Goal: Task Accomplishment & Management: Manage account settings

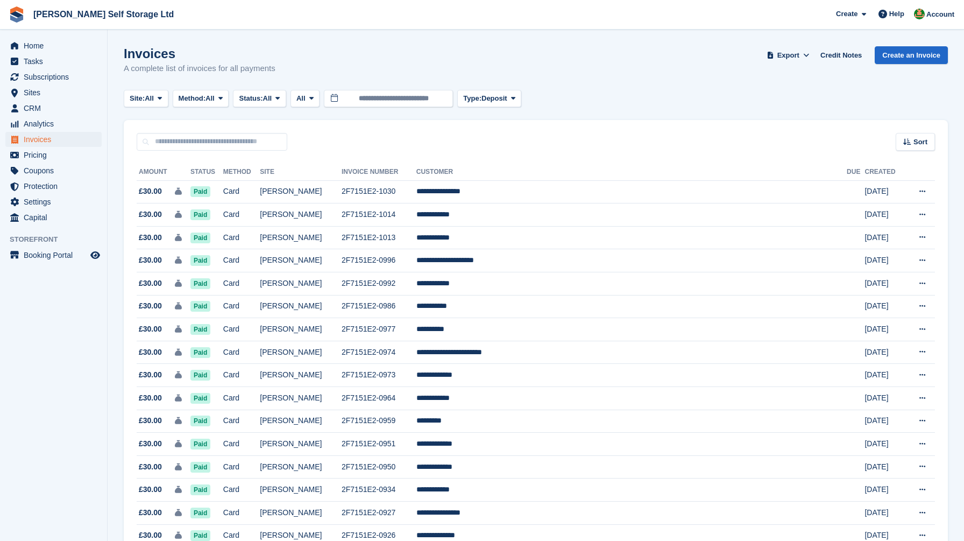
scroll to position [865, 0]
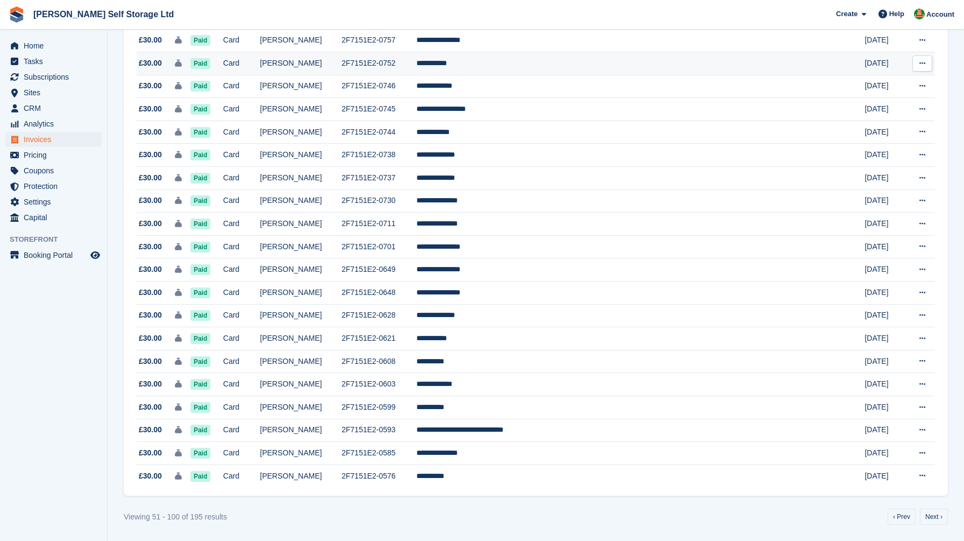
click at [260, 52] on td "Card" at bounding box center [241, 63] width 37 height 23
click at [260, 72] on td "Card" at bounding box center [241, 63] width 37 height 23
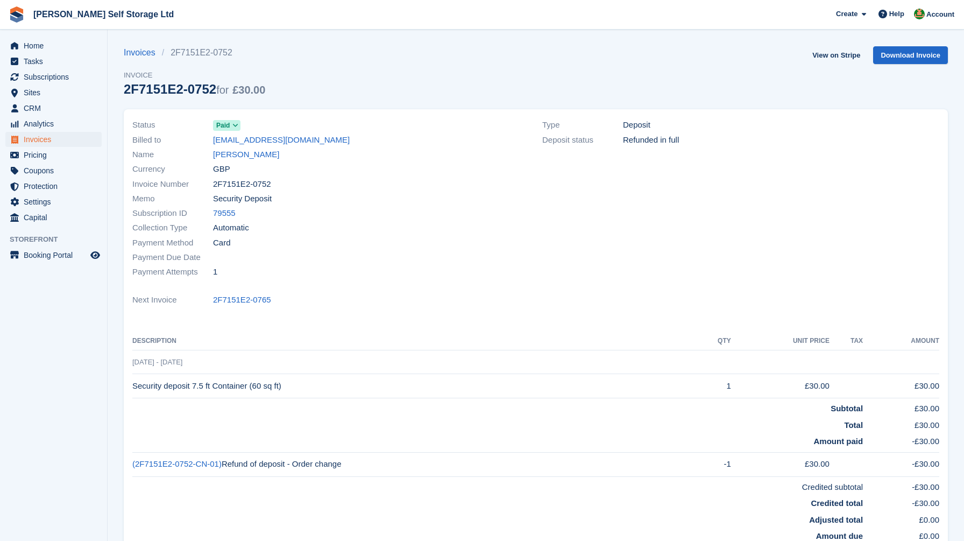
click at [226, 162] on div "Currency GBP" at bounding box center [330, 169] width 397 height 15
click at [234, 154] on link "Gary Willis" at bounding box center [246, 154] width 66 height 12
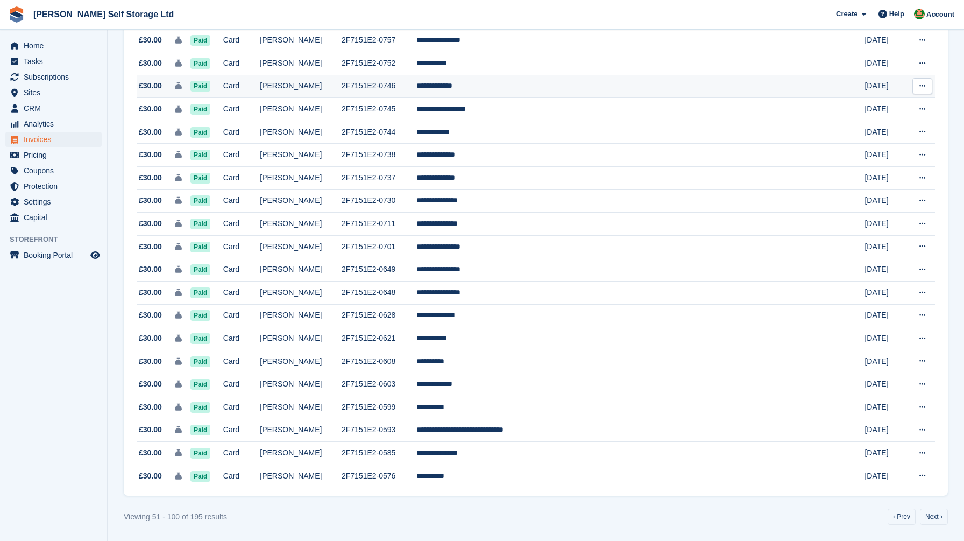
scroll to position [835, 0]
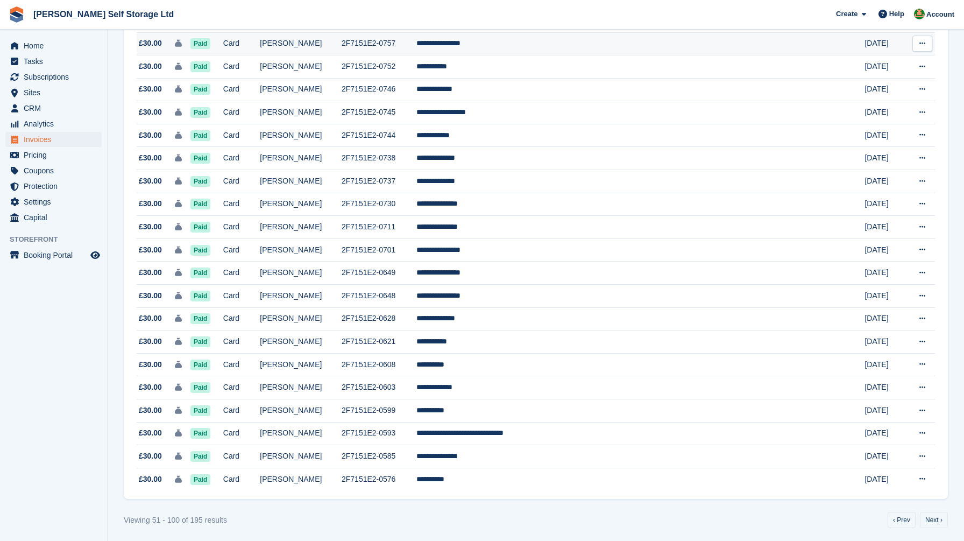
click at [260, 55] on td "Card" at bounding box center [241, 43] width 37 height 23
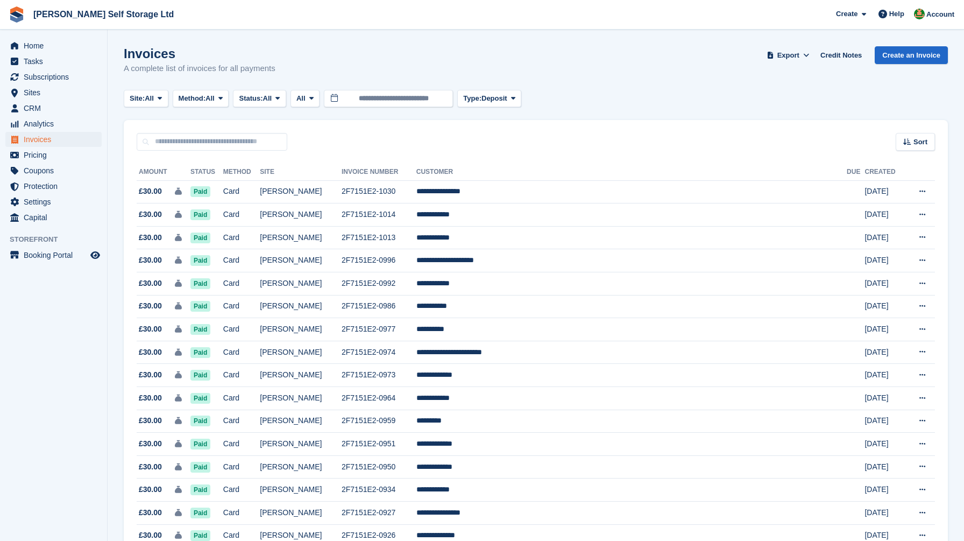
scroll to position [835, 0]
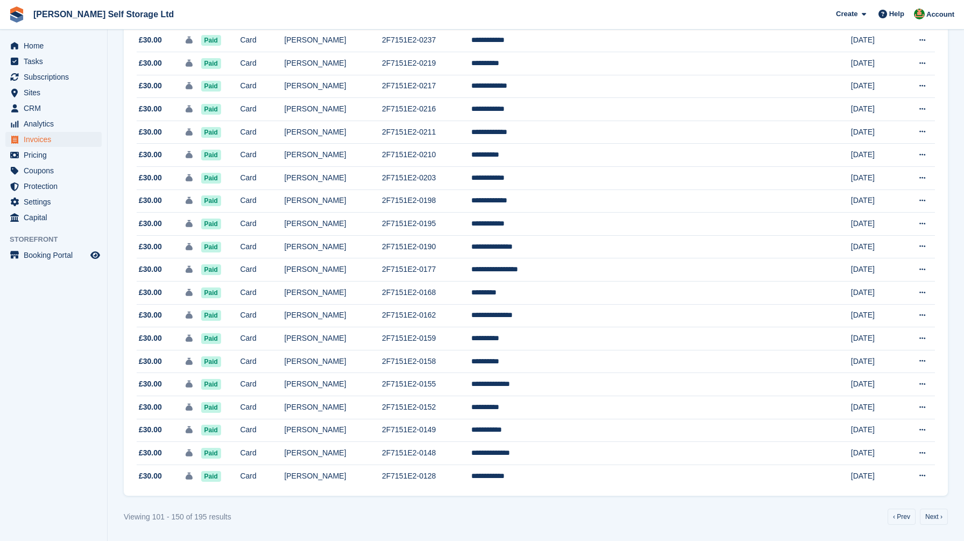
scroll to position [865, 0]
click at [904, 516] on link "‹ Prev" at bounding box center [901, 516] width 28 height 16
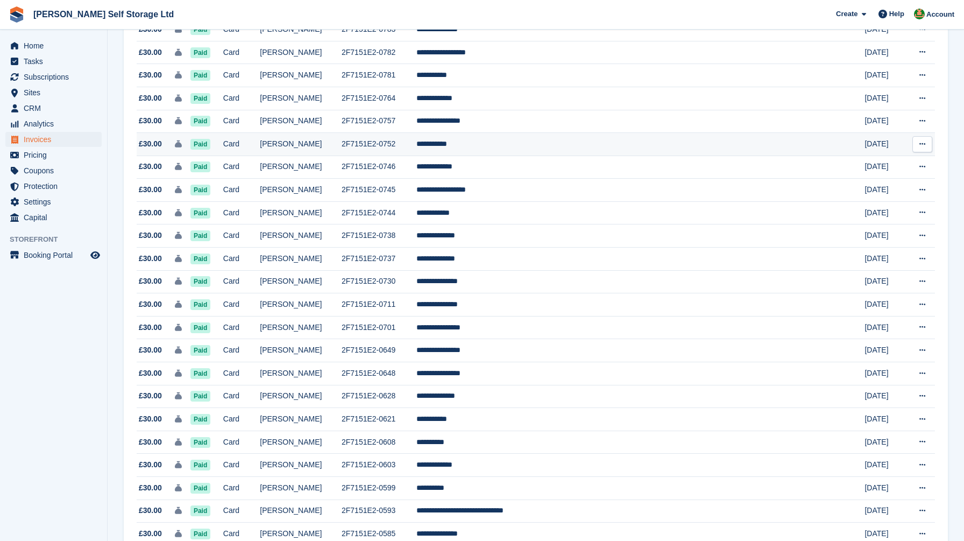
scroll to position [755, 0]
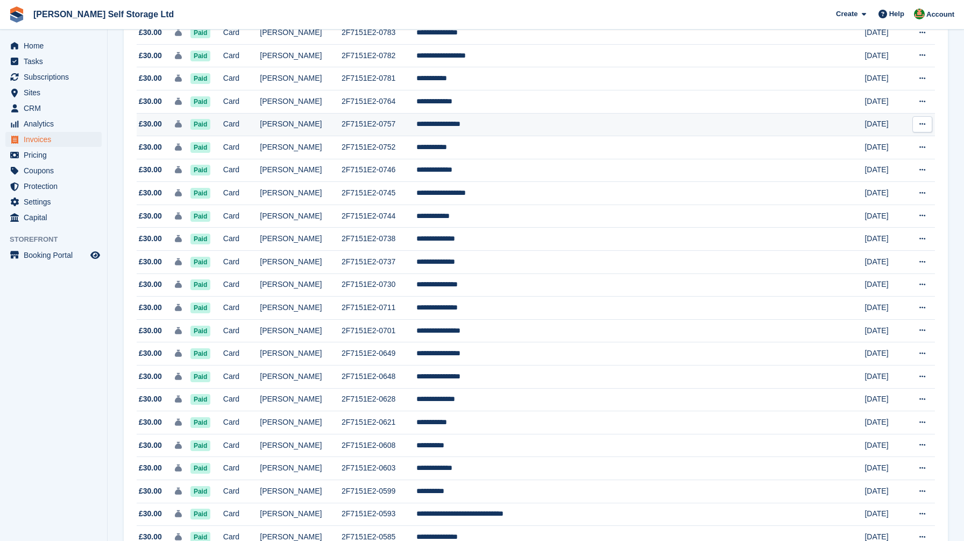
click at [416, 136] on td "2F7151E2-0757" at bounding box center [379, 124] width 75 height 23
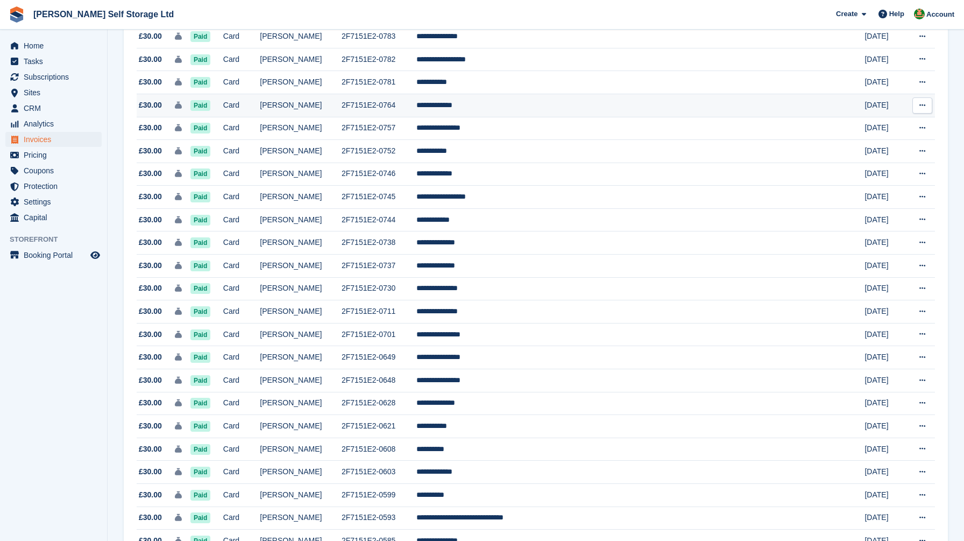
click at [387, 117] on td "2F7151E2-0764" at bounding box center [379, 105] width 75 height 23
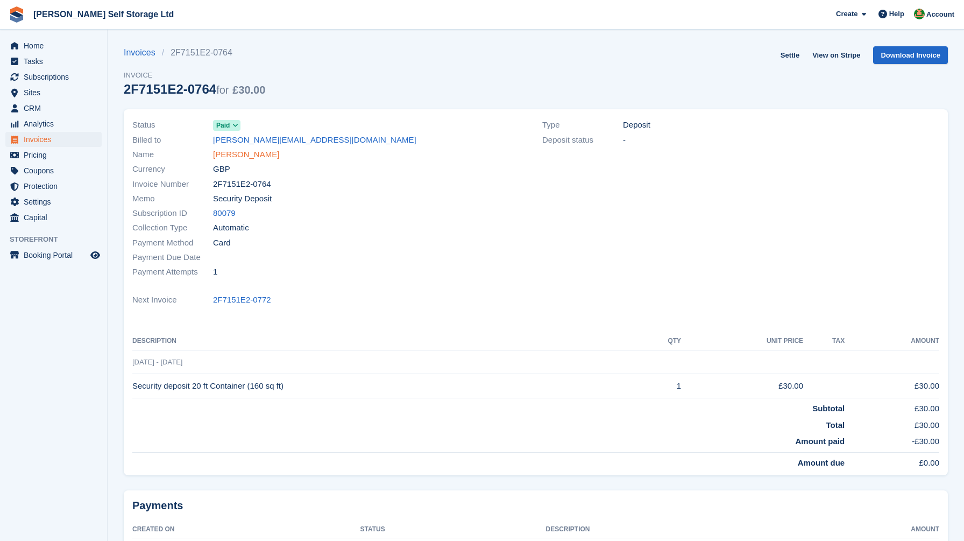
click at [234, 153] on link "[PERSON_NAME]" at bounding box center [246, 154] width 66 height 12
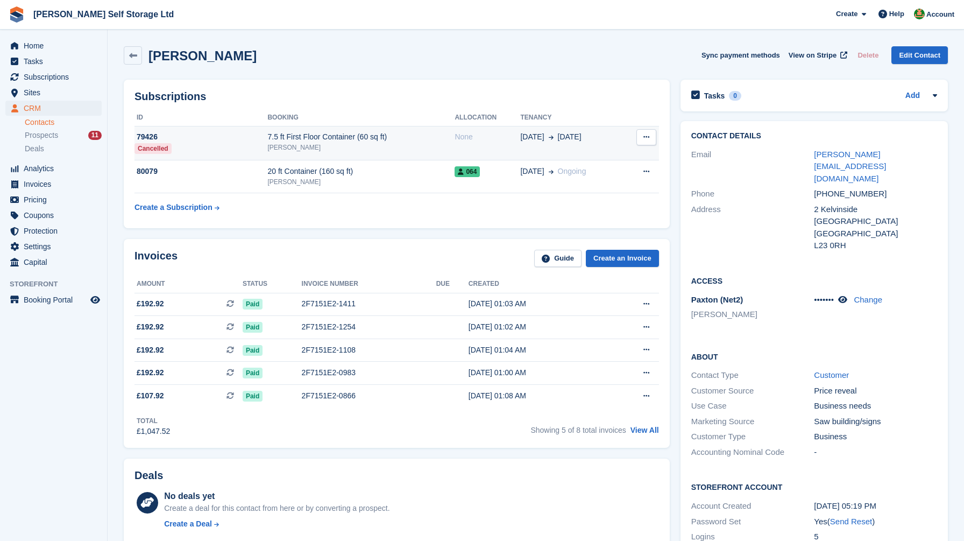
click at [345, 144] on div "[PERSON_NAME]" at bounding box center [360, 148] width 187 height 10
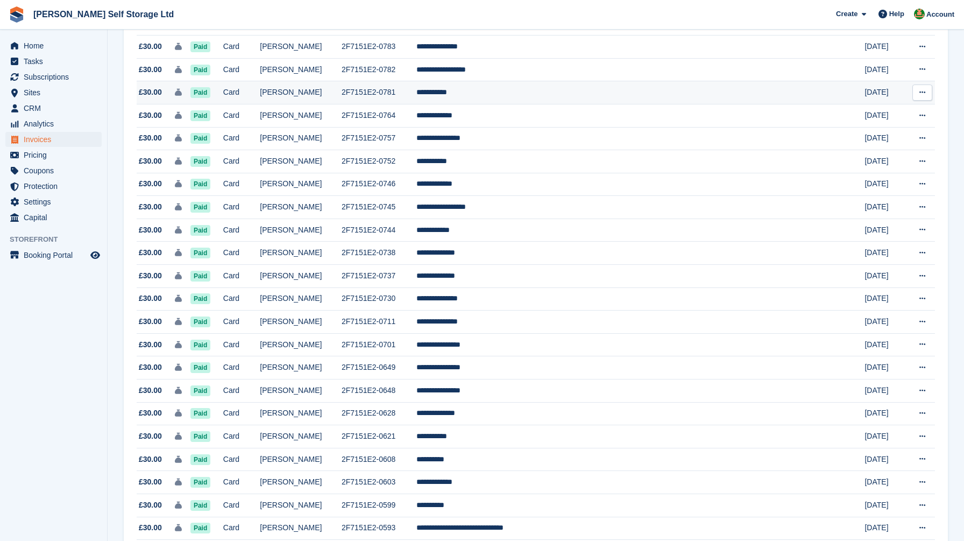
scroll to position [738, 0]
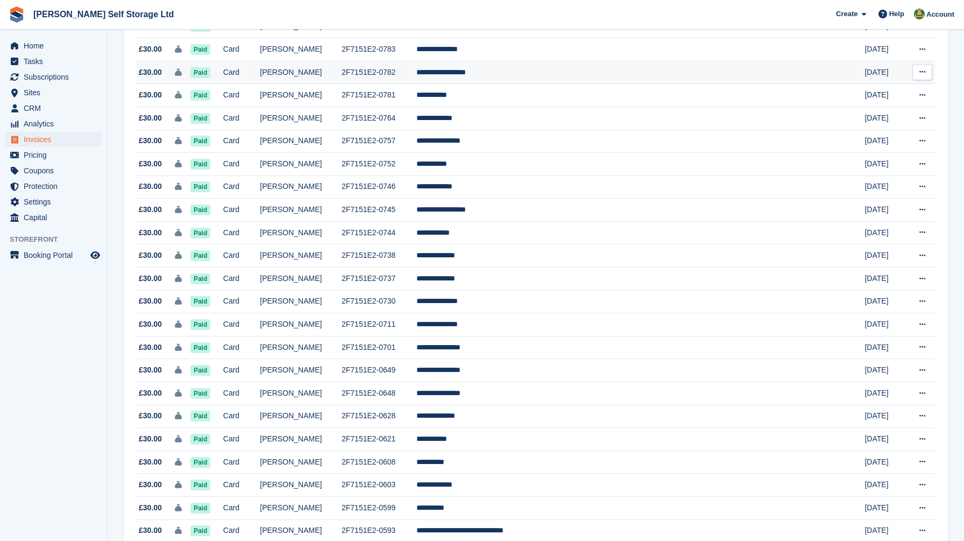
click at [416, 84] on td "2F7151E2-0782" at bounding box center [379, 72] width 75 height 23
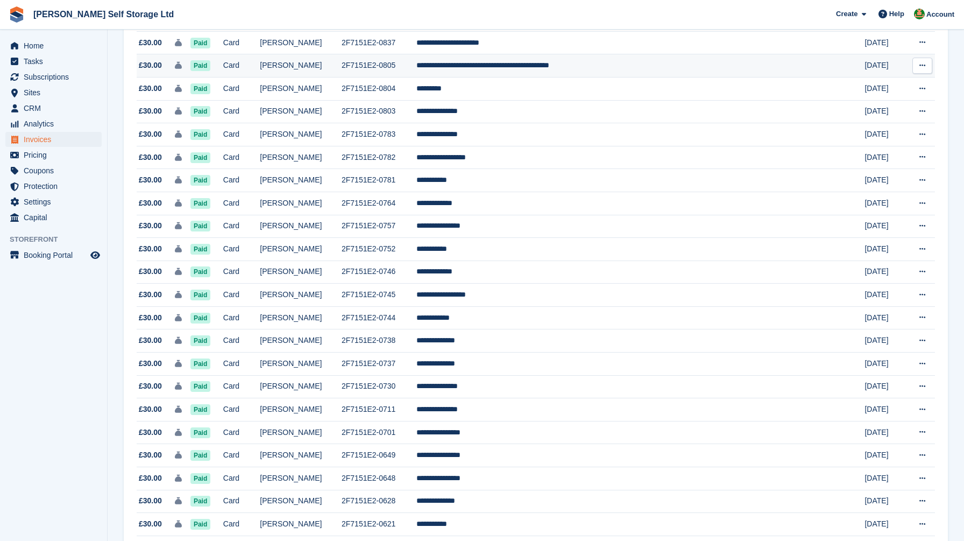
scroll to position [647, 0]
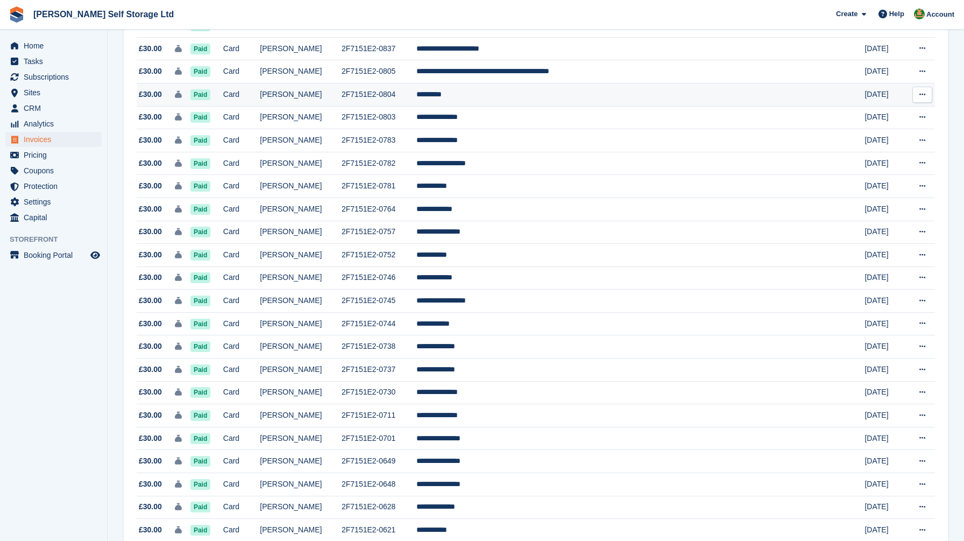
click at [416, 103] on td "2F7151E2-0804" at bounding box center [379, 94] width 75 height 23
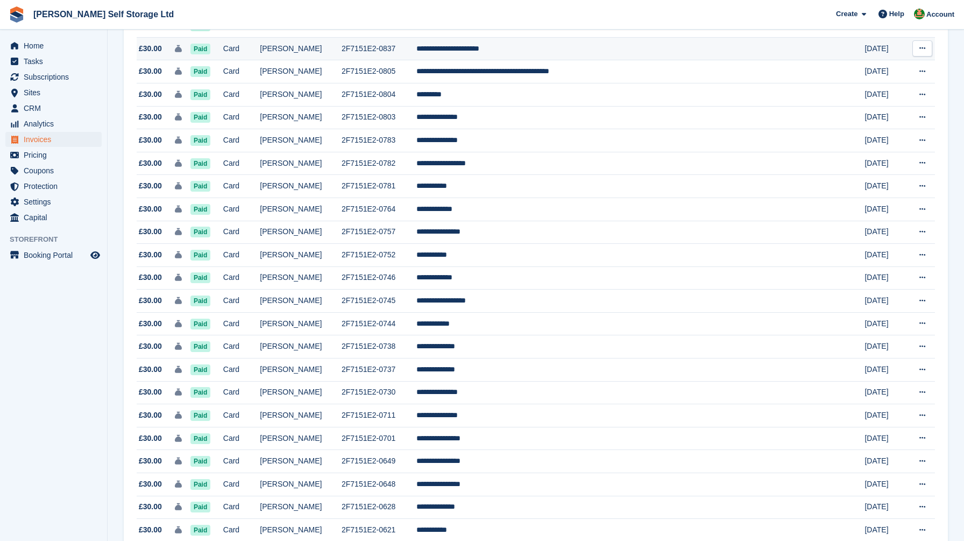
scroll to position [647, 0]
click at [416, 53] on td "2F7151E2-0837" at bounding box center [379, 48] width 75 height 23
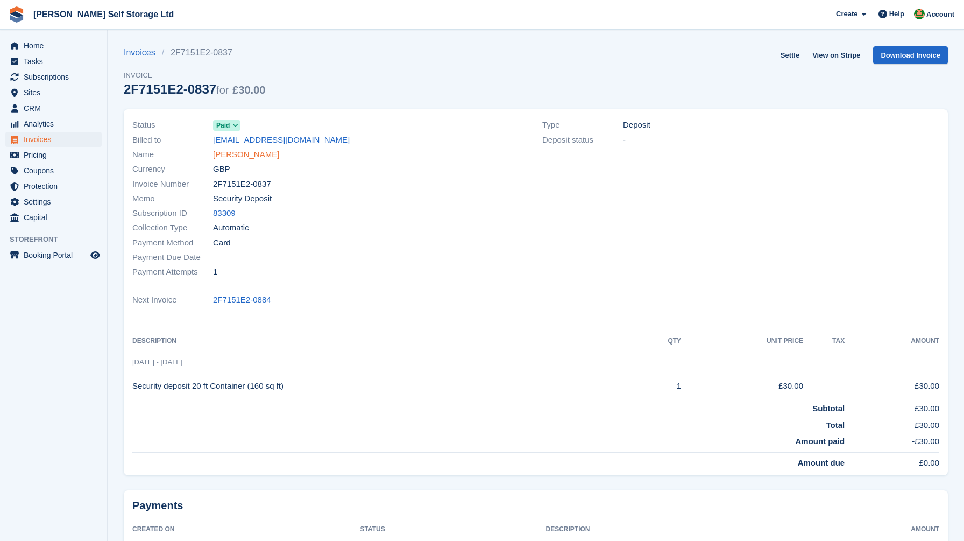
click at [267, 155] on link "[PERSON_NAME]" at bounding box center [246, 154] width 66 height 12
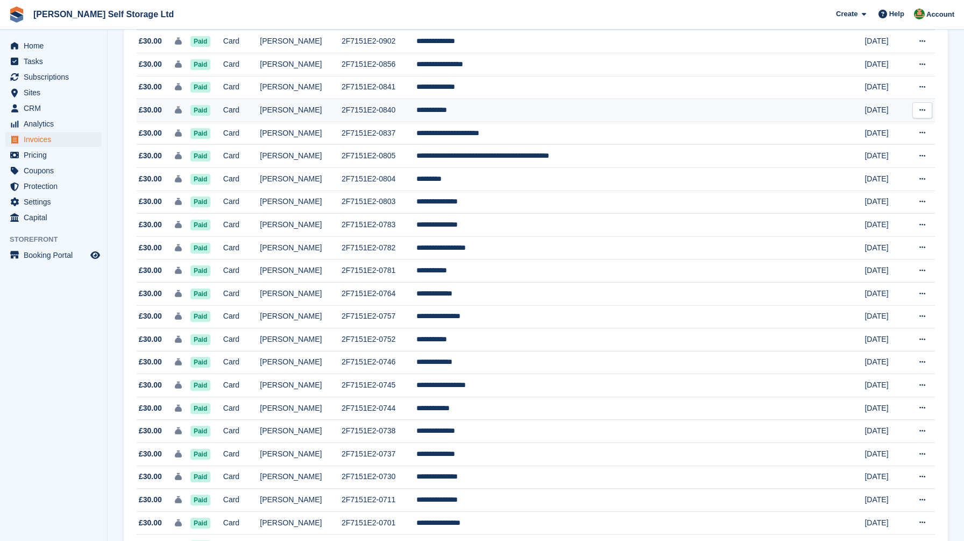
scroll to position [553, 0]
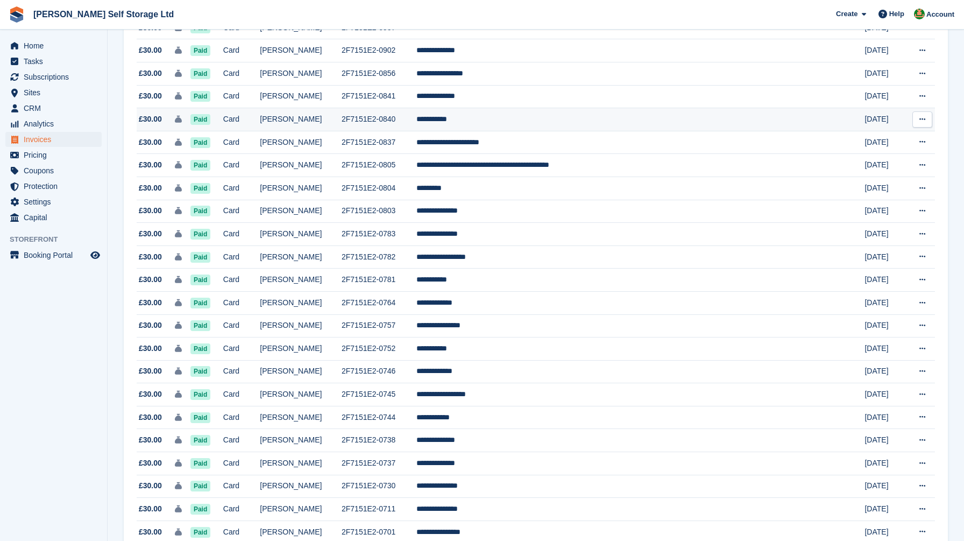
click at [416, 131] on td "2F7151E2-0840" at bounding box center [379, 119] width 75 height 23
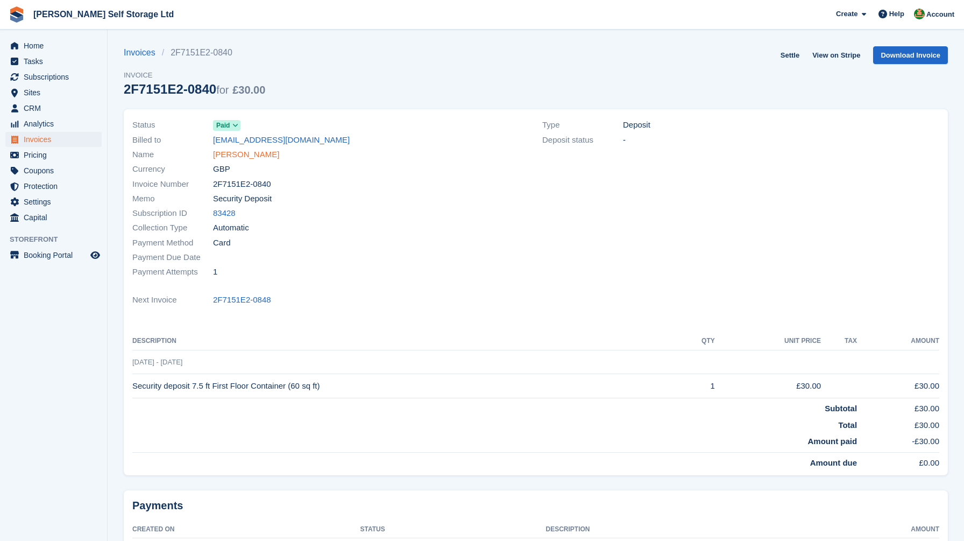
click at [229, 151] on link "[PERSON_NAME]" at bounding box center [246, 154] width 66 height 12
click at [248, 154] on link "[PERSON_NAME]" at bounding box center [246, 154] width 66 height 12
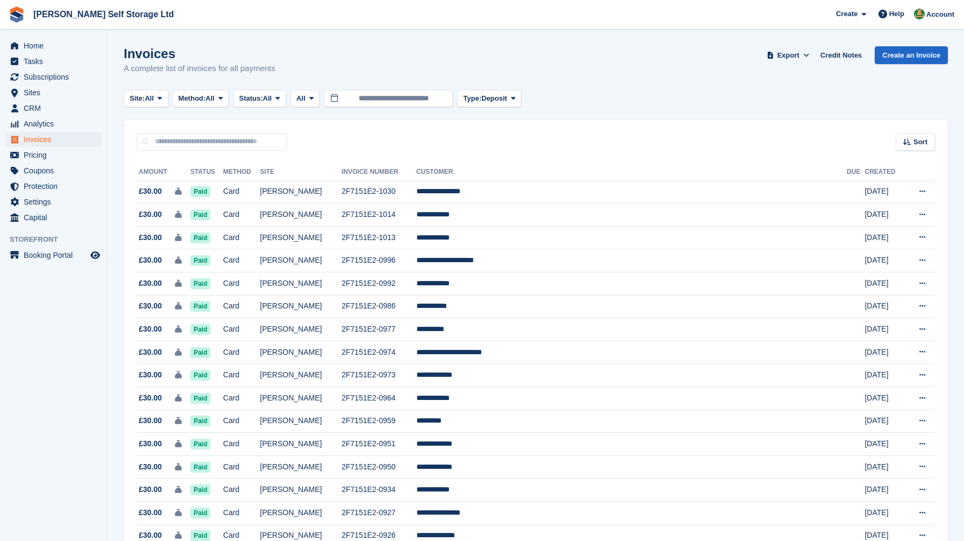
scroll to position [553, 0]
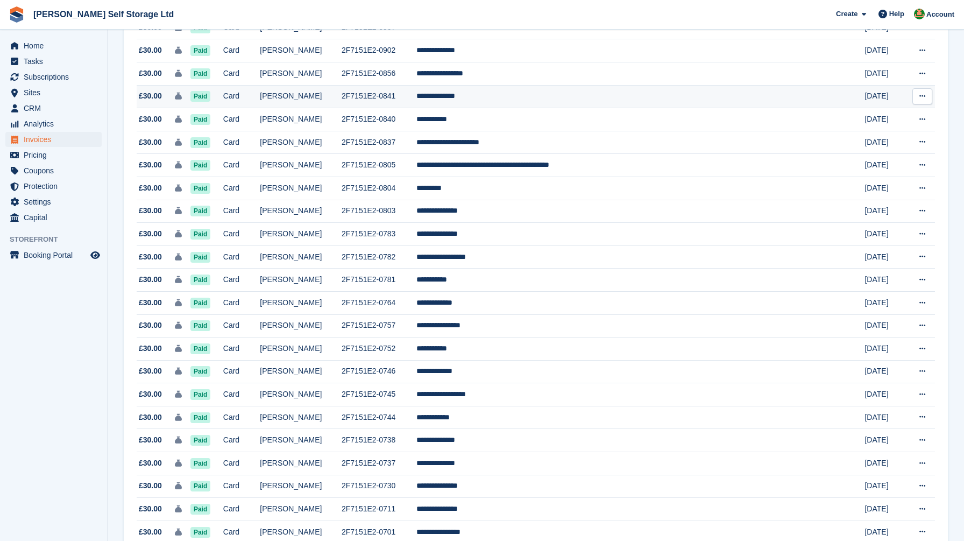
click at [342, 108] on td "[PERSON_NAME]" at bounding box center [301, 96] width 82 height 23
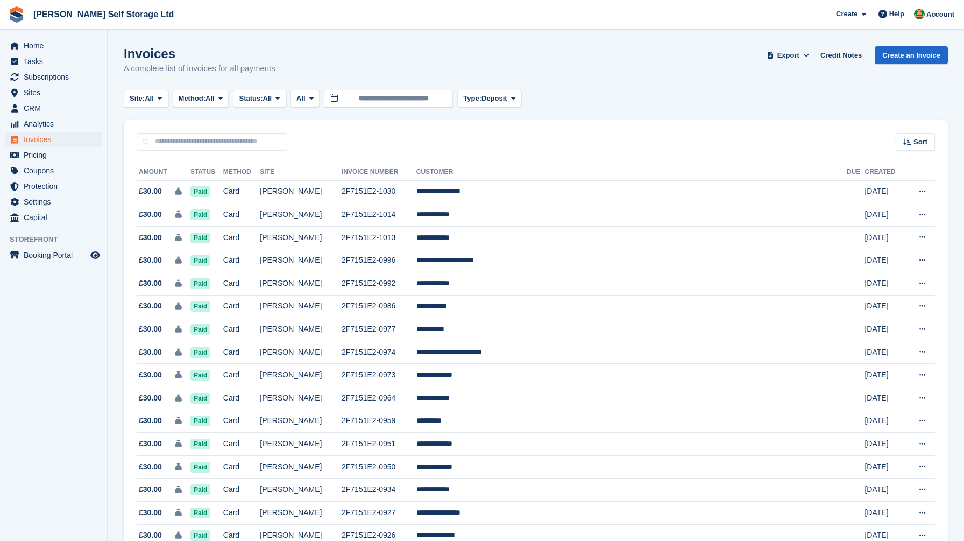
scroll to position [553, 0]
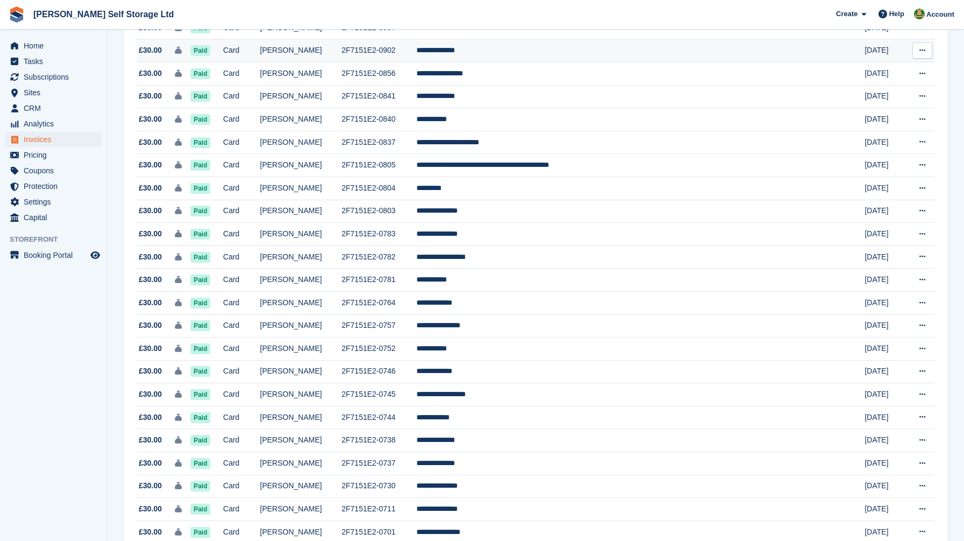
click at [392, 62] on td "2F7151E2-0902" at bounding box center [379, 50] width 75 height 23
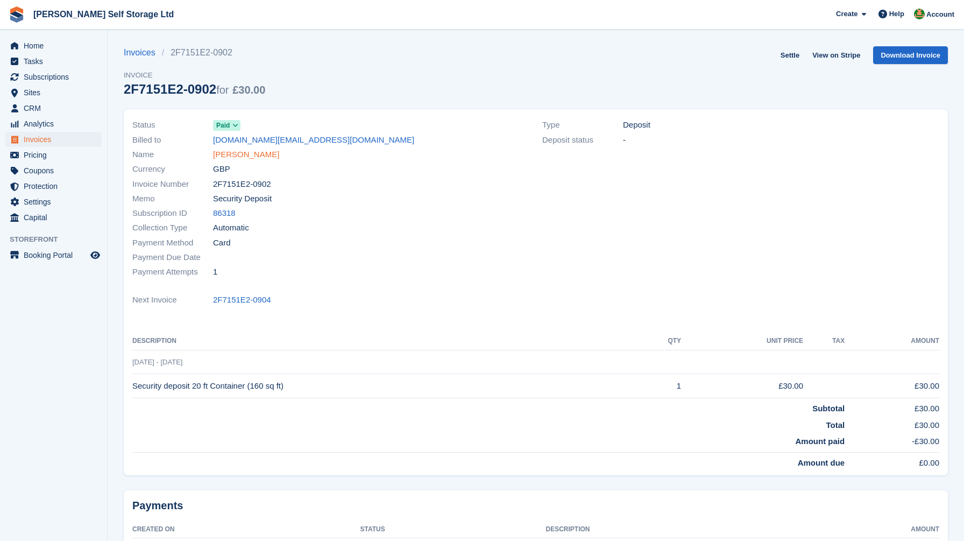
click at [252, 159] on link "Robert wareing" at bounding box center [246, 154] width 66 height 12
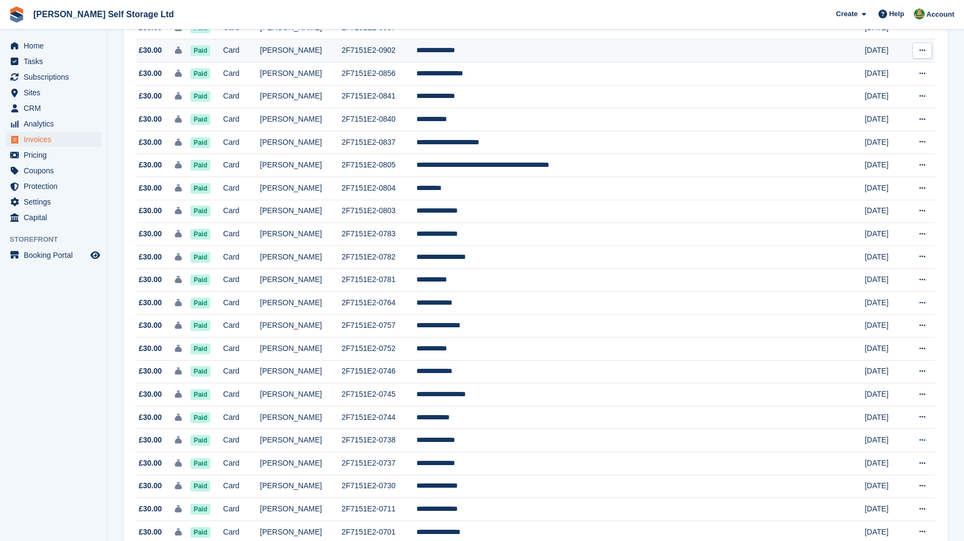
scroll to position [553, 0]
click at [342, 37] on td "[PERSON_NAME]" at bounding box center [301, 27] width 82 height 23
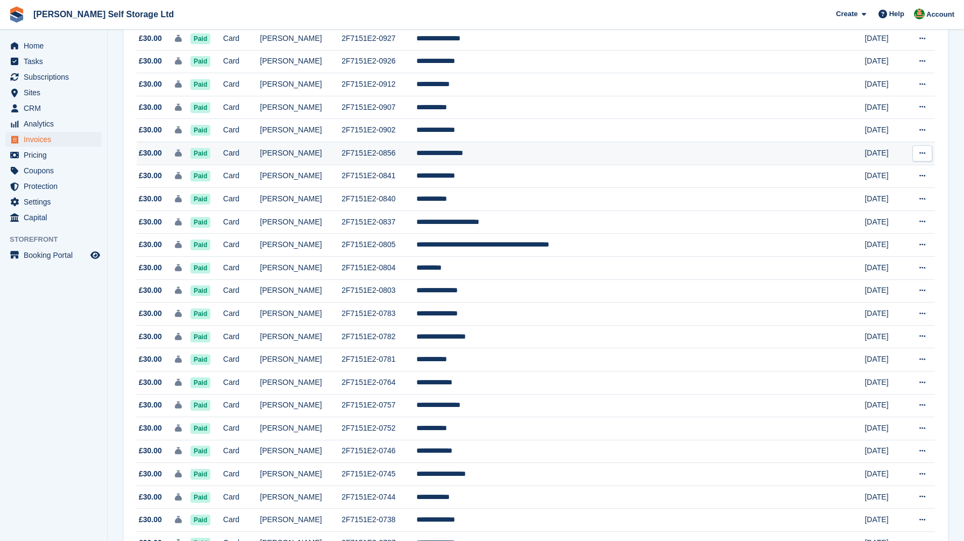
scroll to position [473, 0]
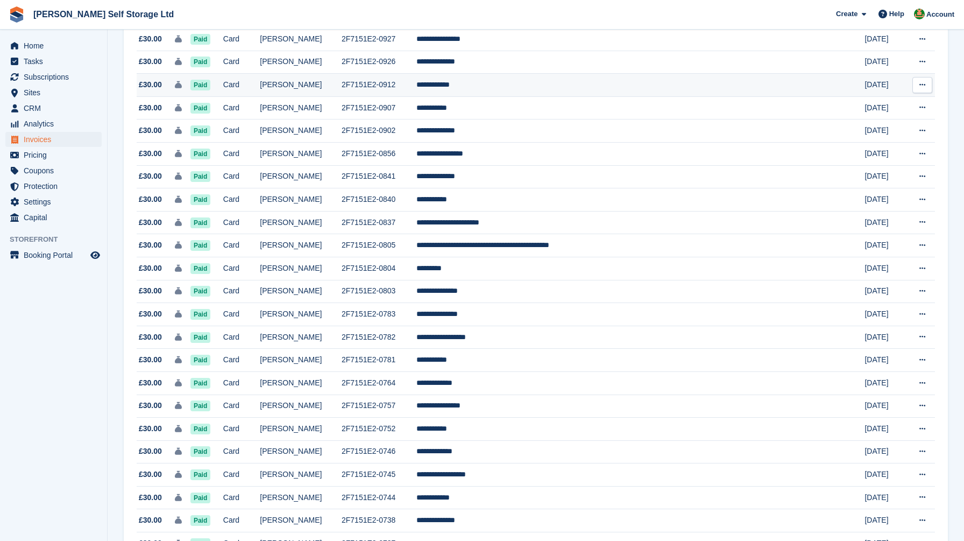
click at [378, 95] on td "2F7151E2-0912" at bounding box center [379, 85] width 75 height 23
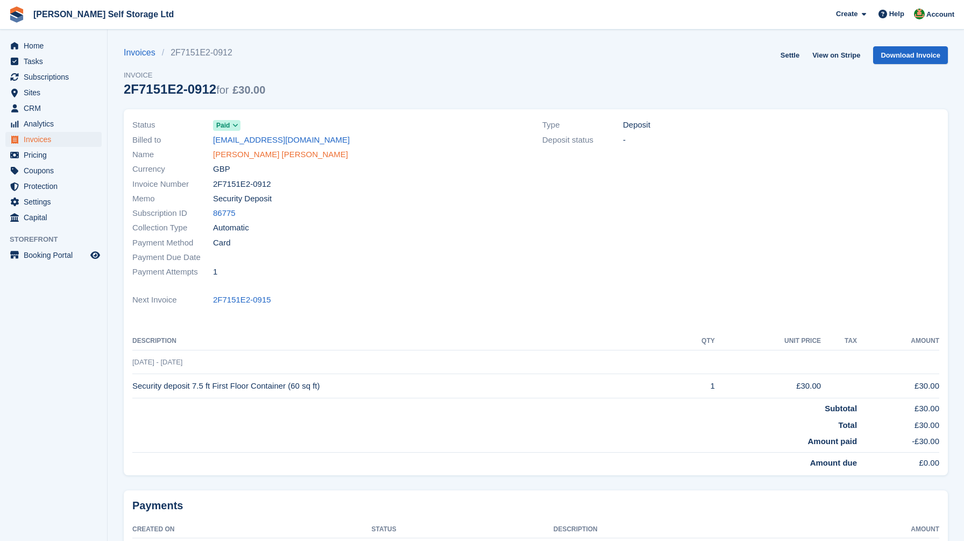
click at [228, 154] on link "Andrea Brian" at bounding box center [280, 154] width 135 height 12
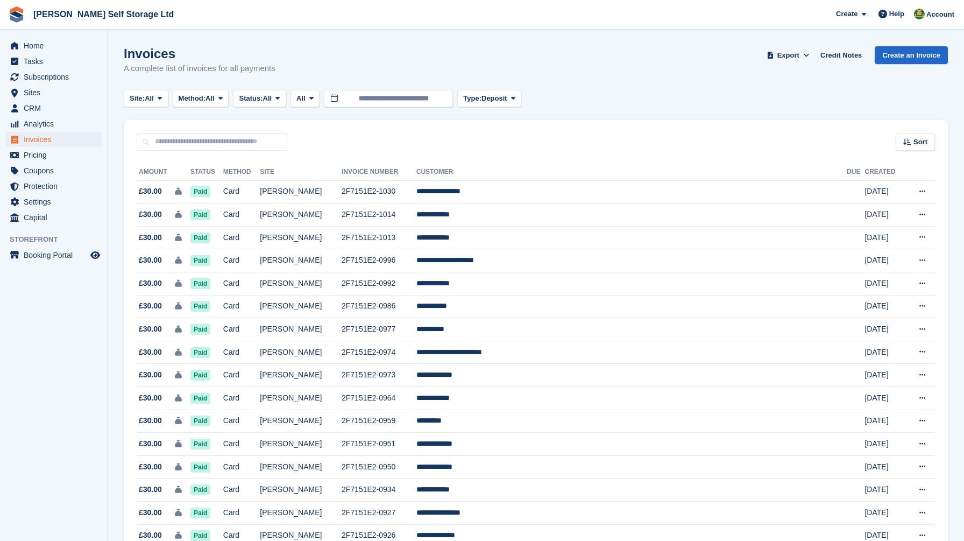
scroll to position [456, 0]
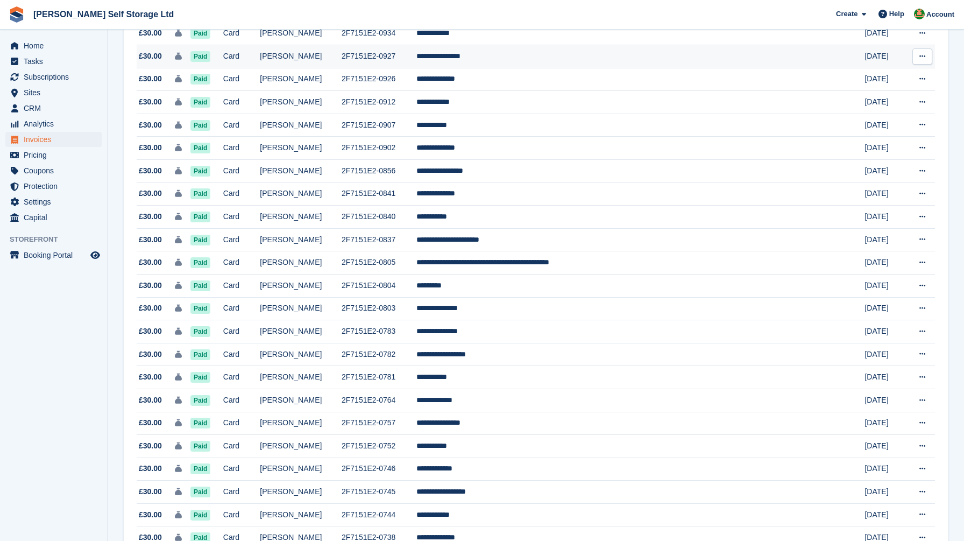
click at [342, 62] on td "[PERSON_NAME]" at bounding box center [301, 56] width 82 height 23
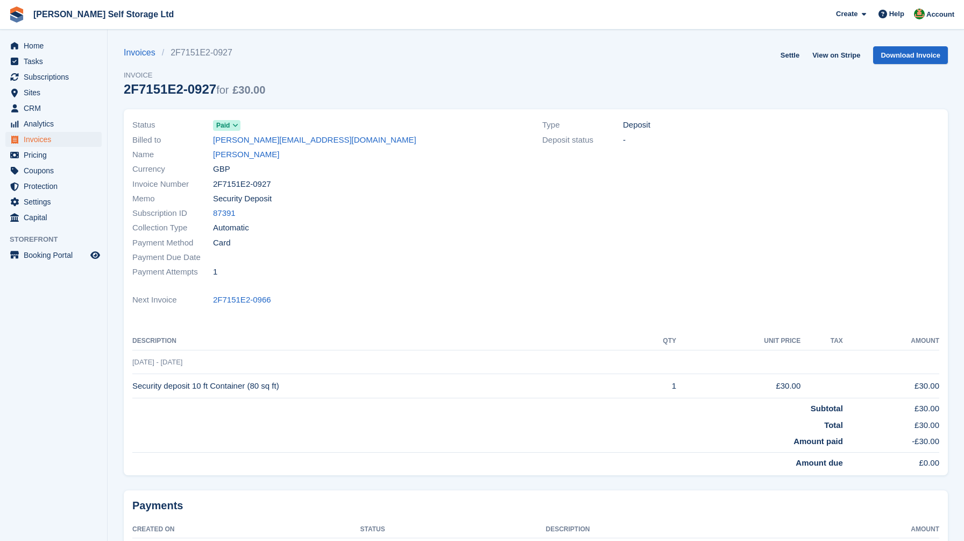
click at [425, 98] on div "Invoices 2F7151E2-0927 Invoice 2F7151E2-0927 for £30.00 Settle View on Stripe D…" at bounding box center [536, 77] width 824 height 63
click at [410, 204] on div "Memo Security Deposit" at bounding box center [330, 198] width 397 height 15
click at [239, 156] on link "Lydia Menghistab" at bounding box center [246, 154] width 66 height 12
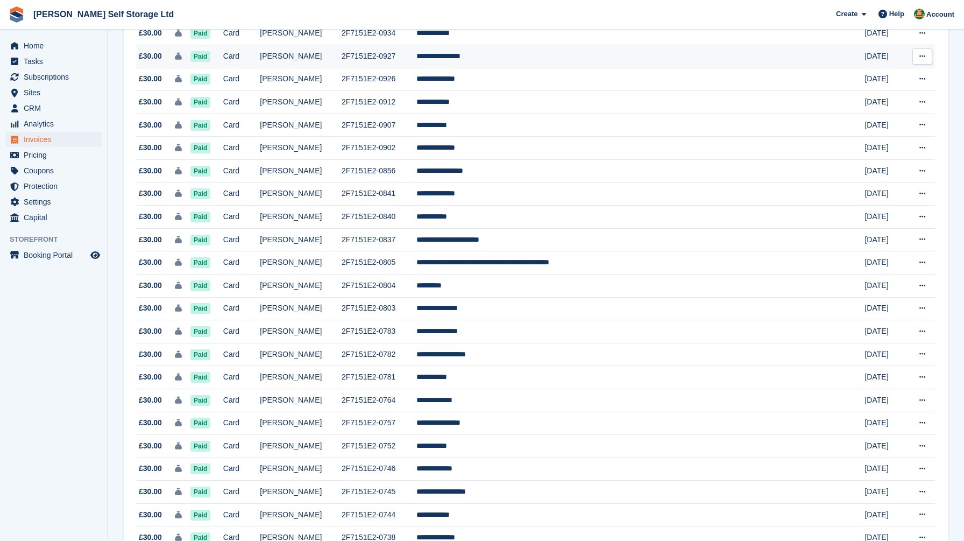
scroll to position [456, 0]
click at [397, 45] on td "2F7151E2-0934" at bounding box center [379, 33] width 75 height 23
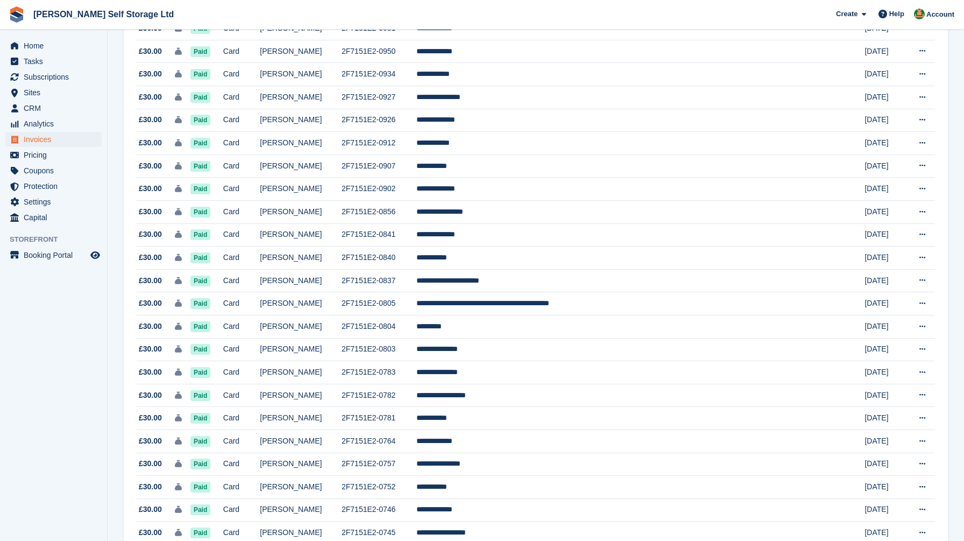
scroll to position [413, 0]
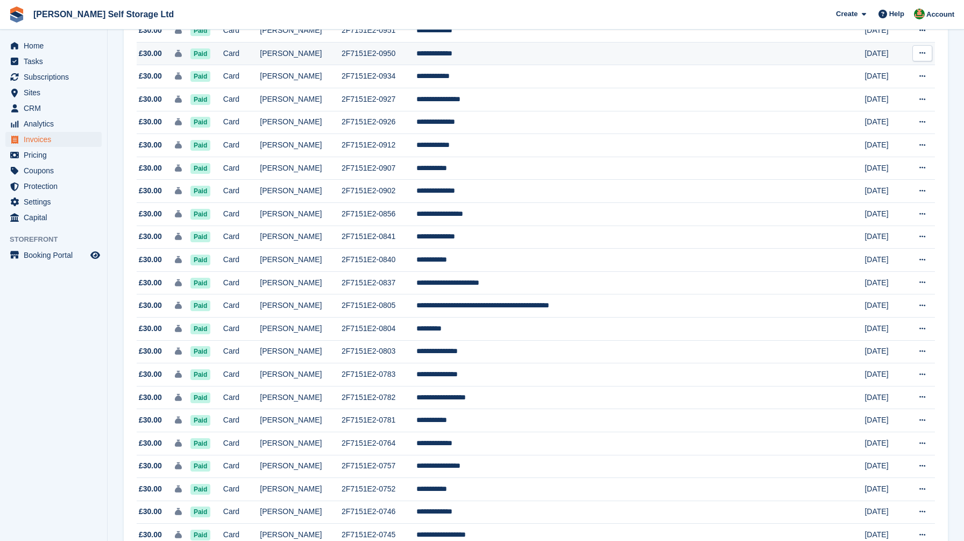
click at [329, 64] on td "[PERSON_NAME]" at bounding box center [301, 53] width 82 height 23
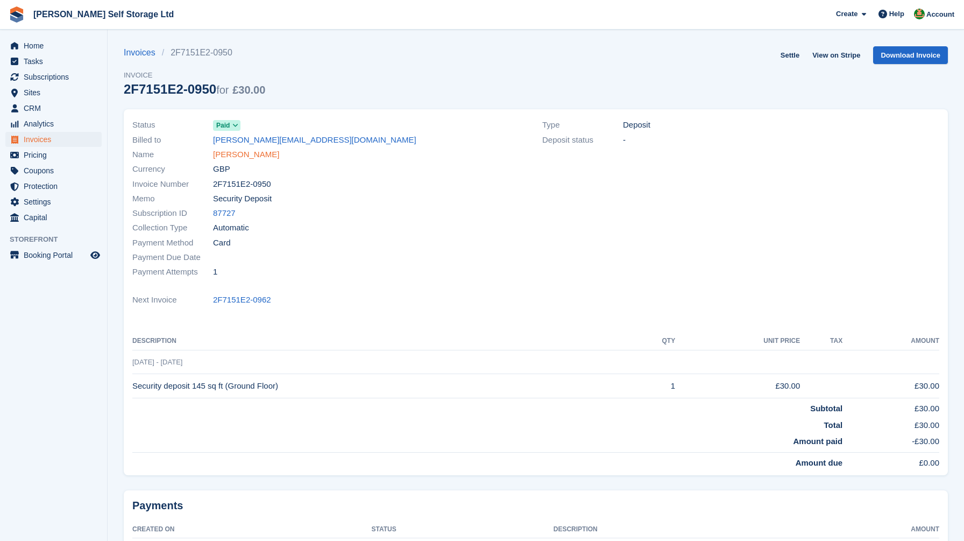
click at [242, 156] on link "Dani williams" at bounding box center [246, 154] width 66 height 12
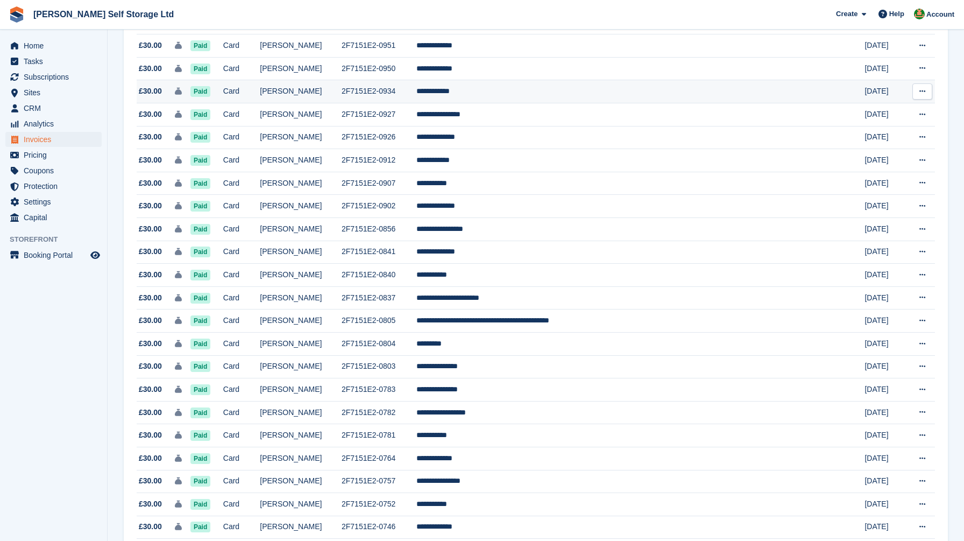
scroll to position [325, 0]
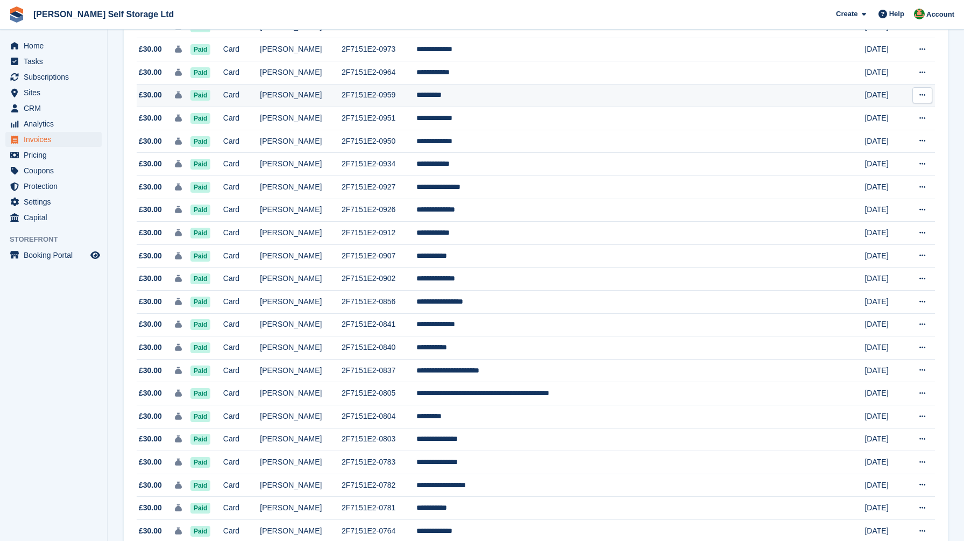
click at [260, 97] on td "Card" at bounding box center [241, 95] width 37 height 23
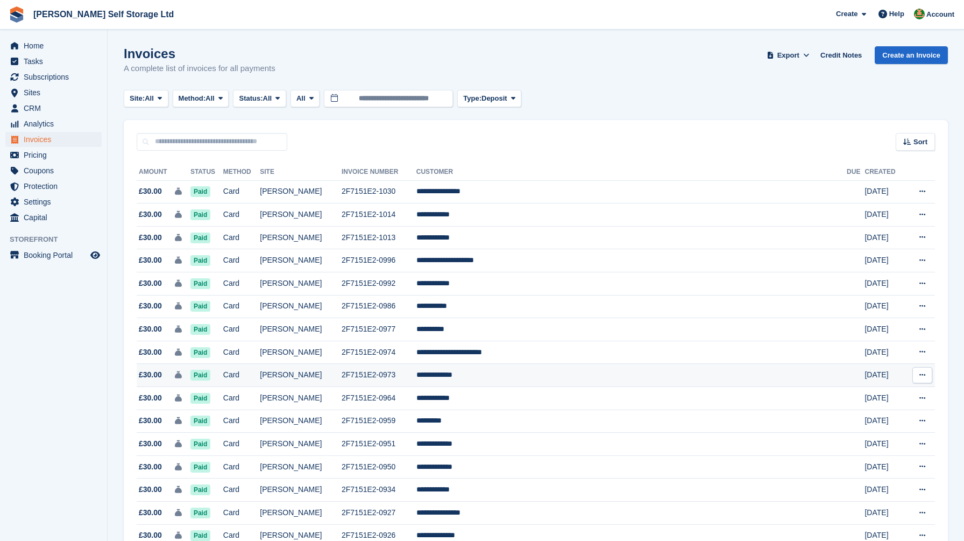
scroll to position [325, 0]
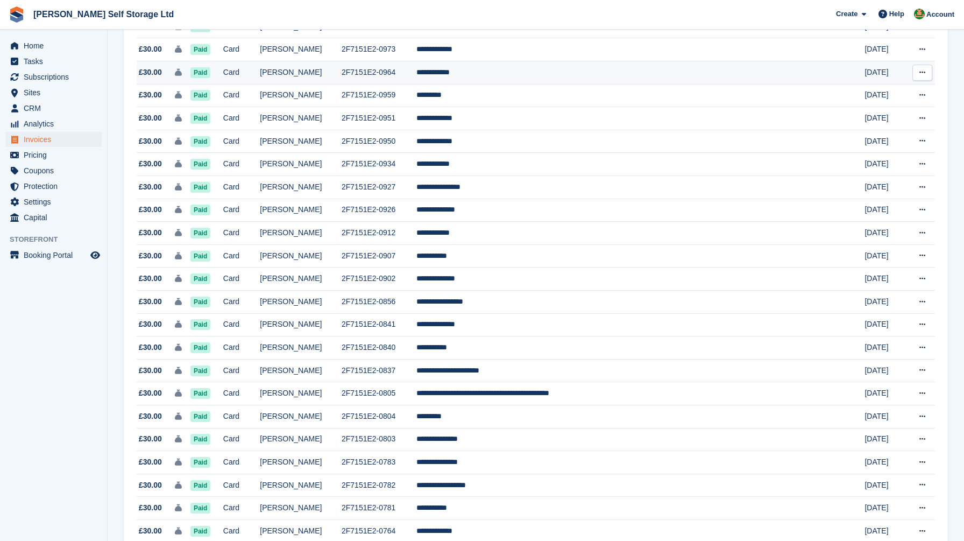
click at [260, 81] on td "Card" at bounding box center [241, 72] width 37 height 23
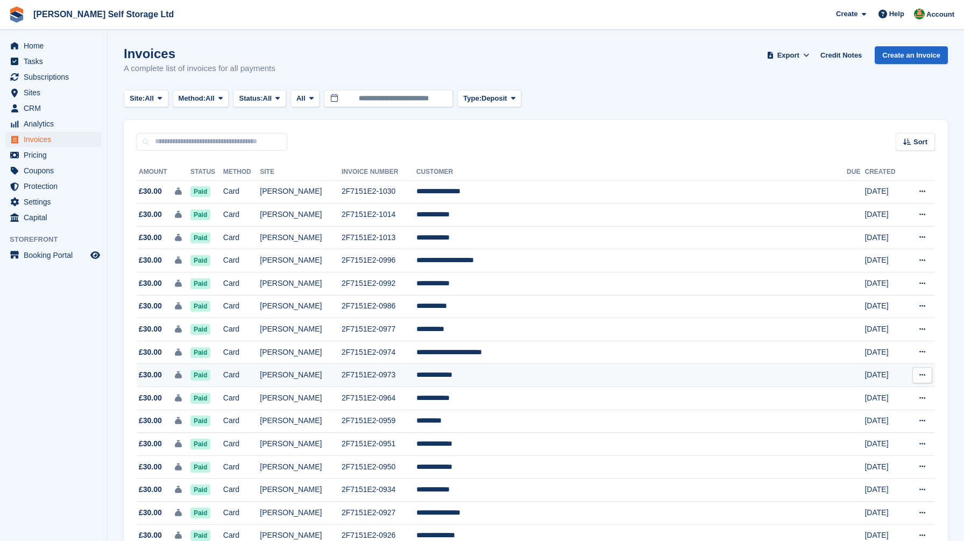
scroll to position [325, 0]
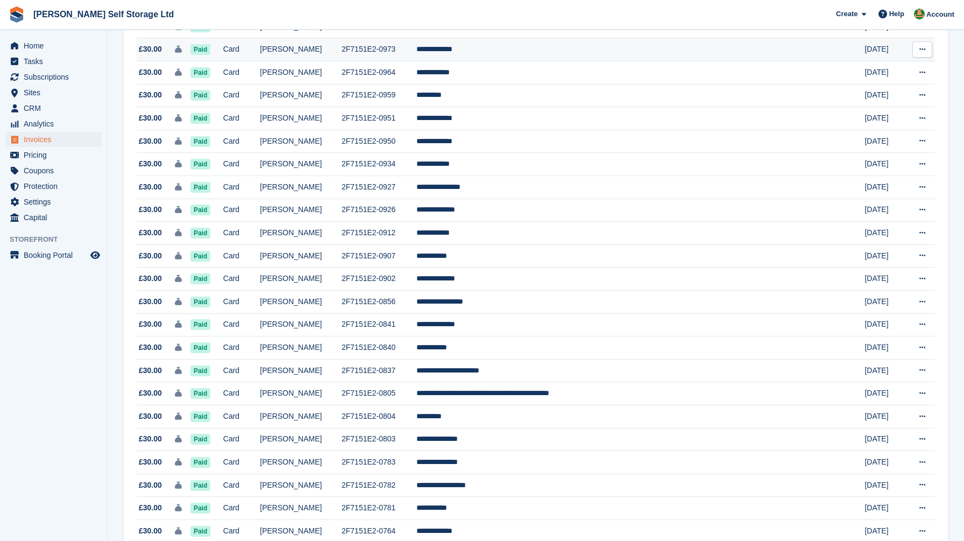
click at [342, 47] on td "[PERSON_NAME]" at bounding box center [301, 49] width 82 height 23
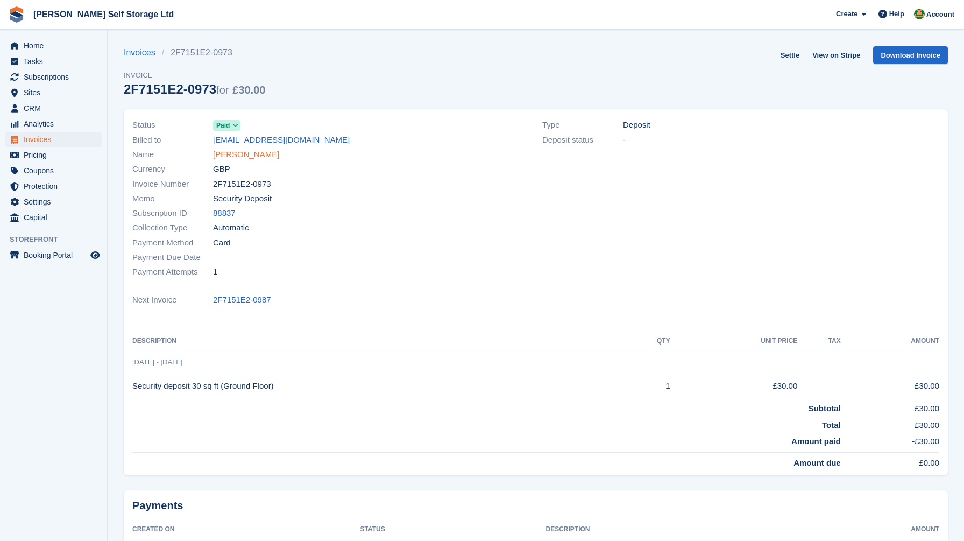
click at [248, 153] on link "David Parsons" at bounding box center [246, 154] width 66 height 12
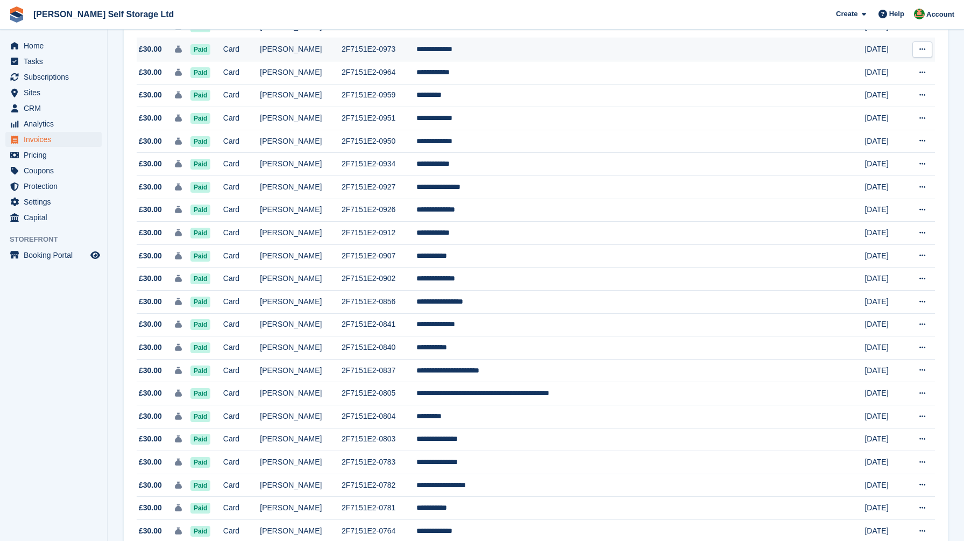
scroll to position [298, 0]
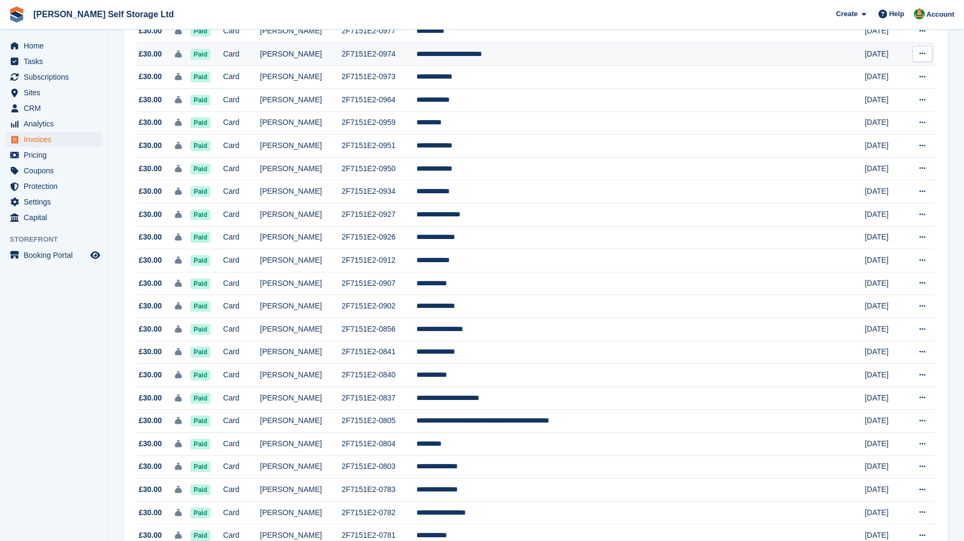
click at [260, 63] on td "Card" at bounding box center [241, 53] width 37 height 23
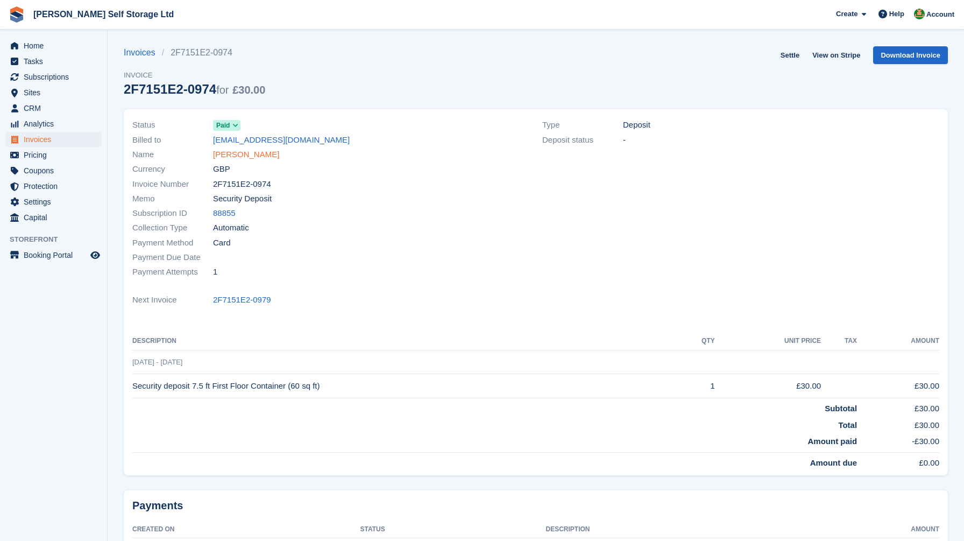
click at [257, 158] on link "[PERSON_NAME]" at bounding box center [246, 154] width 66 height 12
click at [232, 158] on link "Lisa Margaret Bainbridge" at bounding box center [246, 154] width 66 height 12
click at [259, 150] on link "Lisa Margaret Bainbridge" at bounding box center [246, 154] width 66 height 12
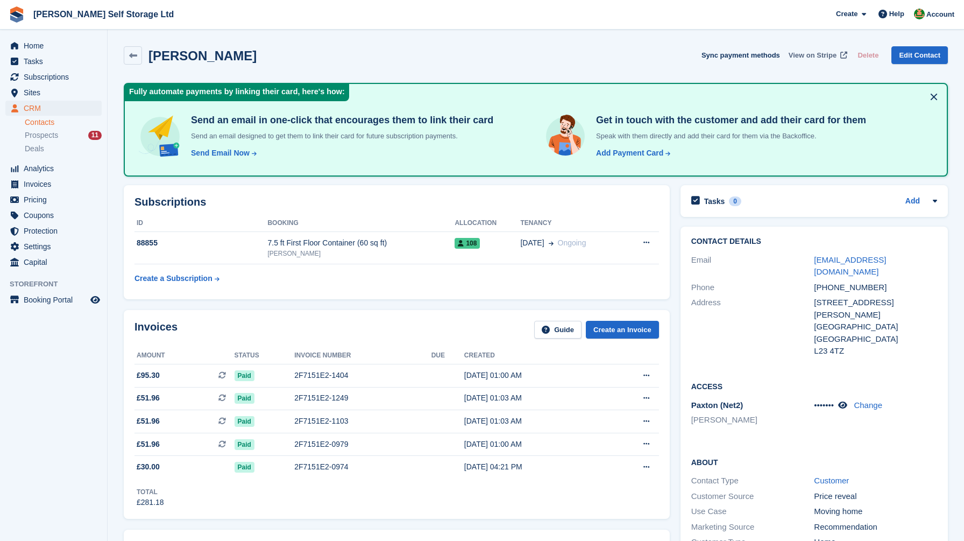
click at [796, 52] on span "View on Stripe" at bounding box center [812, 55] width 48 height 11
click at [210, 152] on div "Send Email Now" at bounding box center [220, 152] width 59 height 11
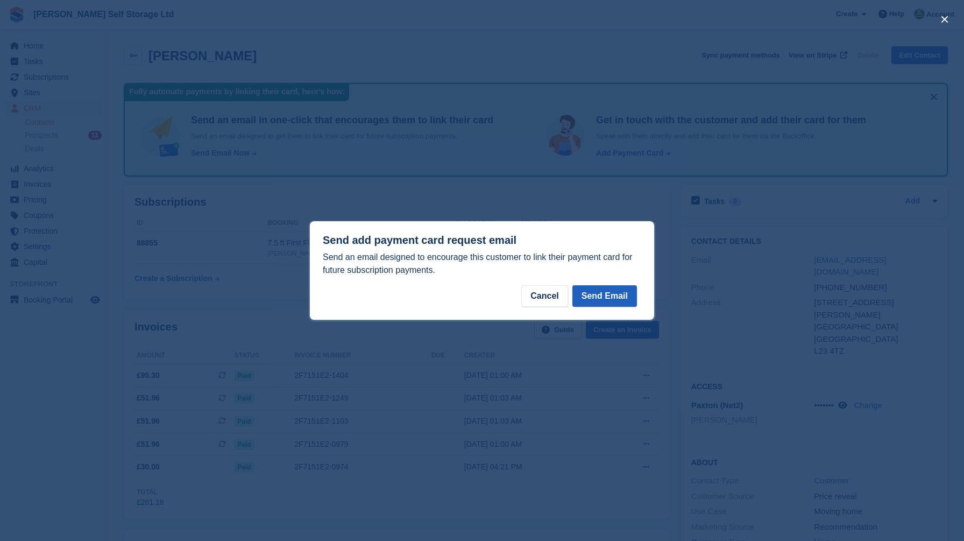
click at [617, 294] on button "Send Email" at bounding box center [604, 296] width 65 height 22
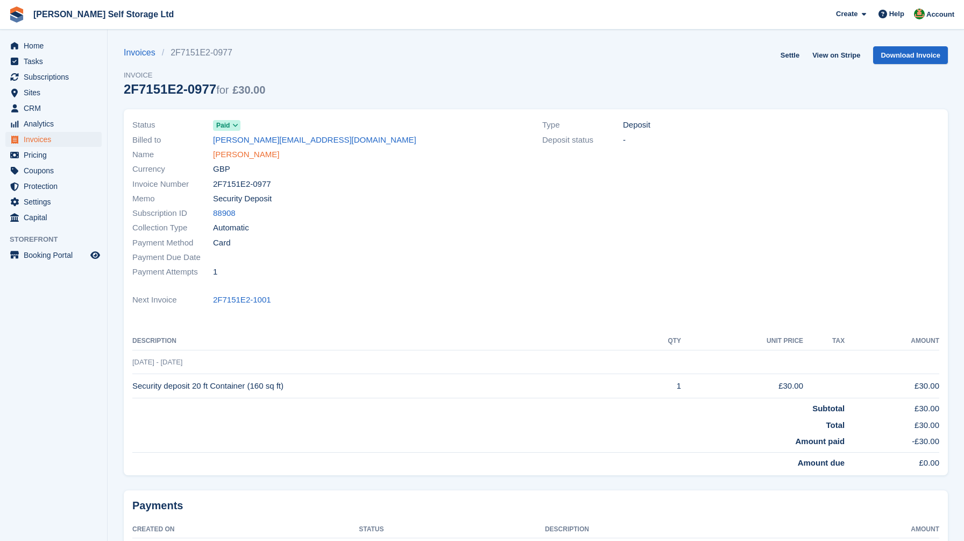
click at [246, 150] on link "Jon Morgan" at bounding box center [246, 154] width 66 height 12
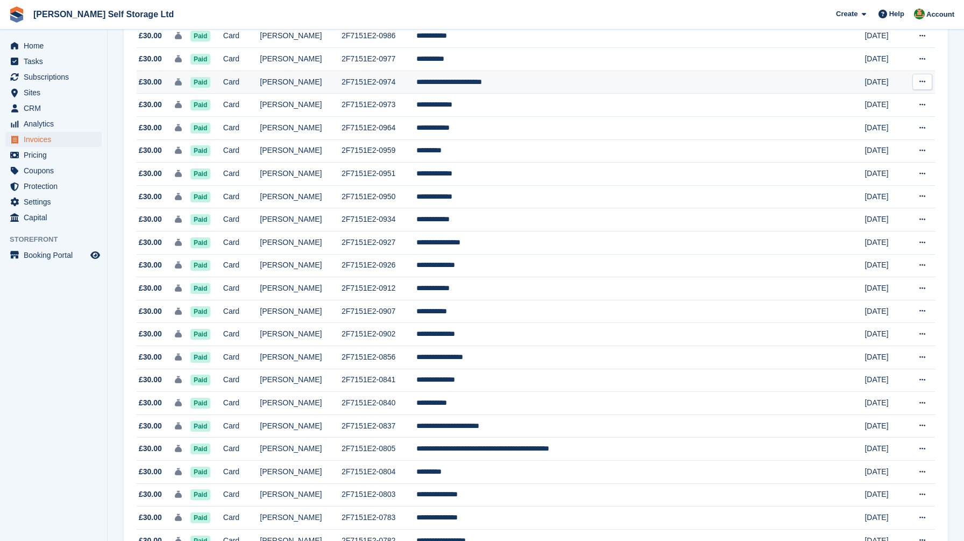
scroll to position [269, 0]
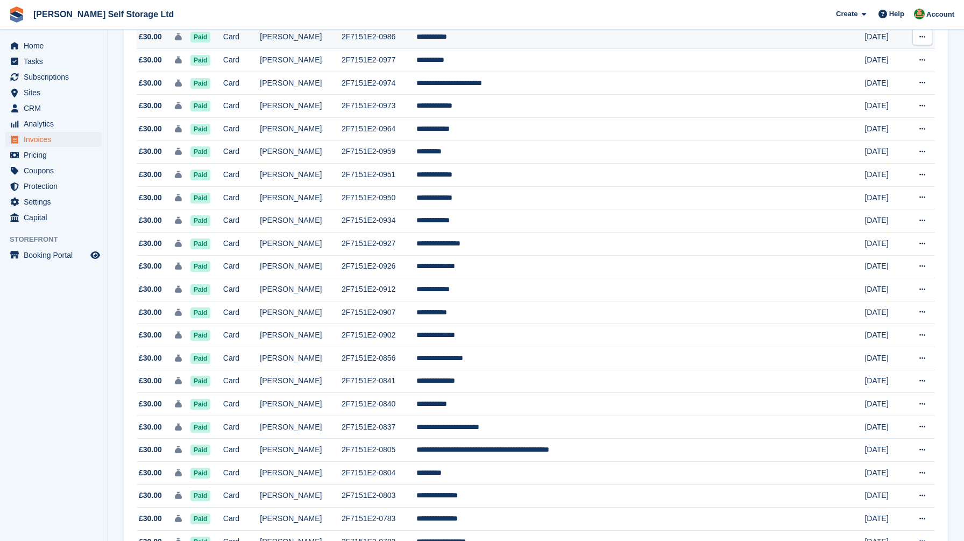
click at [223, 49] on td "Paid" at bounding box center [206, 37] width 33 height 23
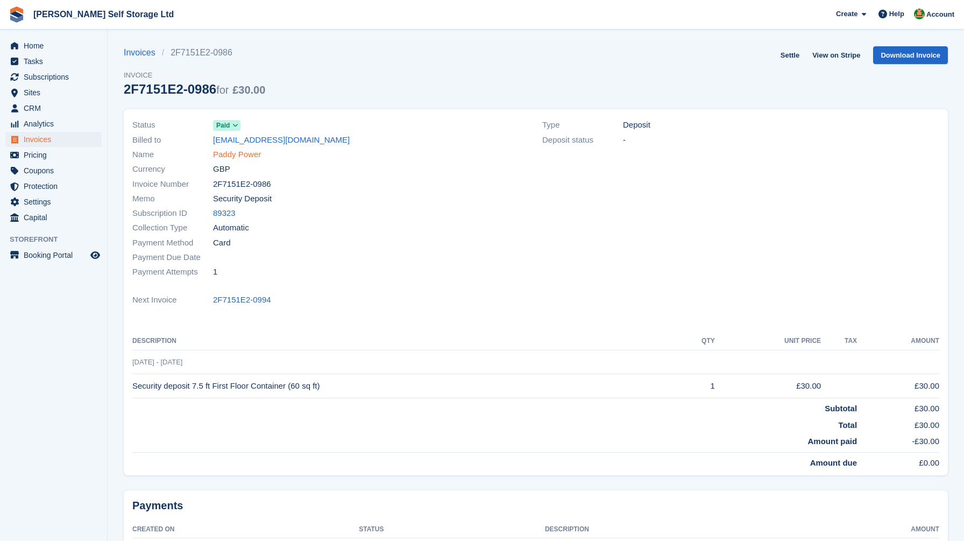
click at [229, 152] on link "Paddy Power" at bounding box center [237, 154] width 48 height 12
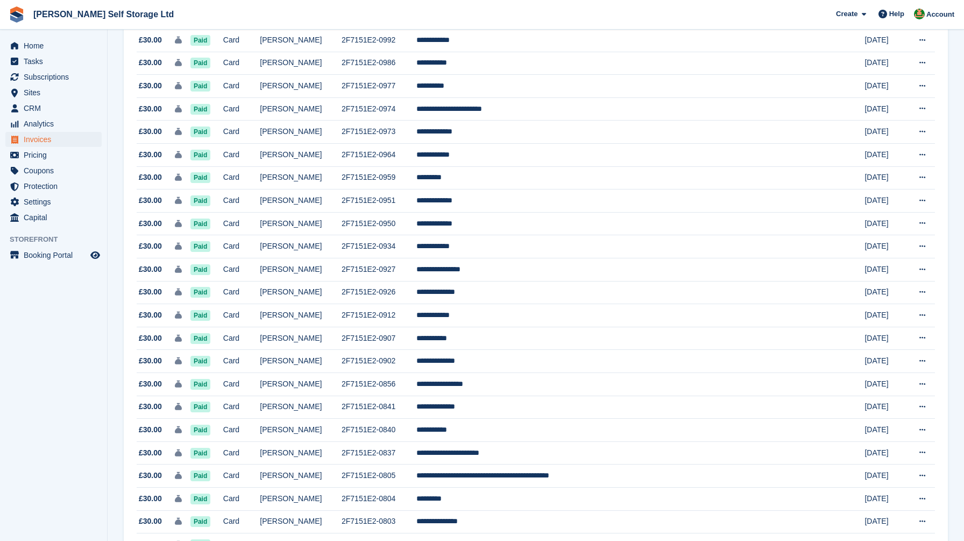
scroll to position [243, 0]
click at [223, 44] on td "Paid" at bounding box center [206, 41] width 33 height 23
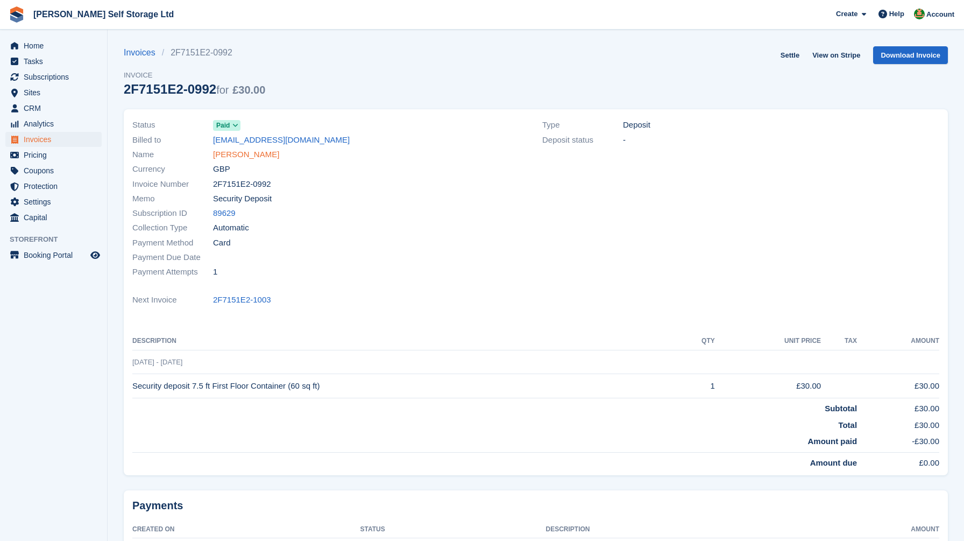
click at [246, 156] on link "Mark Baldwin" at bounding box center [246, 154] width 66 height 12
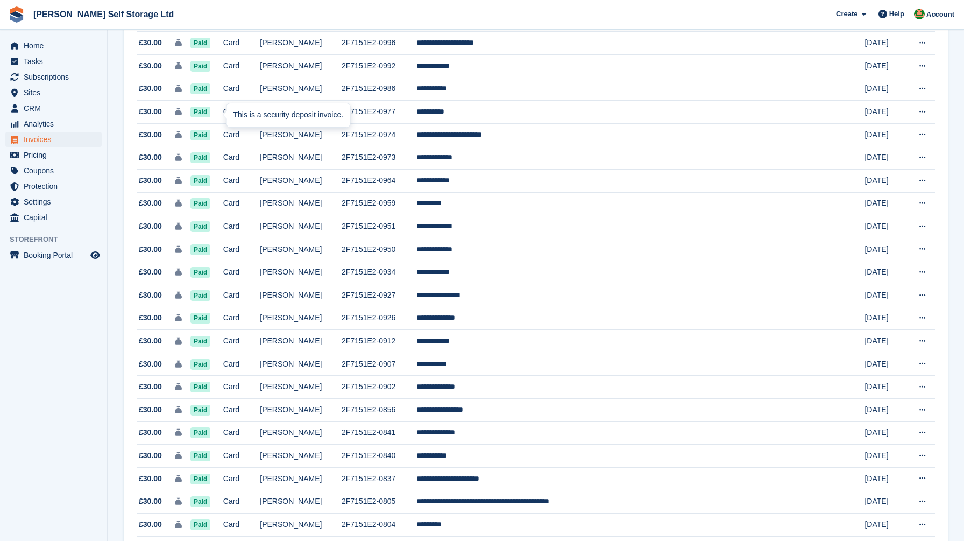
scroll to position [217, 0]
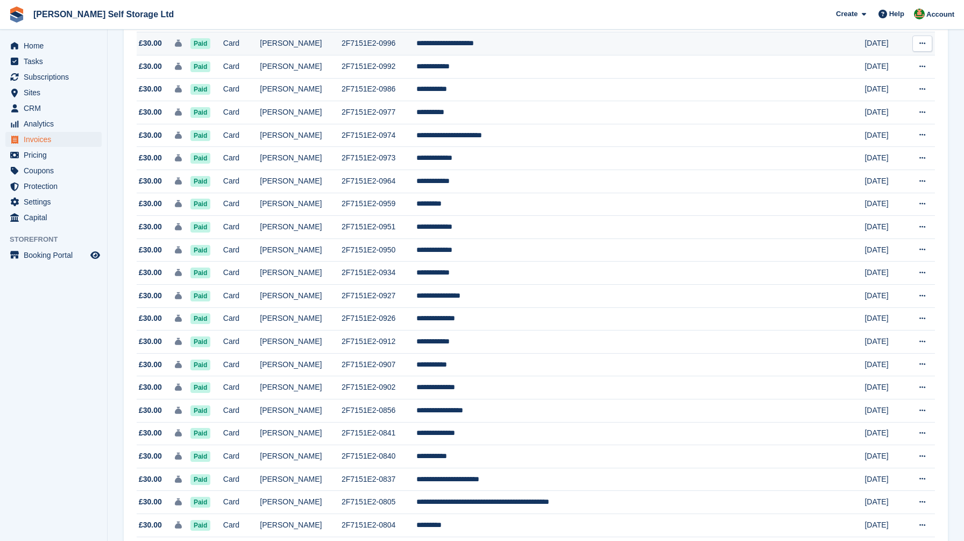
click at [260, 51] on td "Card" at bounding box center [241, 43] width 37 height 23
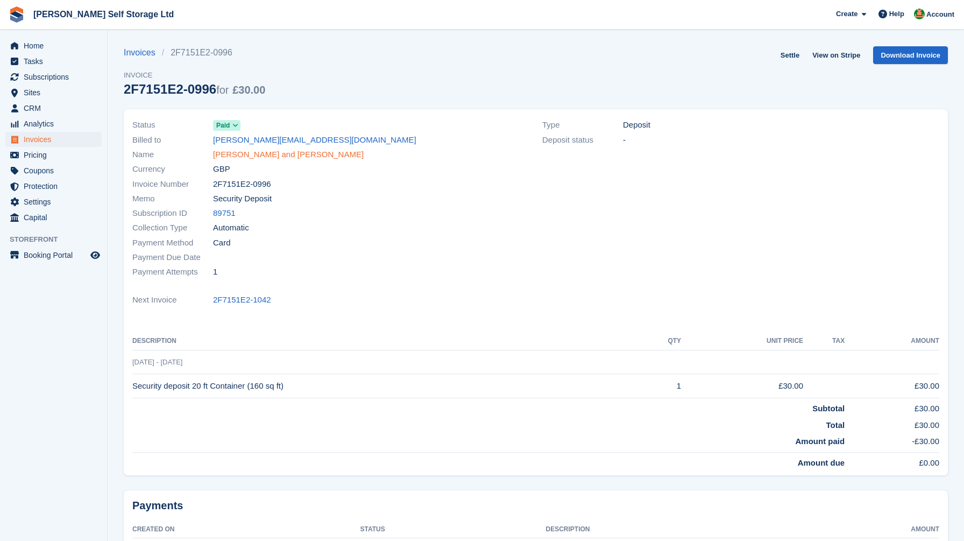
click at [243, 153] on link "bob and lynn oldfield" at bounding box center [288, 154] width 151 height 12
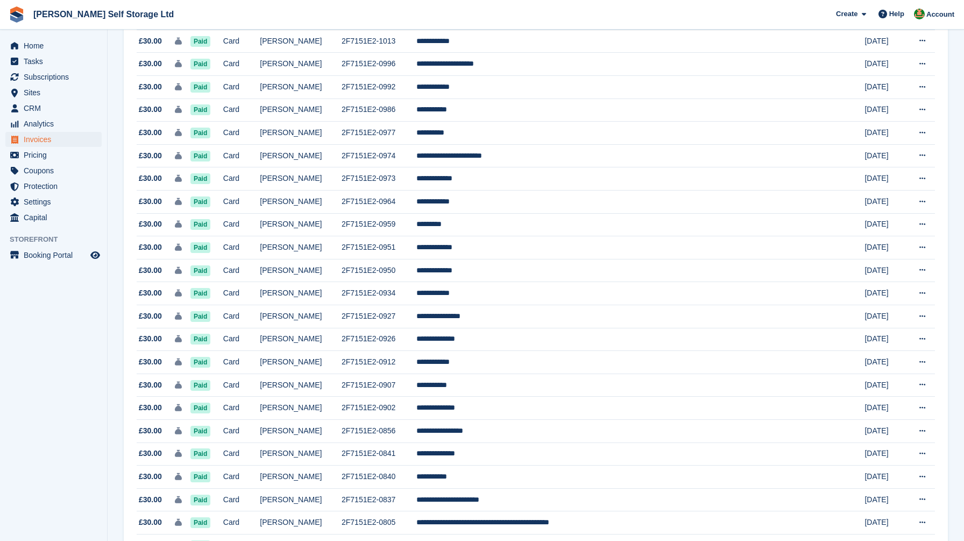
scroll to position [188, 0]
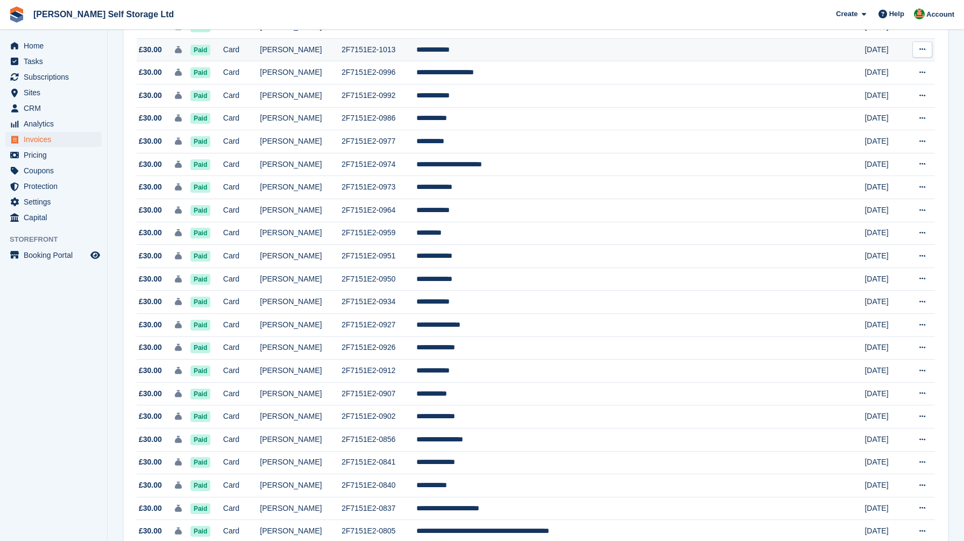
click at [223, 49] on td "Paid" at bounding box center [206, 49] width 33 height 23
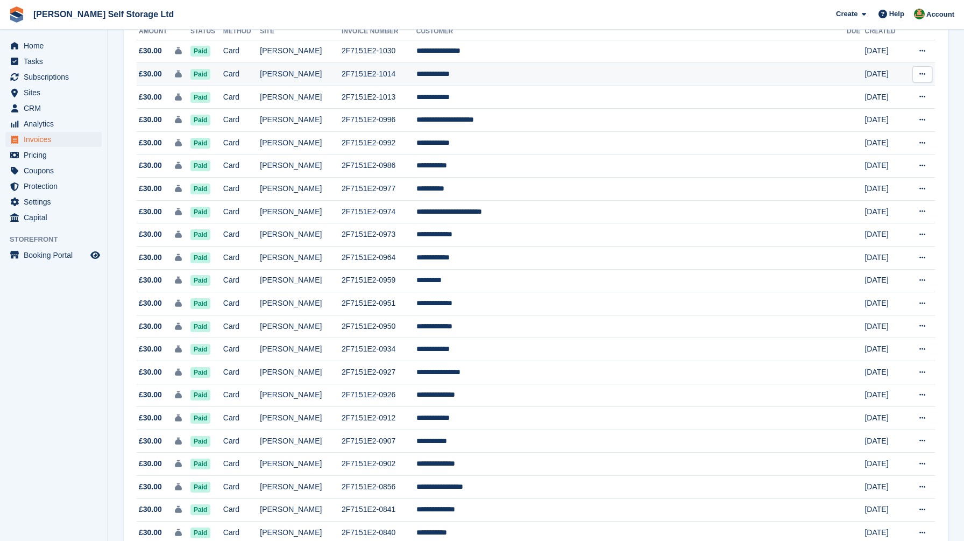
scroll to position [136, 0]
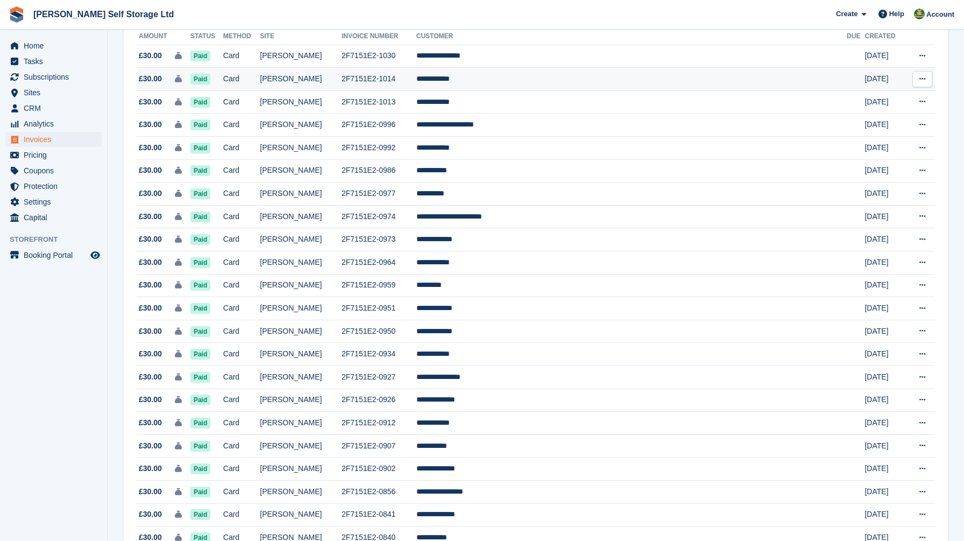
click at [260, 79] on td "Card" at bounding box center [241, 79] width 37 height 23
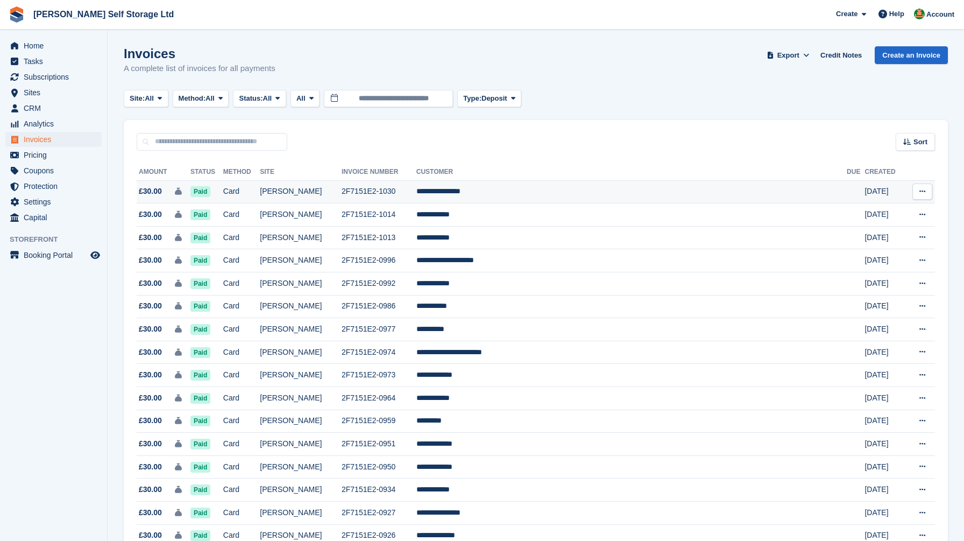
scroll to position [136, 0]
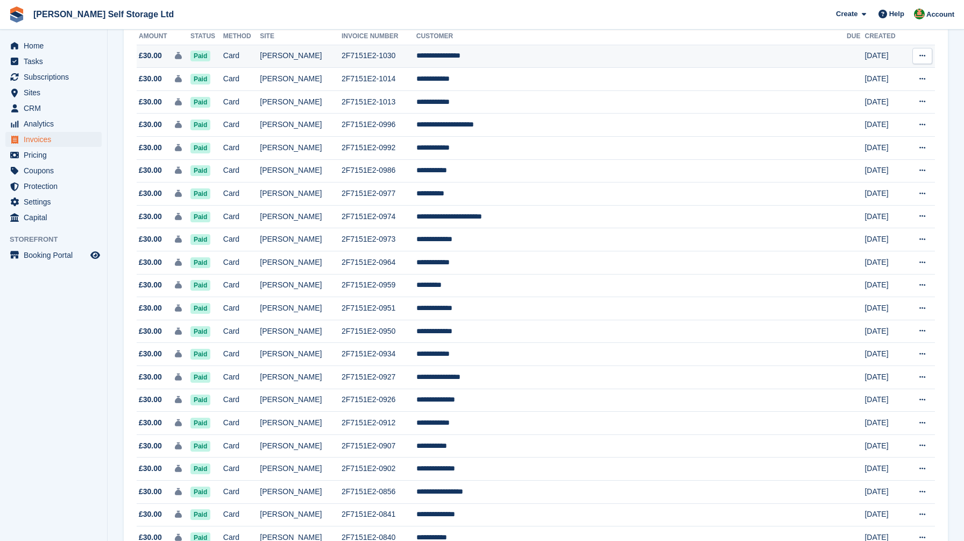
click at [260, 55] on td "Card" at bounding box center [241, 56] width 37 height 23
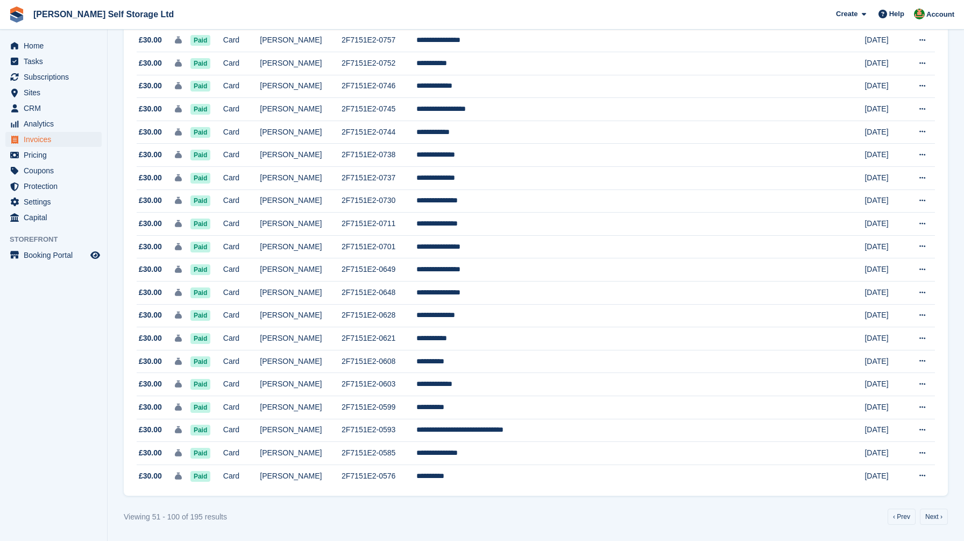
scroll to position [865, 0]
click at [895, 521] on link "‹ Prev" at bounding box center [901, 516] width 28 height 16
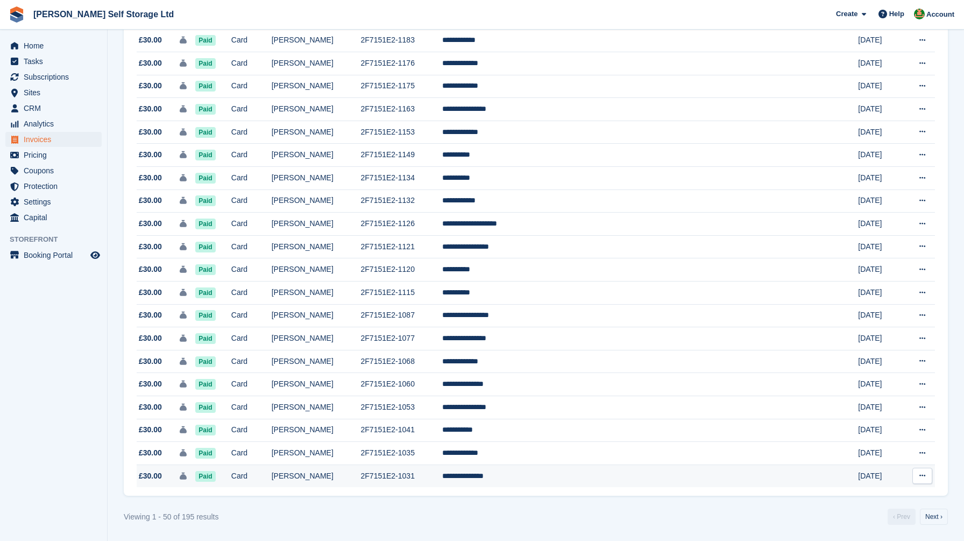
click at [361, 474] on td "[PERSON_NAME]" at bounding box center [316, 475] width 89 height 23
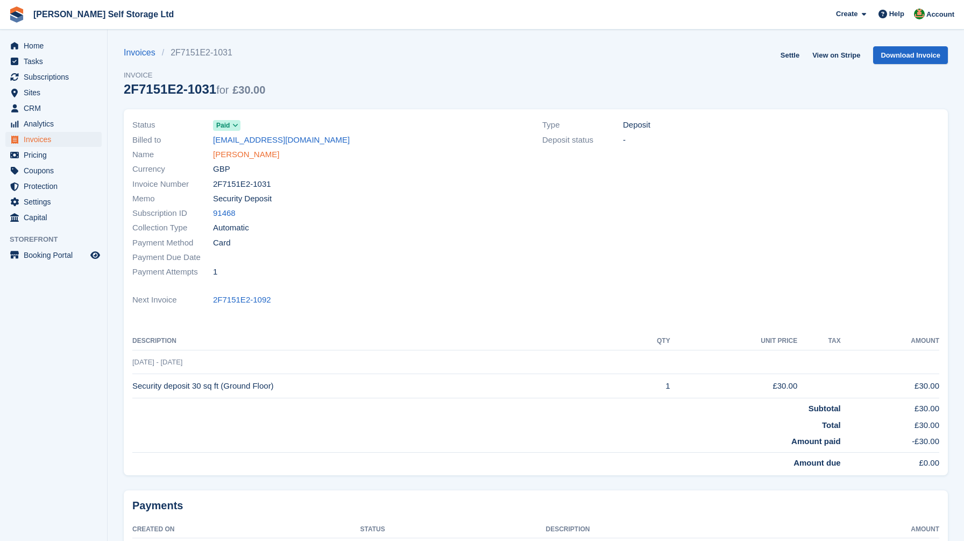
click at [239, 159] on link "[PERSON_NAME]" at bounding box center [246, 154] width 66 height 12
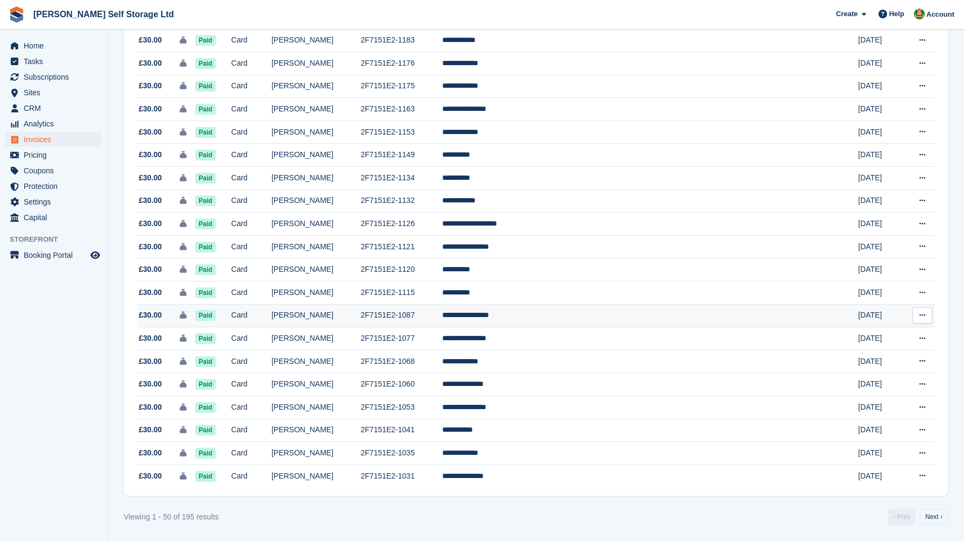
scroll to position [865, 0]
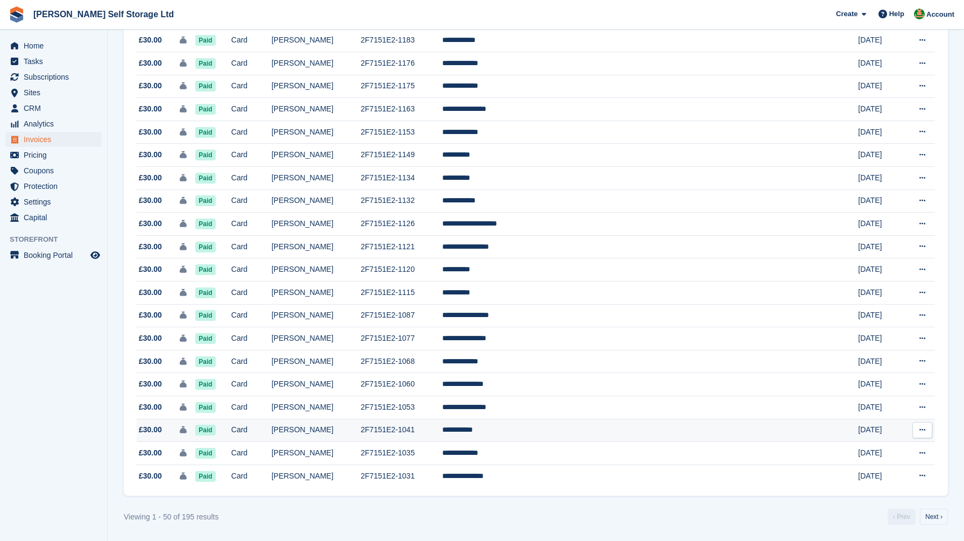
click at [272, 427] on td "Card" at bounding box center [251, 429] width 40 height 23
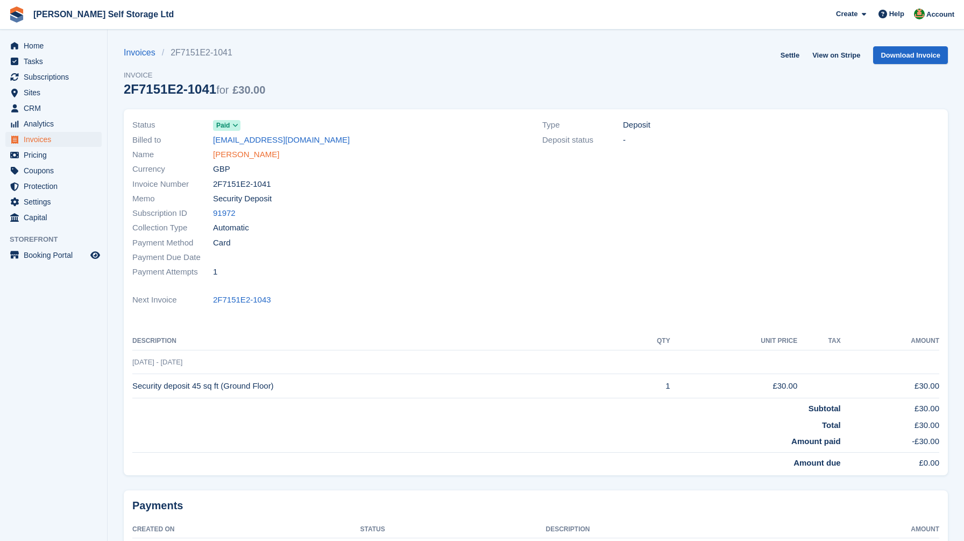
click at [228, 154] on link "James Scott" at bounding box center [246, 154] width 66 height 12
click at [240, 153] on link "James Scott" at bounding box center [246, 154] width 66 height 12
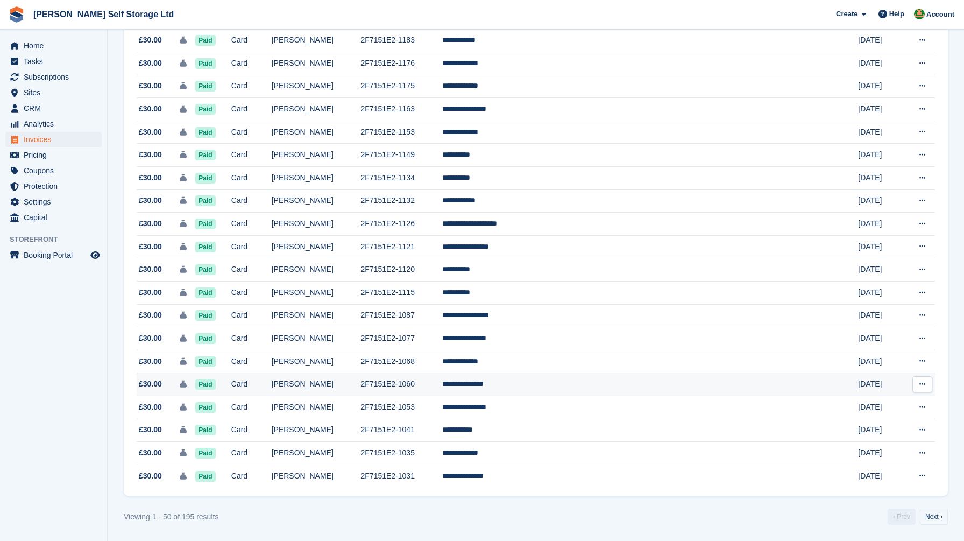
scroll to position [865, 0]
click at [272, 379] on td "Card" at bounding box center [251, 384] width 40 height 23
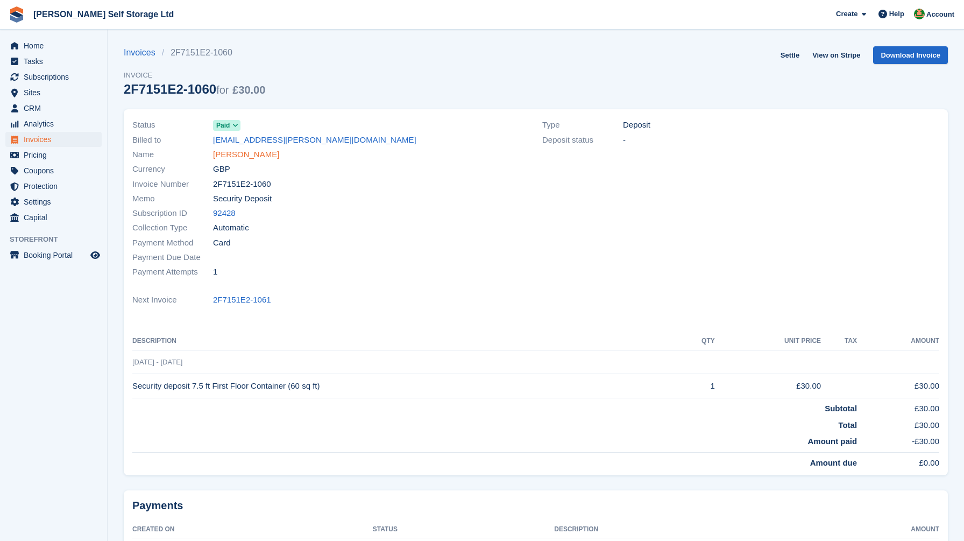
click at [226, 151] on link "[PERSON_NAME]" at bounding box center [246, 154] width 66 height 12
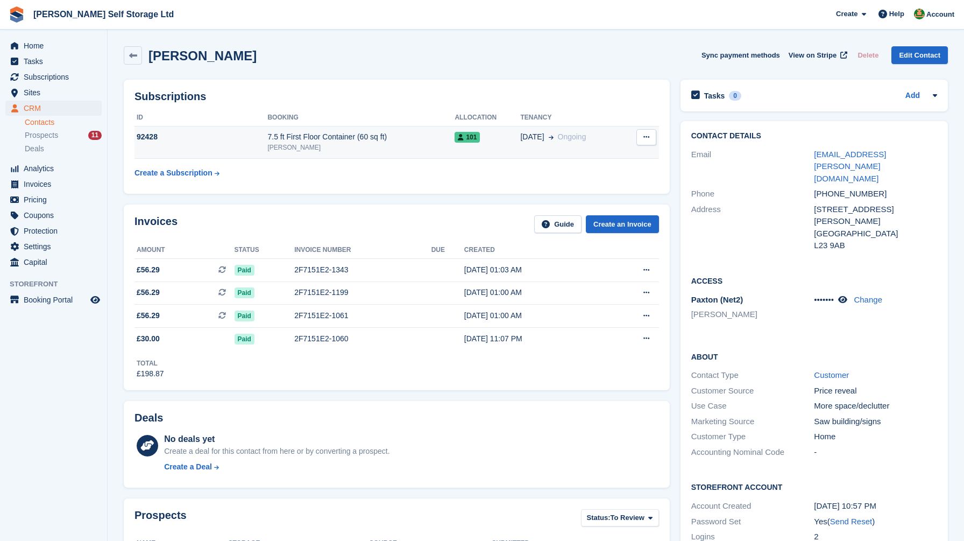
click at [310, 135] on div "7.5 ft First Floor Container (60 sq ft)" at bounding box center [360, 136] width 187 height 11
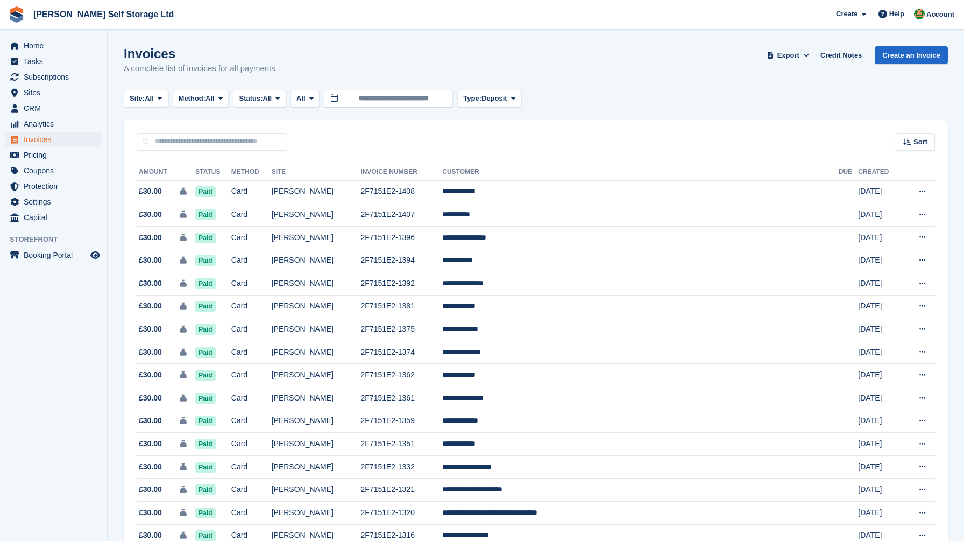
scroll to position [865, 0]
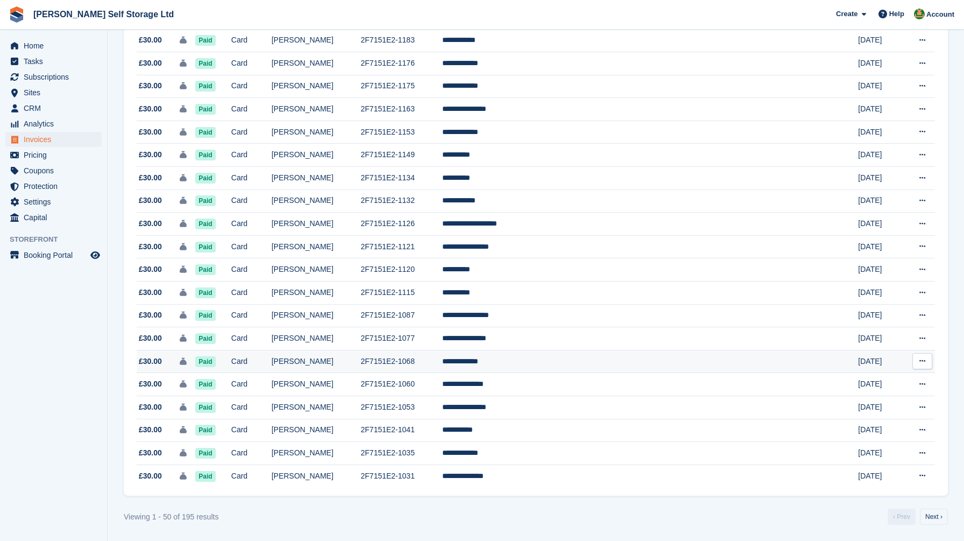
click at [272, 356] on td "Card" at bounding box center [251, 361] width 40 height 23
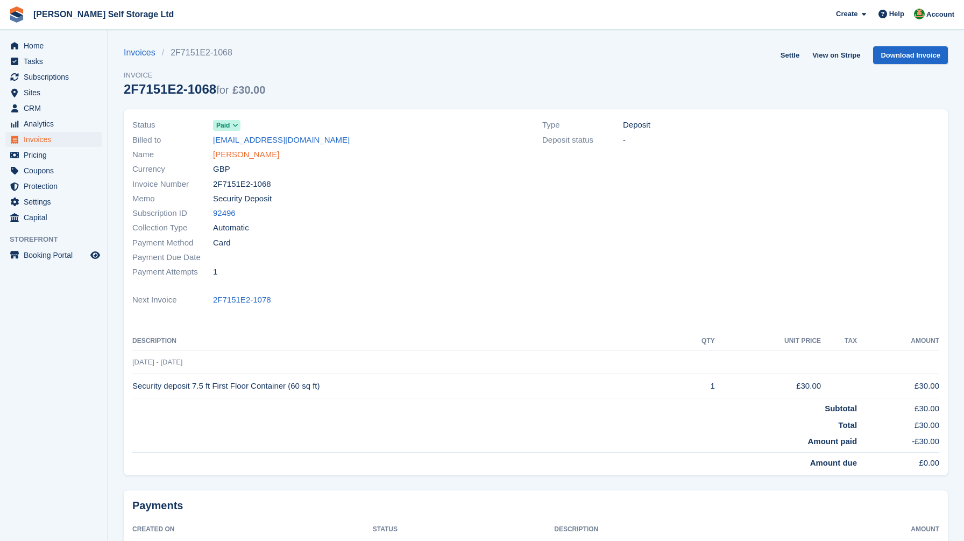
click at [240, 150] on link "[PERSON_NAME]" at bounding box center [246, 154] width 66 height 12
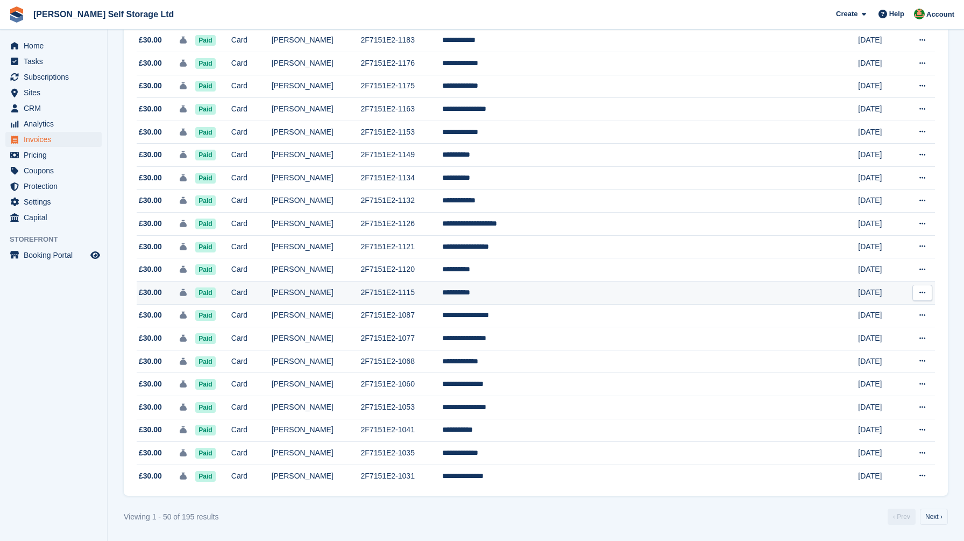
scroll to position [865, 0]
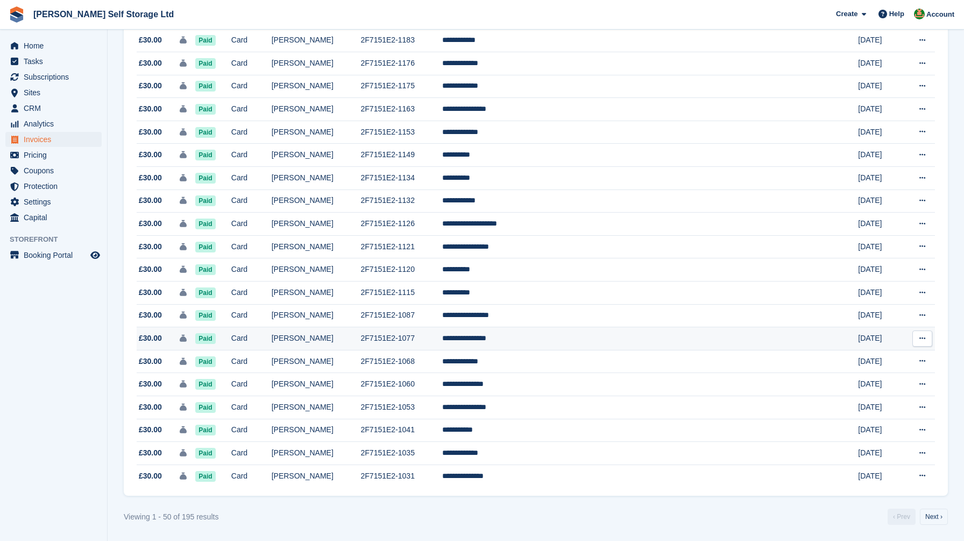
click at [231, 329] on td "Paid" at bounding box center [213, 338] width 36 height 23
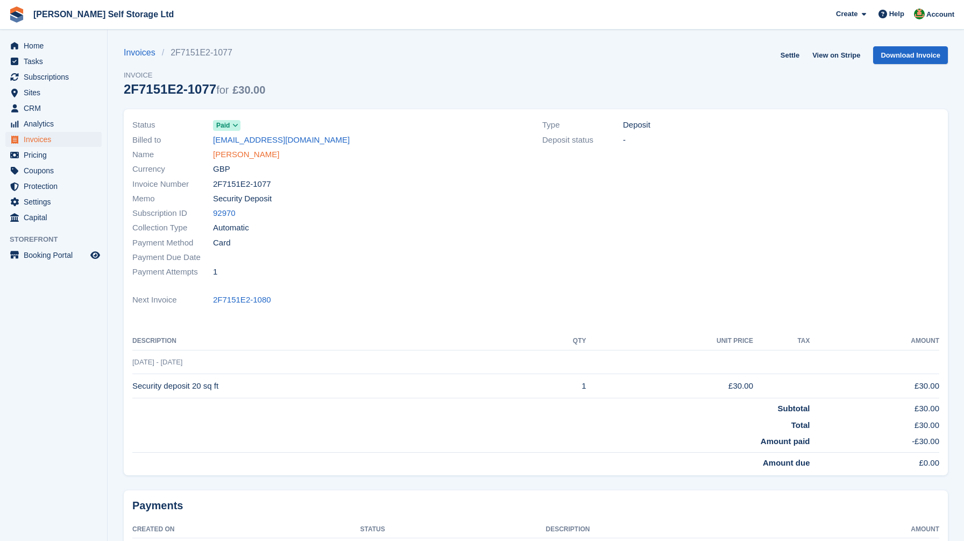
click at [255, 154] on link "[PERSON_NAME]" at bounding box center [246, 154] width 66 height 12
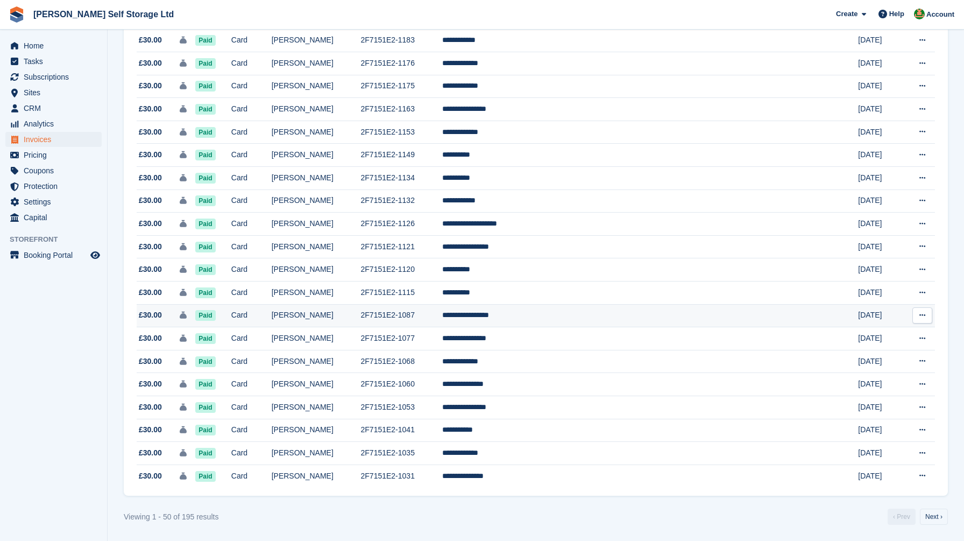
scroll to position [865, 0]
click at [215, 314] on span "Paid" at bounding box center [205, 315] width 20 height 11
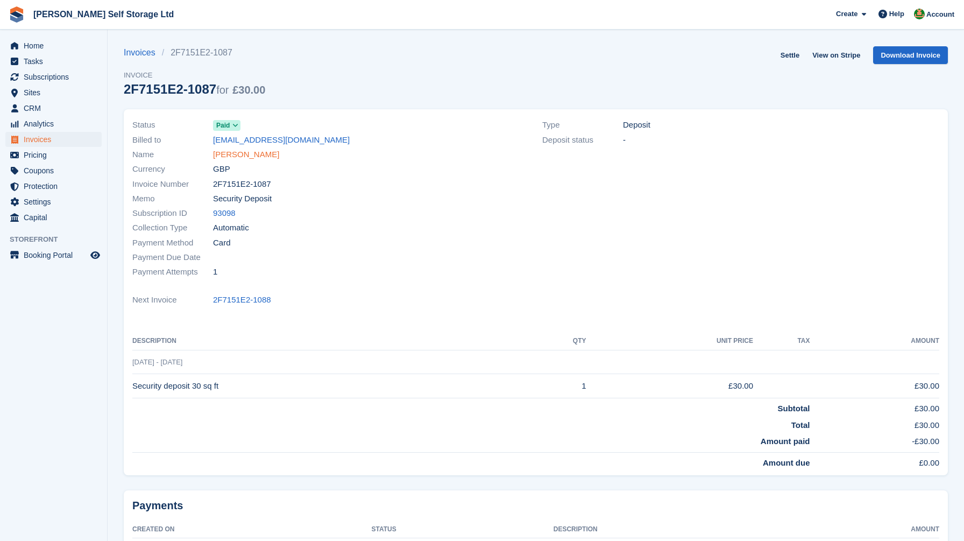
click at [232, 153] on link "[PERSON_NAME]" at bounding box center [246, 154] width 66 height 12
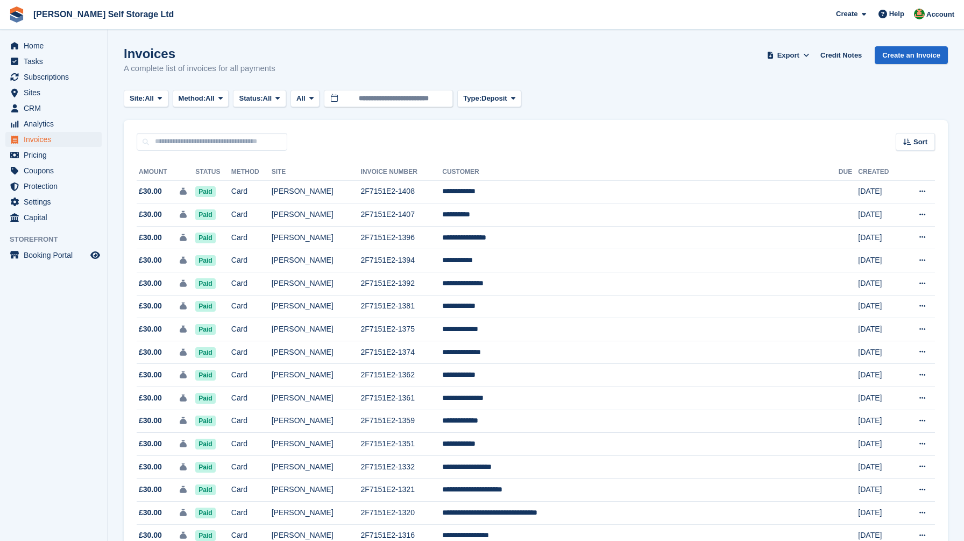
scroll to position [865, 0]
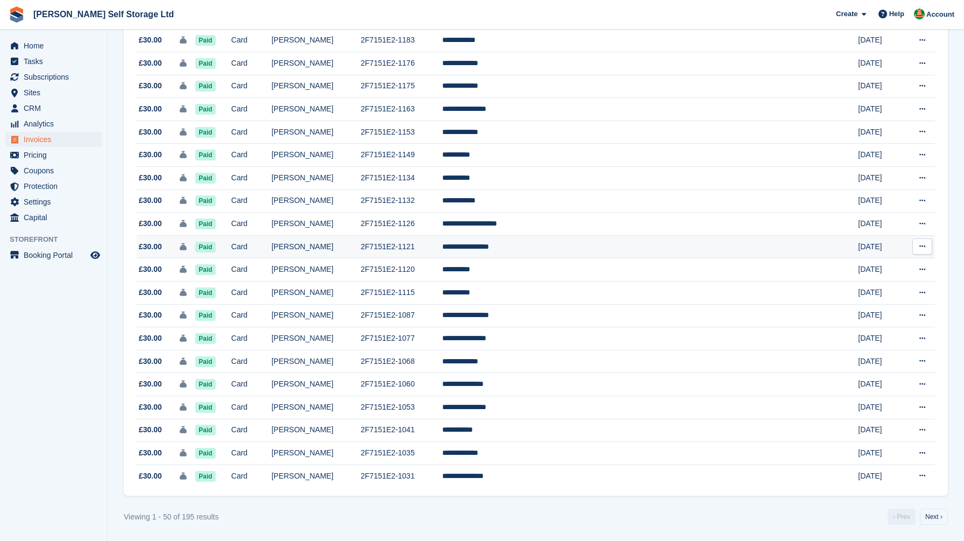
click at [272, 245] on td "Card" at bounding box center [251, 246] width 40 height 23
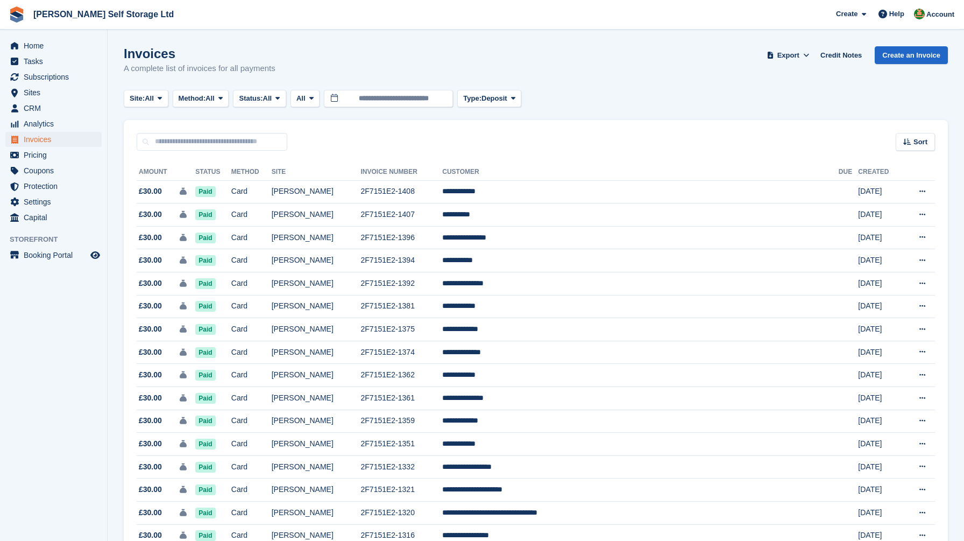
scroll to position [865, 0]
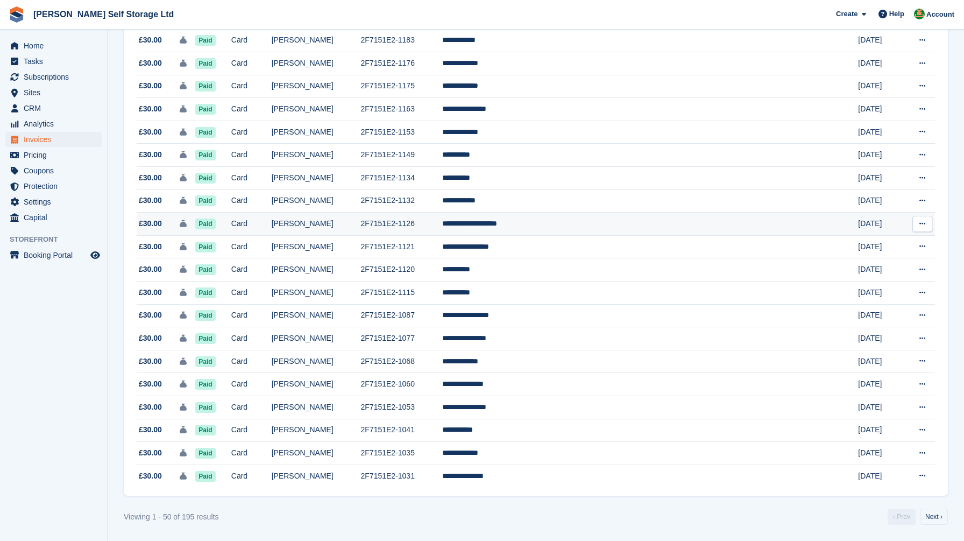
click at [272, 222] on td "Card" at bounding box center [251, 223] width 40 height 23
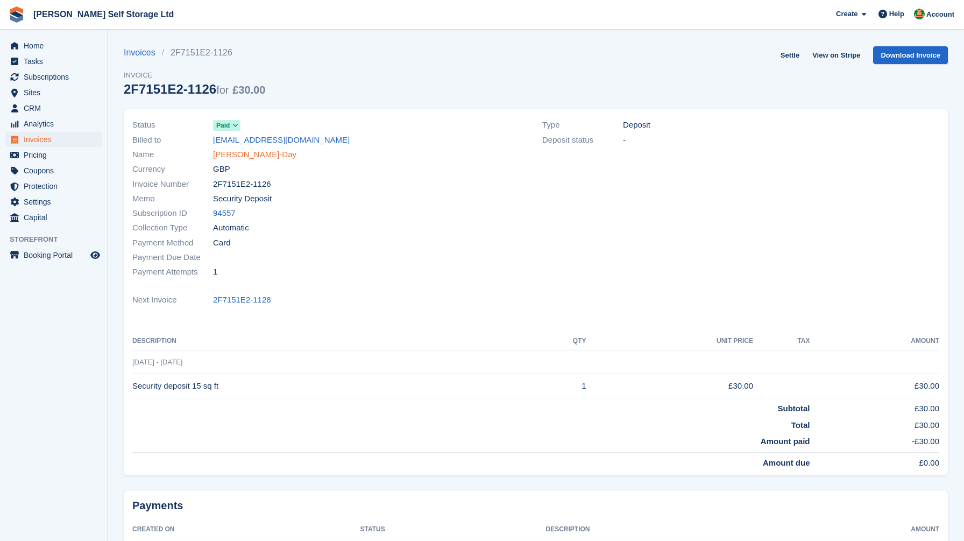
click at [249, 157] on link "[PERSON_NAME]-Day" at bounding box center [254, 154] width 83 height 12
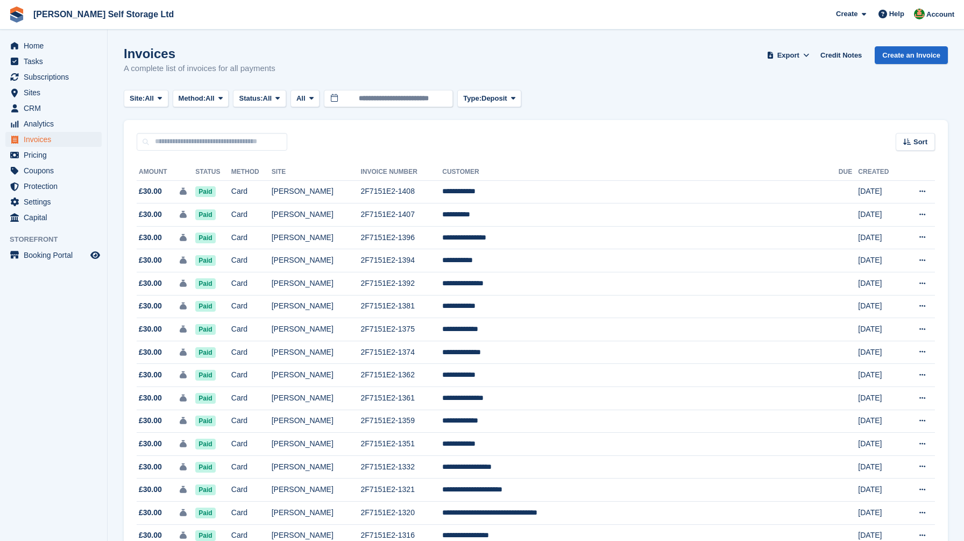
scroll to position [865, 0]
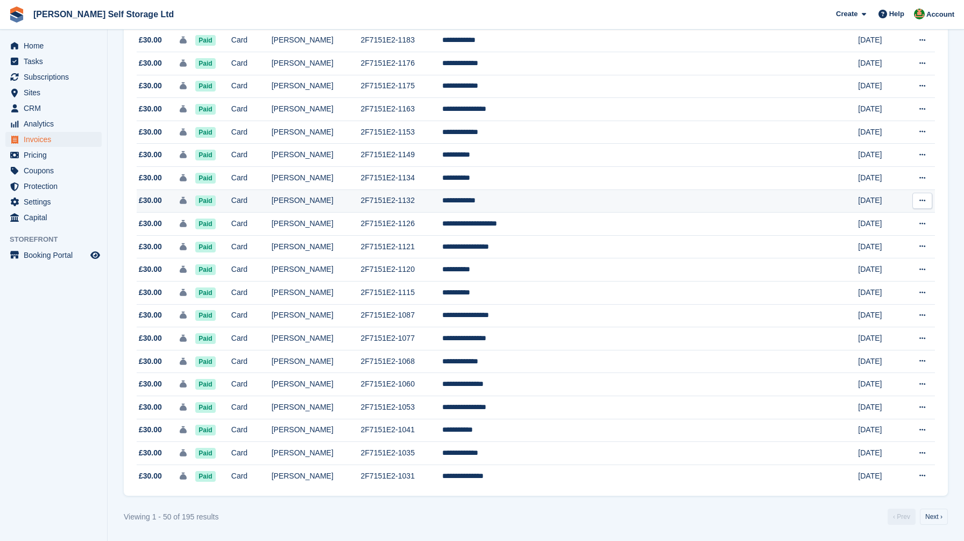
click at [359, 196] on td "[PERSON_NAME]" at bounding box center [316, 200] width 89 height 23
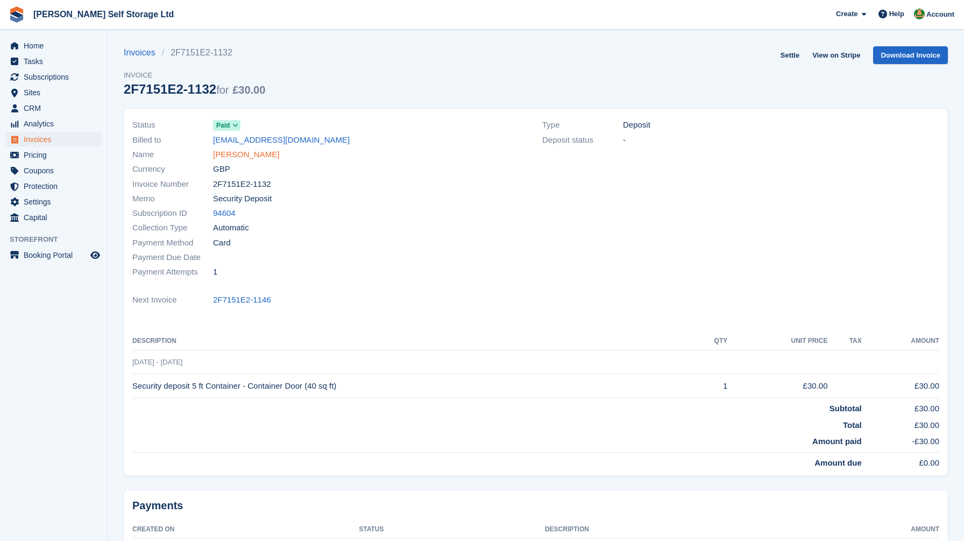
click at [244, 151] on link "liz mccreery" at bounding box center [246, 154] width 66 height 12
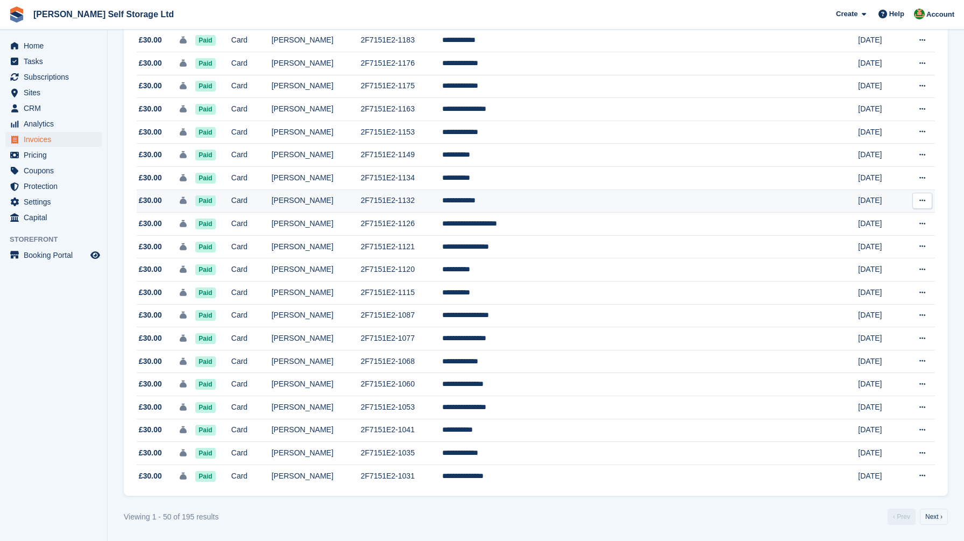
scroll to position [865, 0]
click at [272, 170] on td "Card" at bounding box center [251, 178] width 40 height 23
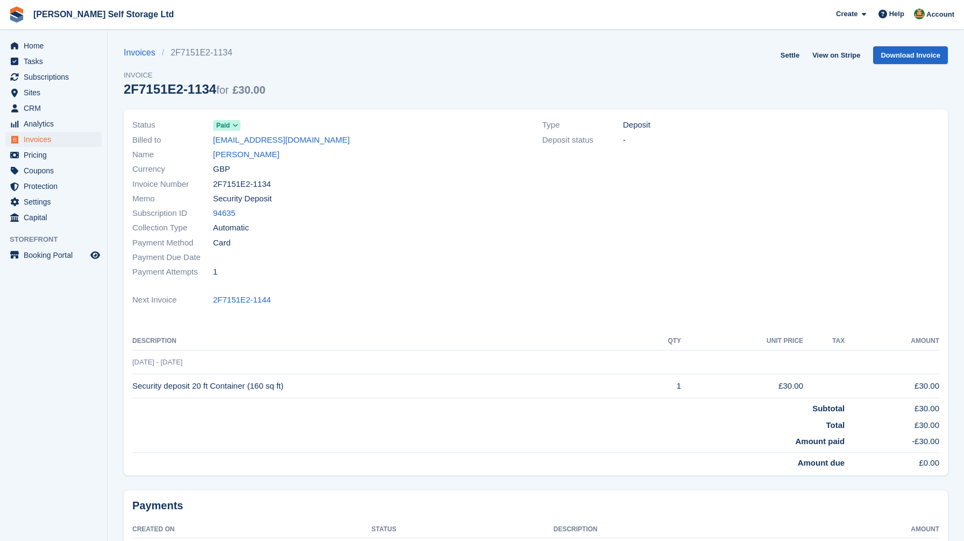
click at [246, 157] on link "Ben hawitt" at bounding box center [246, 154] width 66 height 12
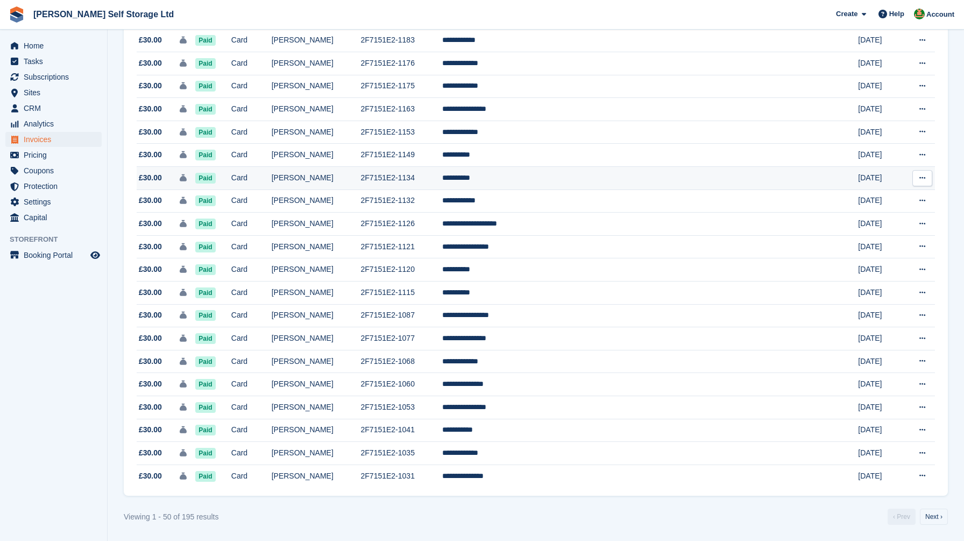
scroll to position [865, 0]
click at [272, 151] on td "Card" at bounding box center [251, 155] width 40 height 23
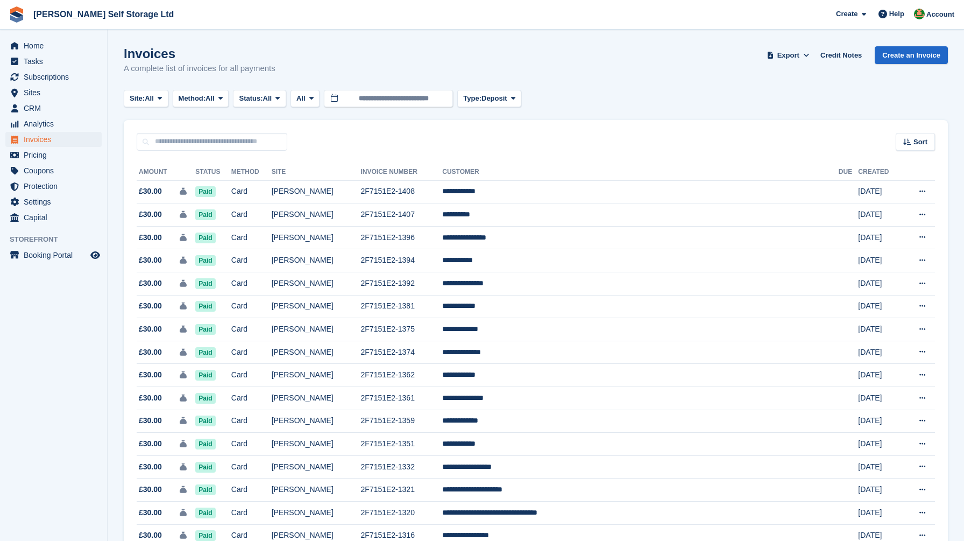
scroll to position [865, 0]
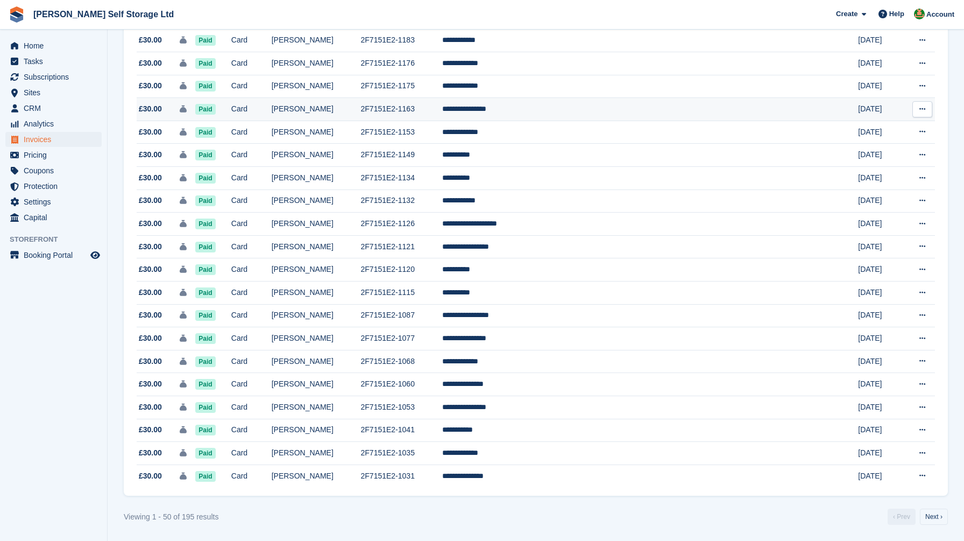
click at [231, 100] on td "Paid" at bounding box center [213, 109] width 36 height 23
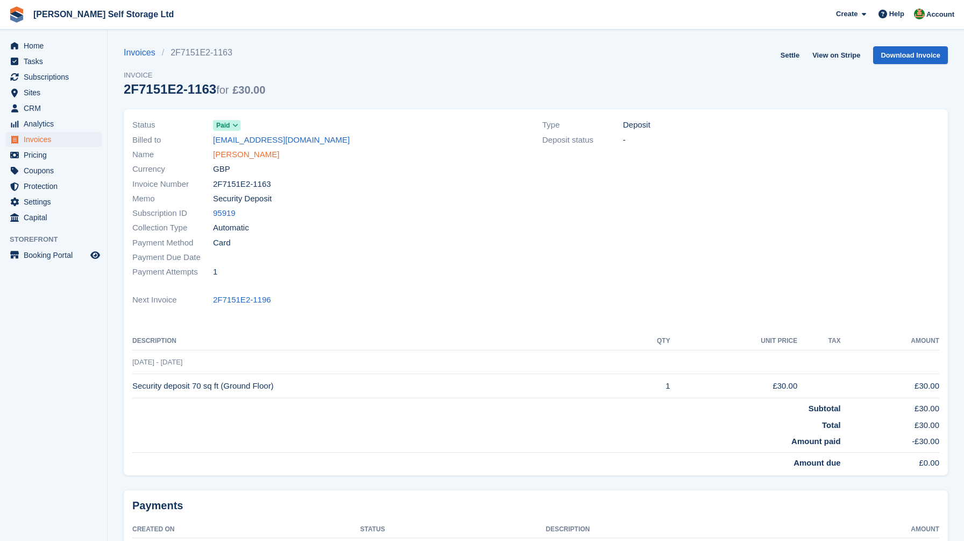
click at [250, 151] on link "[PERSON_NAME]" at bounding box center [246, 154] width 66 height 12
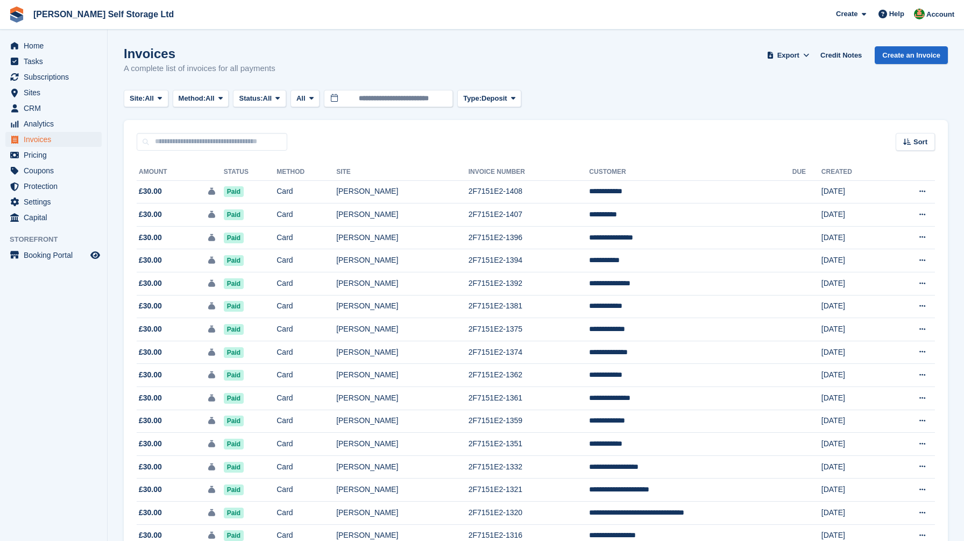
scroll to position [865, 0]
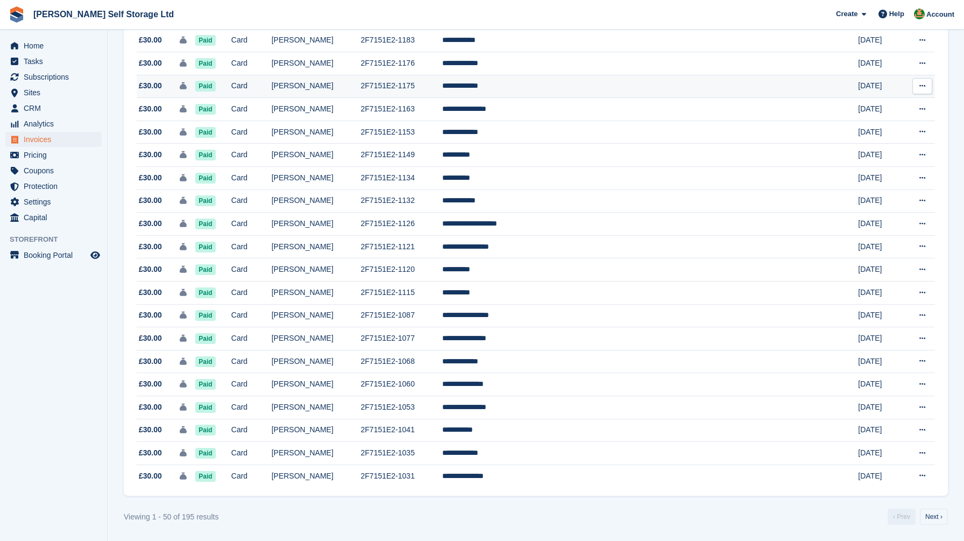
click at [272, 75] on td "Card" at bounding box center [251, 86] width 40 height 23
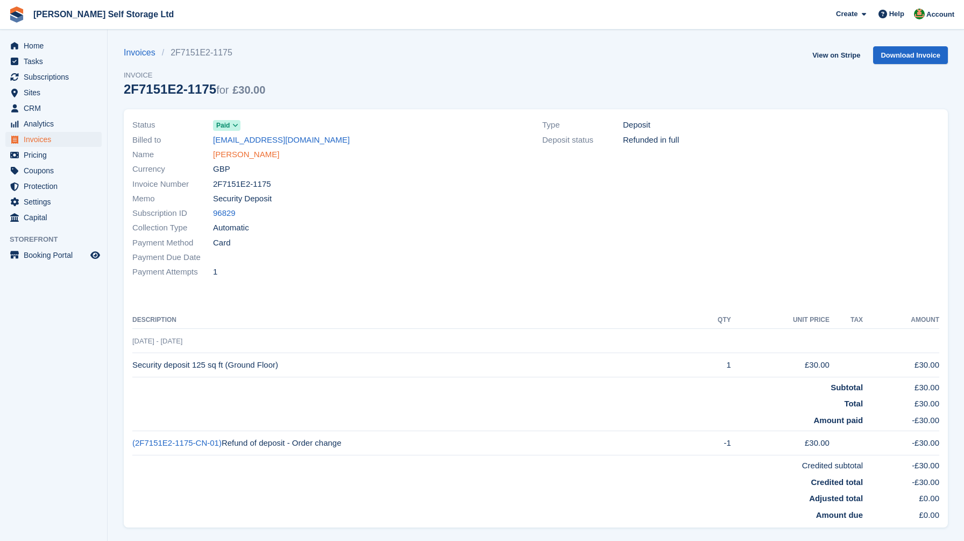
click at [244, 155] on link "[PERSON_NAME]" at bounding box center [246, 154] width 66 height 12
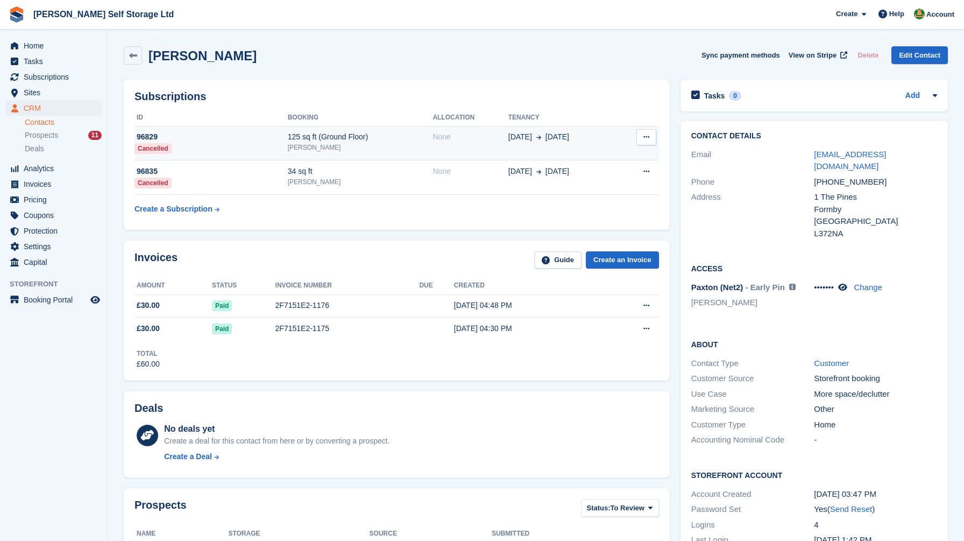
click at [222, 131] on div "96829" at bounding box center [210, 136] width 153 height 11
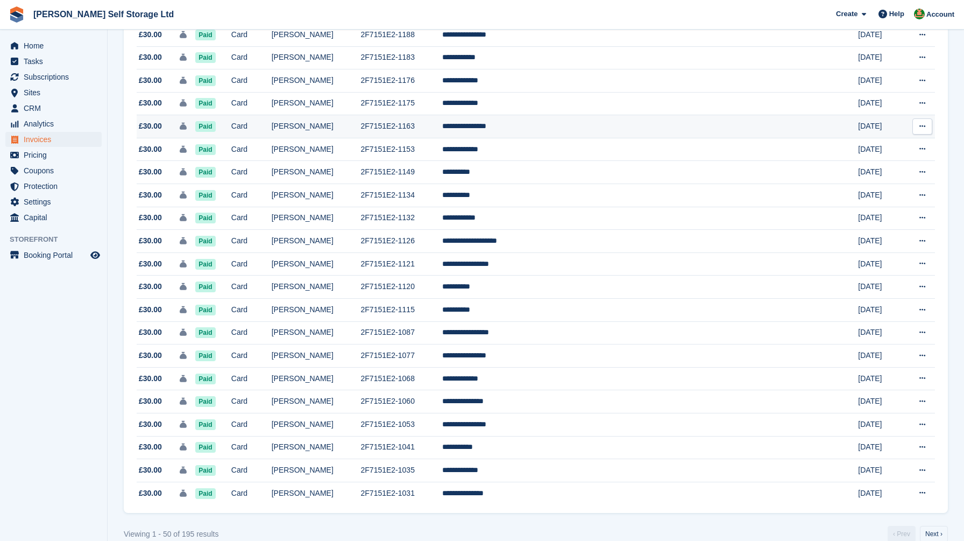
scroll to position [817, 0]
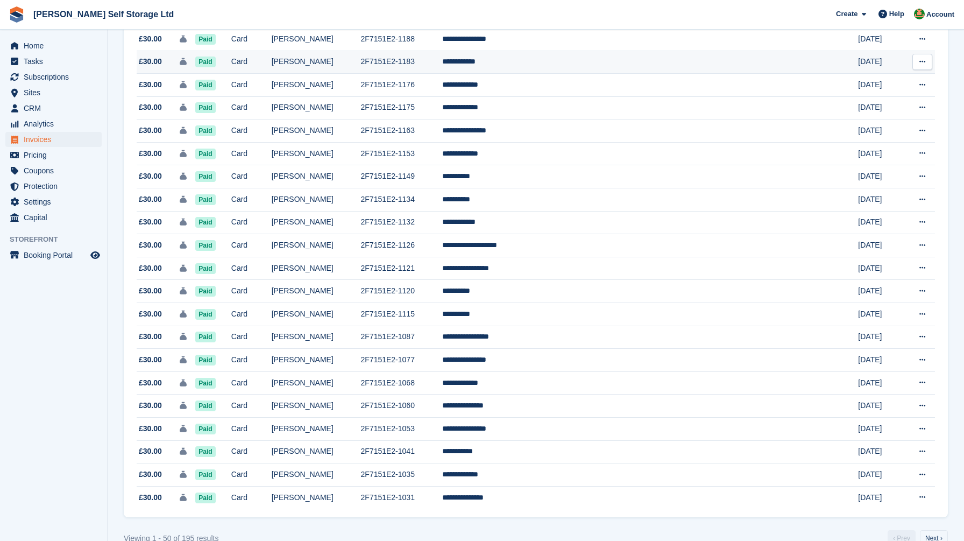
click at [231, 74] on td "Paid" at bounding box center [213, 62] width 36 height 23
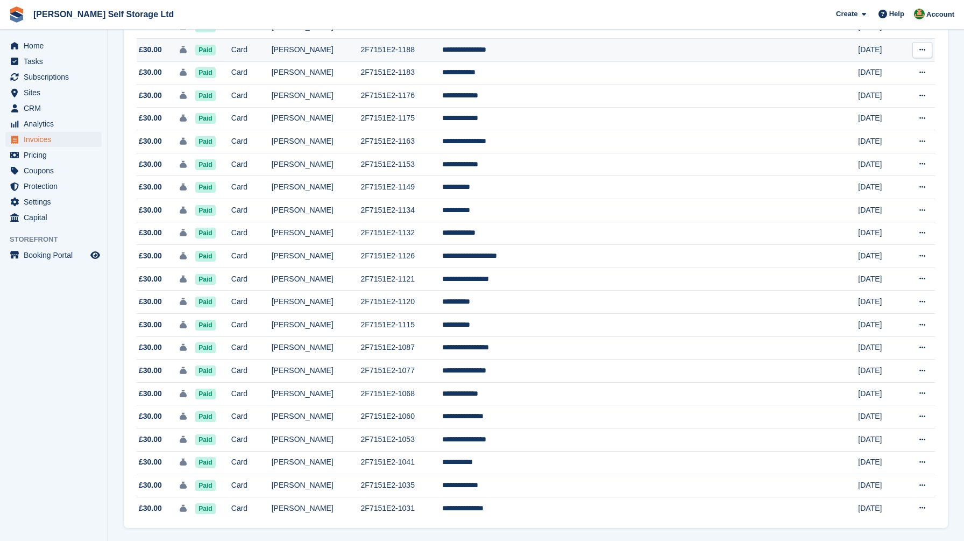
scroll to position [806, 0]
click at [272, 61] on td "Card" at bounding box center [251, 49] width 40 height 23
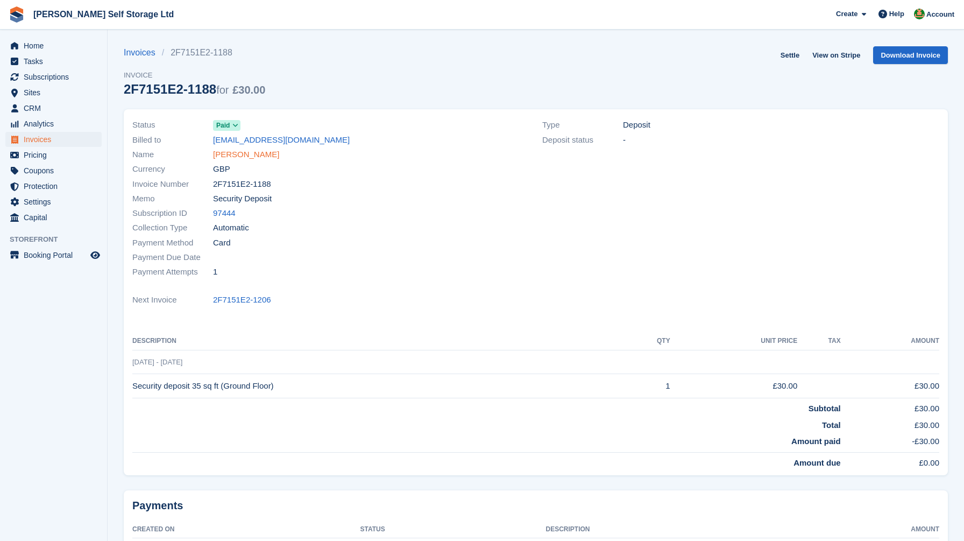
click at [249, 153] on link "Thelma Farnworth" at bounding box center [246, 154] width 66 height 12
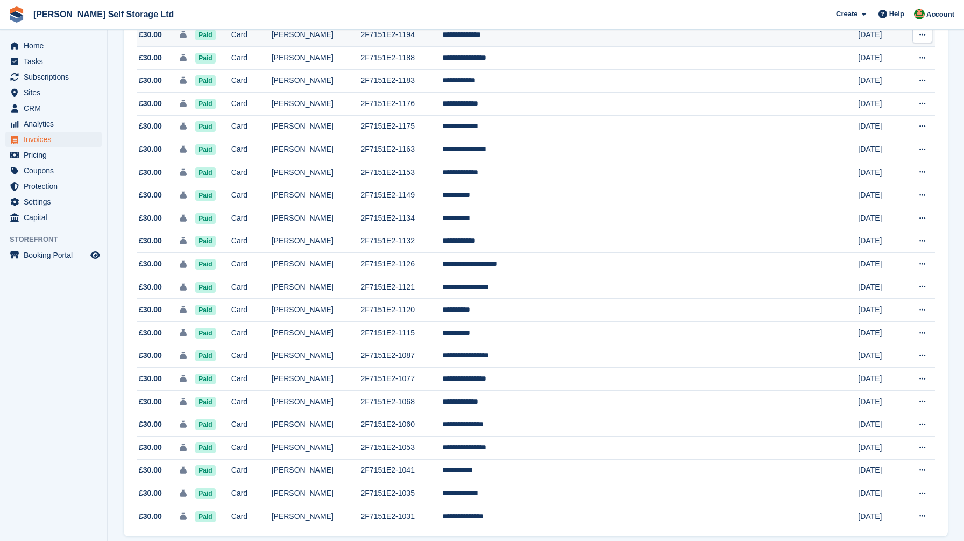
scroll to position [798, 0]
click at [231, 47] on td "Paid" at bounding box center [213, 35] width 36 height 23
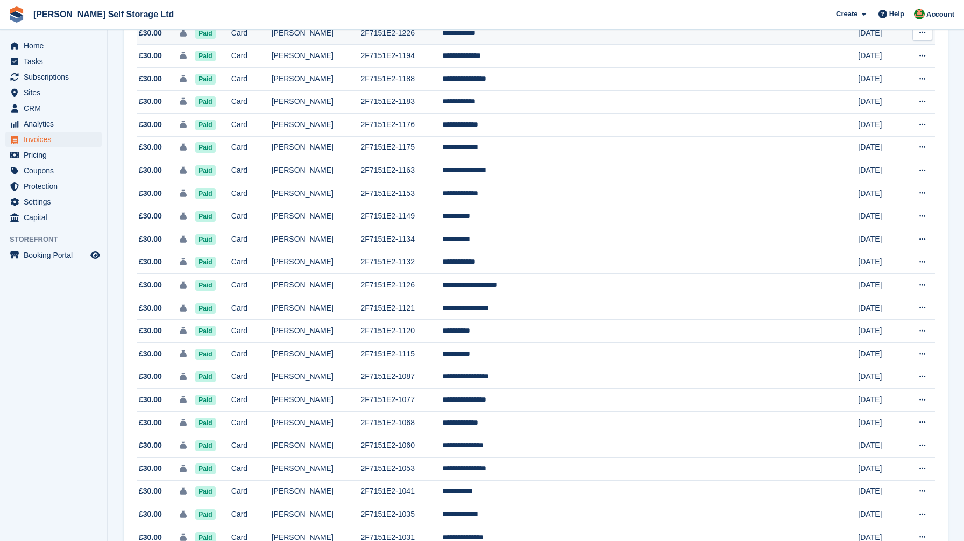
scroll to position [752, 0]
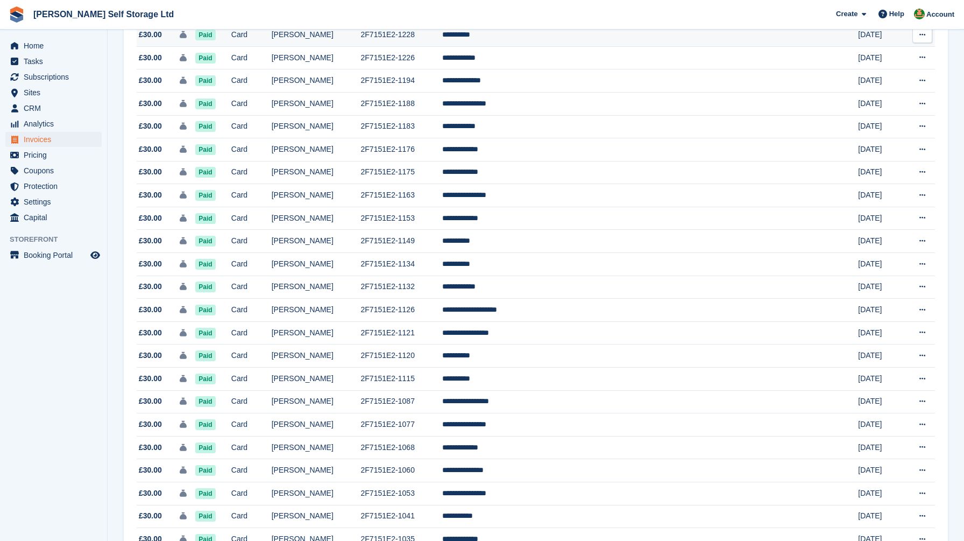
click at [272, 47] on td "Card" at bounding box center [251, 35] width 40 height 23
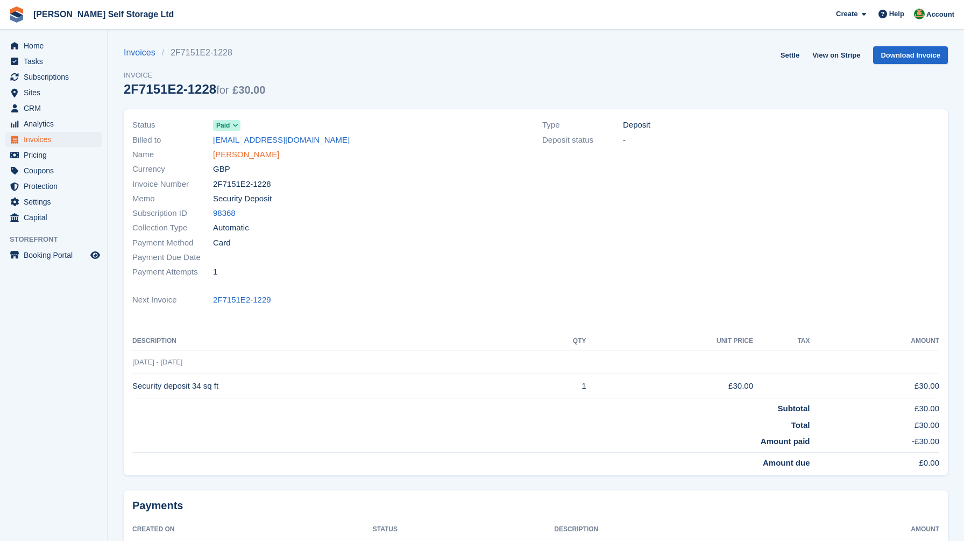
click at [242, 155] on link "Andy Moran" at bounding box center [246, 154] width 66 height 12
click at [239, 156] on link "Andy Moran" at bounding box center [246, 154] width 66 height 12
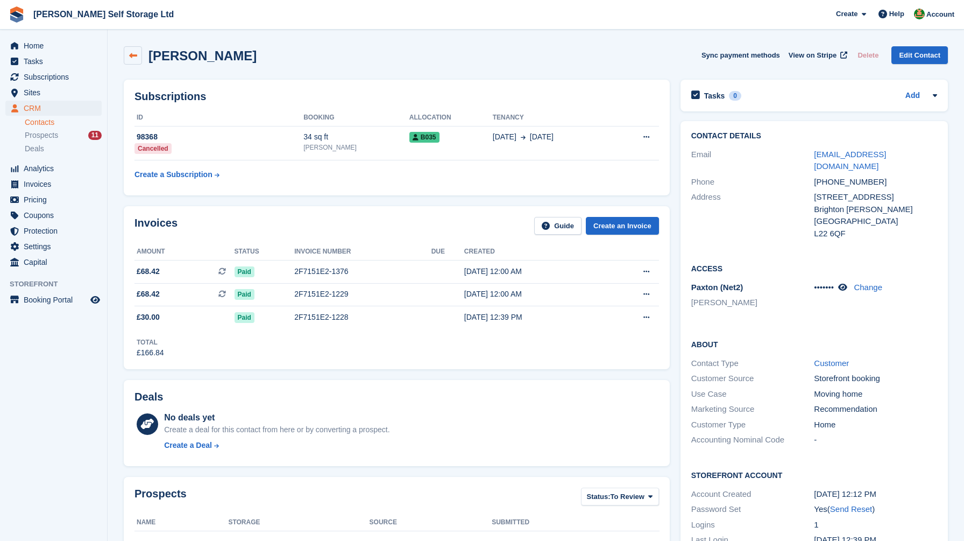
click at [137, 60] on link at bounding box center [133, 55] width 18 height 18
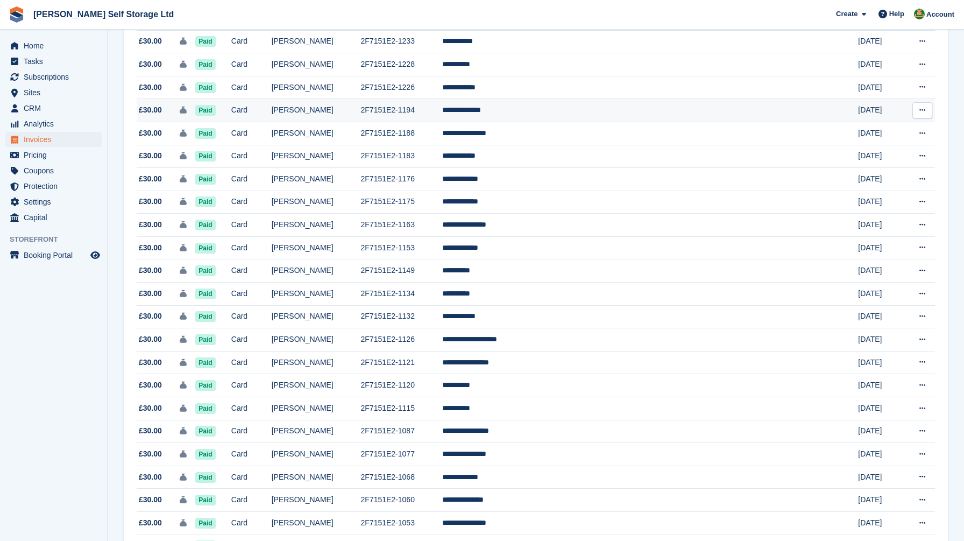
scroll to position [722, 0]
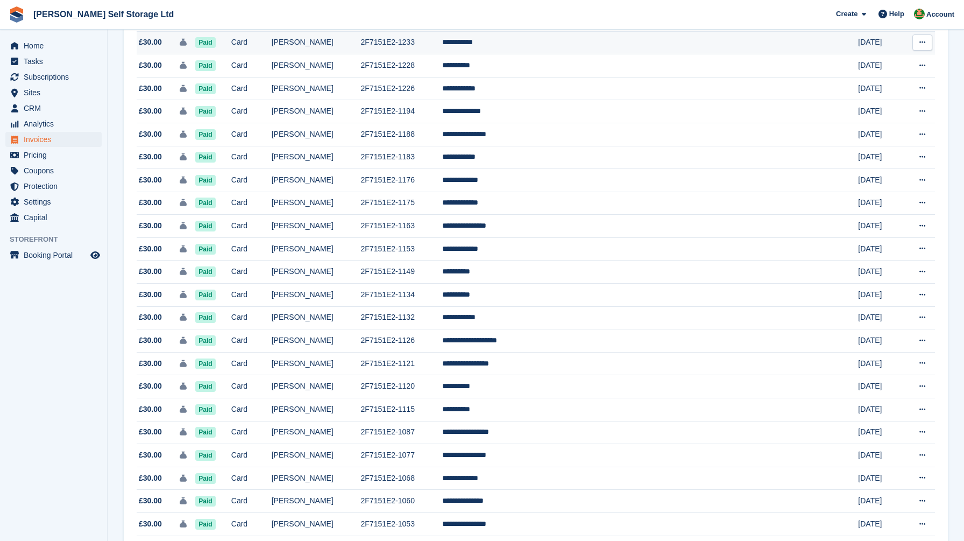
click at [272, 54] on td "Card" at bounding box center [251, 42] width 40 height 23
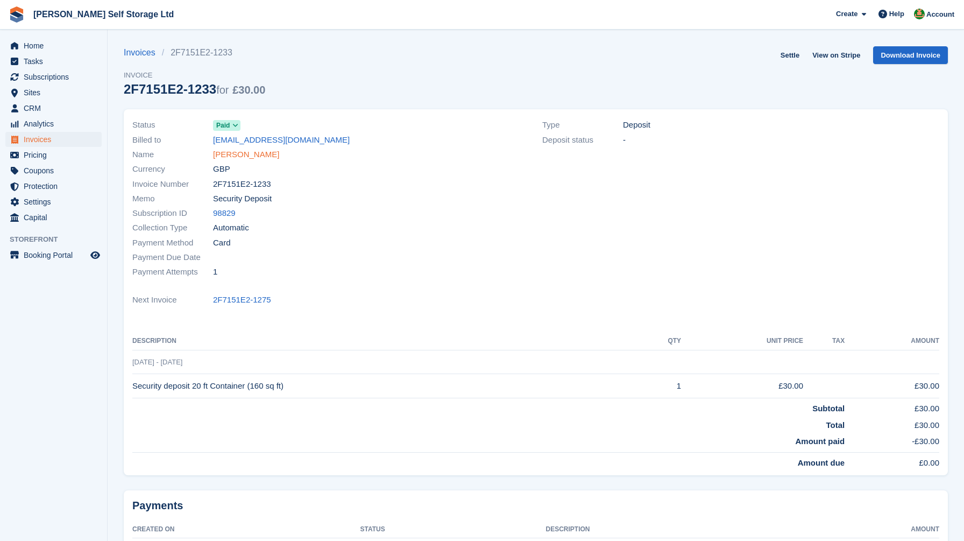
click at [239, 155] on link "Ian Collins" at bounding box center [246, 154] width 66 height 12
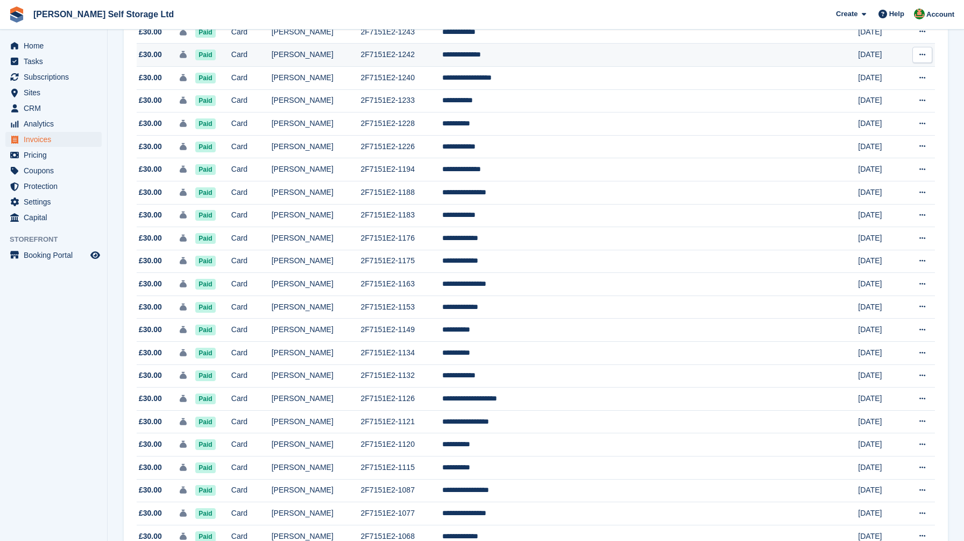
scroll to position [652, 0]
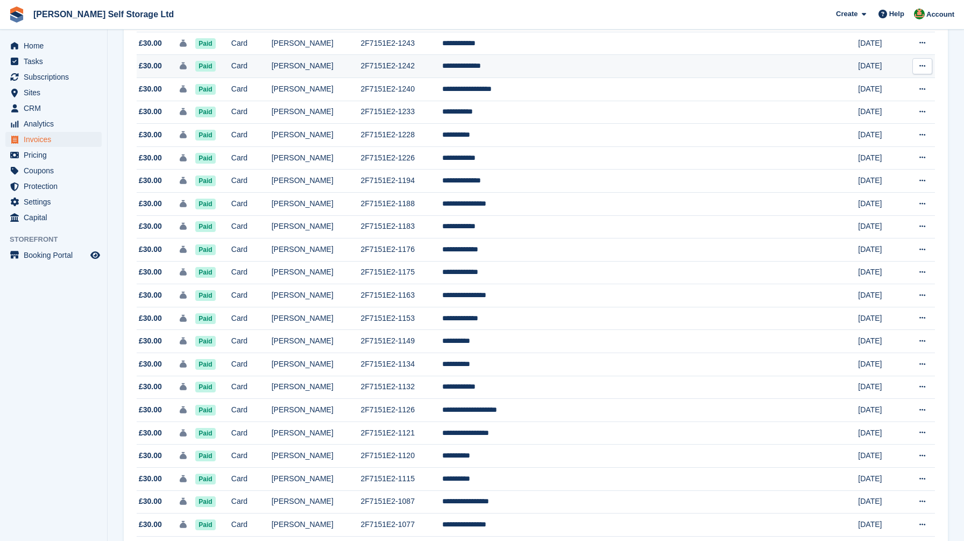
click at [231, 78] on td "Paid" at bounding box center [213, 66] width 36 height 23
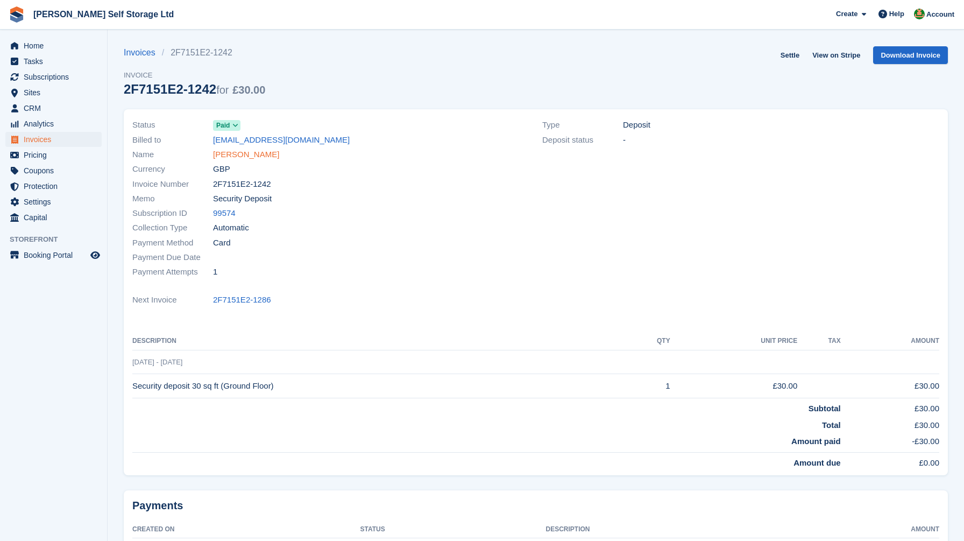
click at [234, 153] on link "Michelle Heaps" at bounding box center [246, 154] width 66 height 12
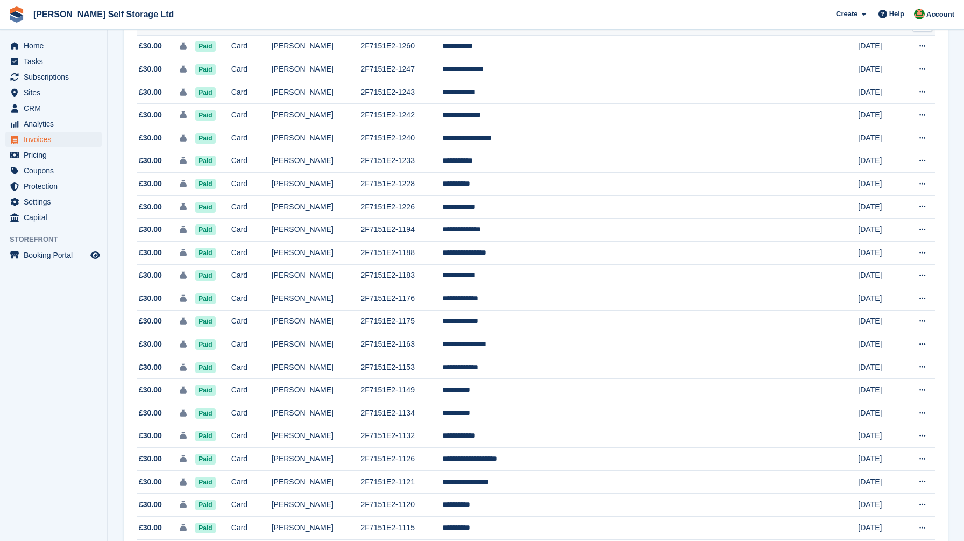
scroll to position [591, 0]
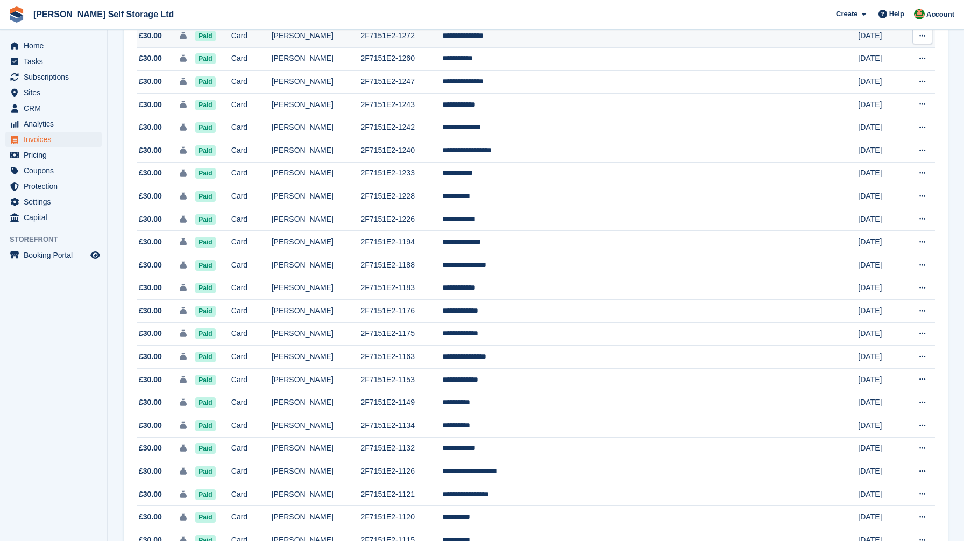
click at [272, 47] on td "Card" at bounding box center [251, 35] width 40 height 23
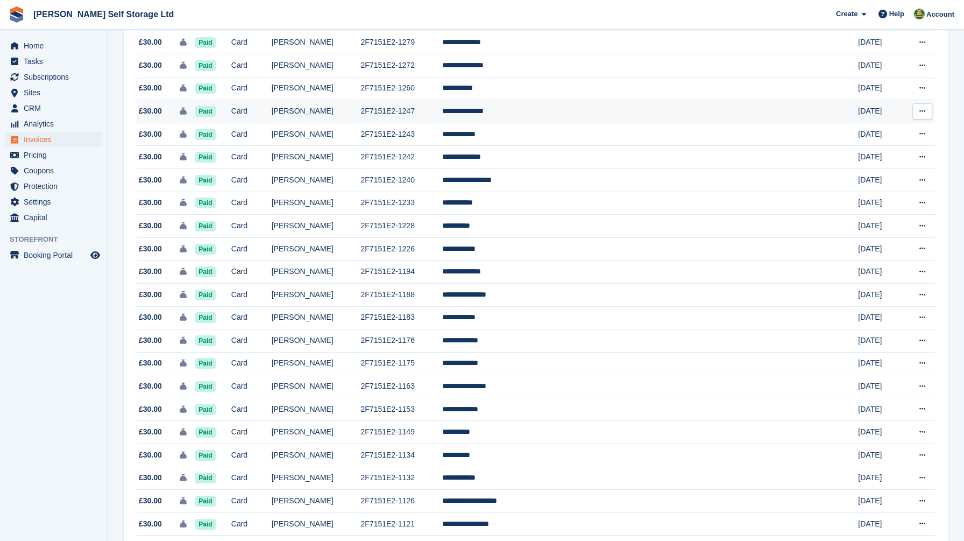
scroll to position [558, 0]
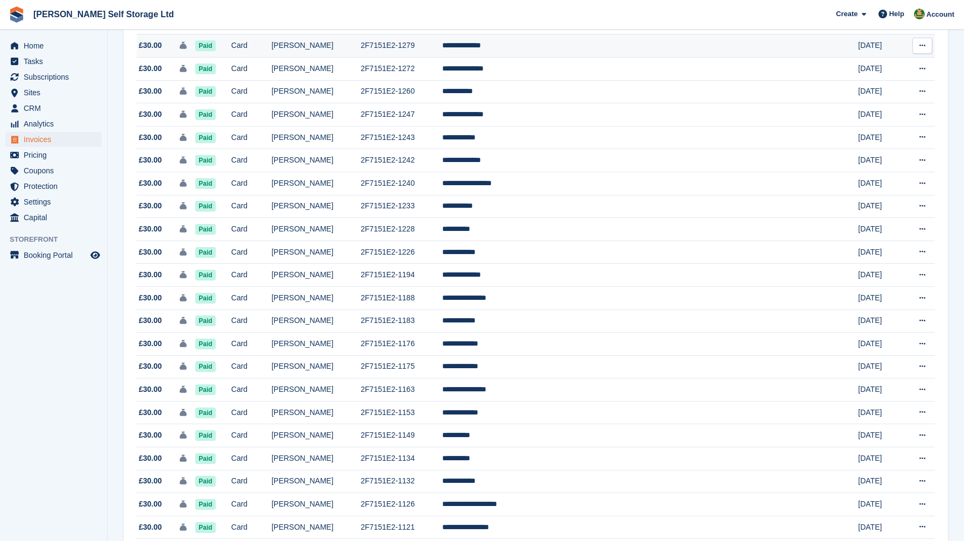
click at [272, 58] on td "Card" at bounding box center [251, 45] width 40 height 23
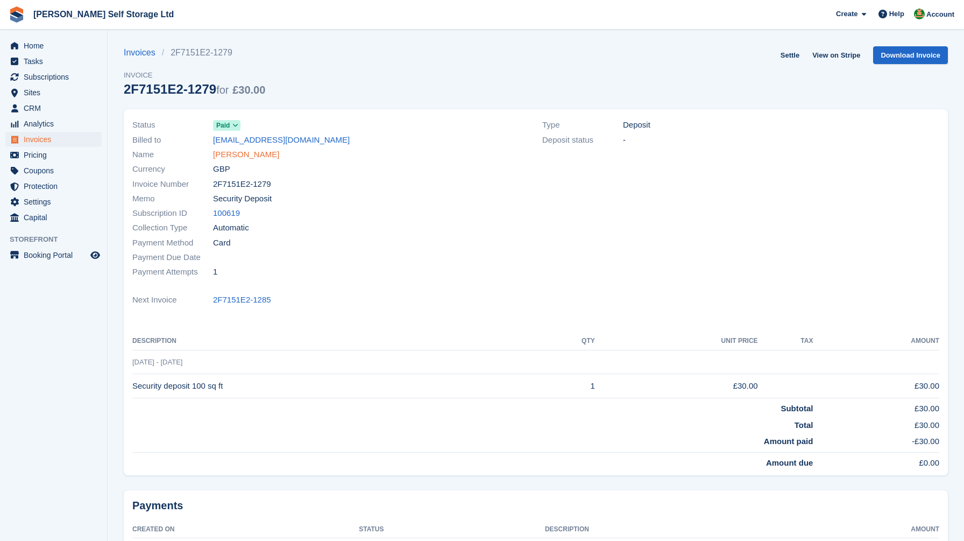
click at [244, 155] on link "[PERSON_NAME]" at bounding box center [246, 154] width 66 height 12
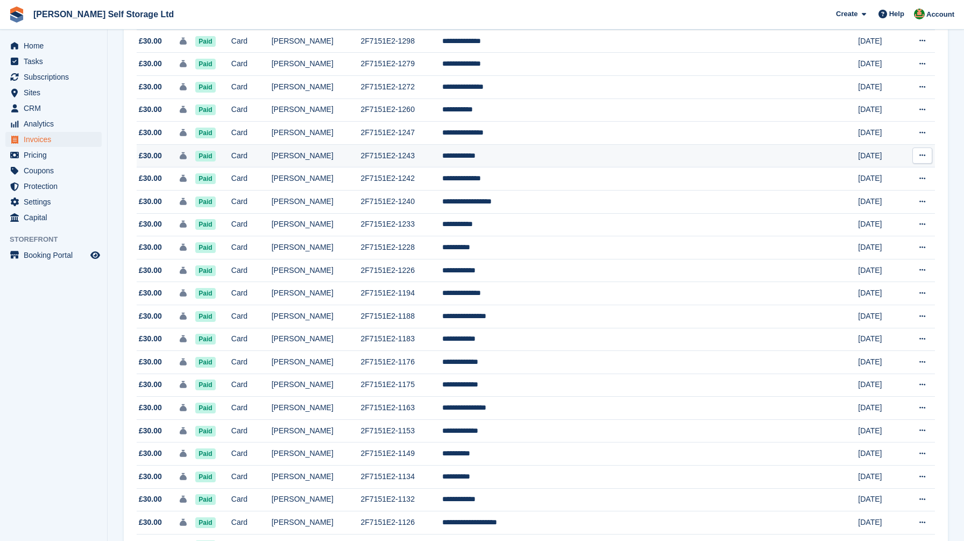
scroll to position [525, 0]
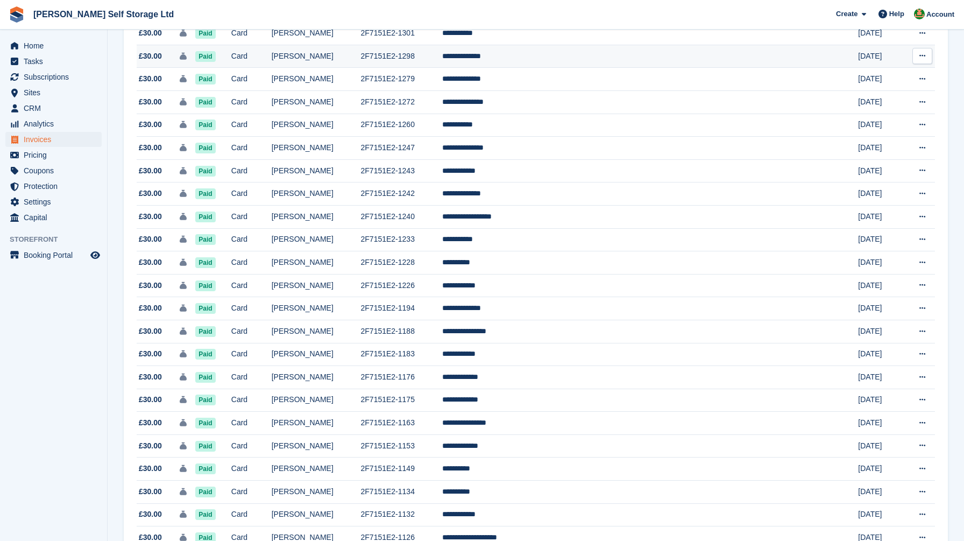
click at [272, 65] on td "Card" at bounding box center [251, 56] width 40 height 23
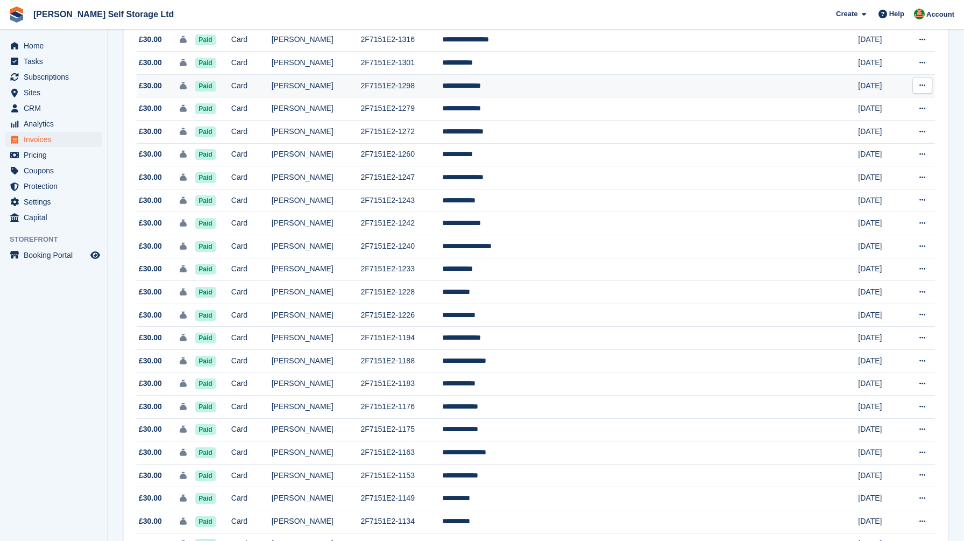
scroll to position [495, 0]
click at [272, 48] on td "Card" at bounding box center [251, 40] width 40 height 23
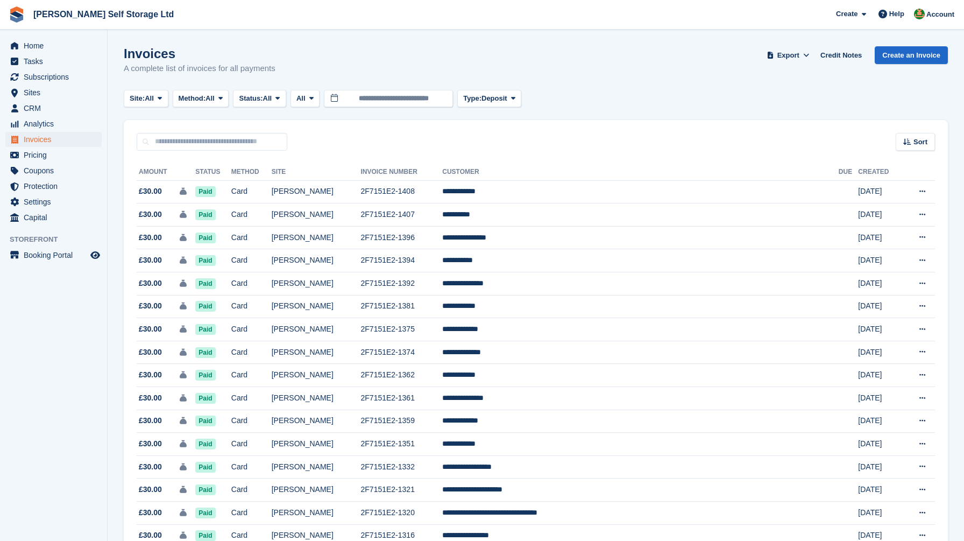
scroll to position [474, 0]
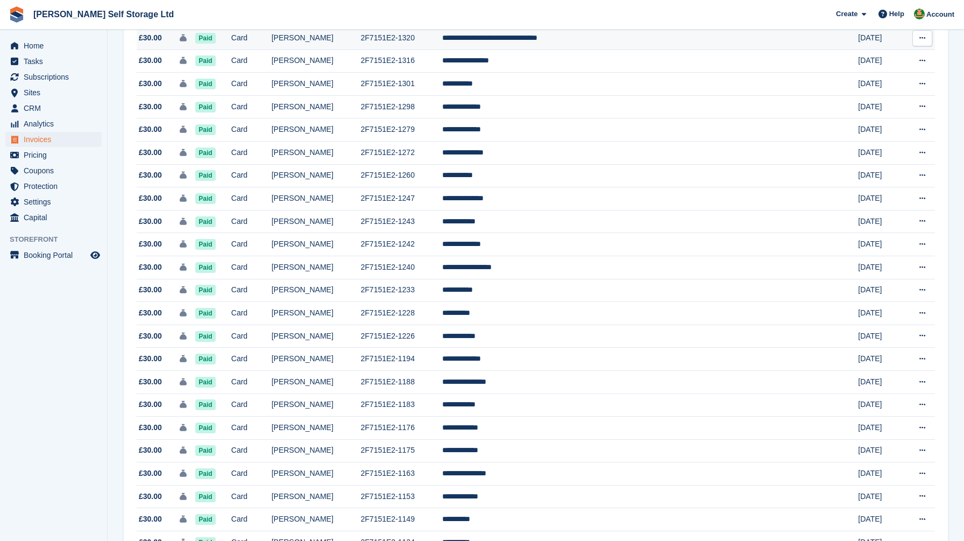
click at [272, 42] on td "Card" at bounding box center [251, 38] width 40 height 23
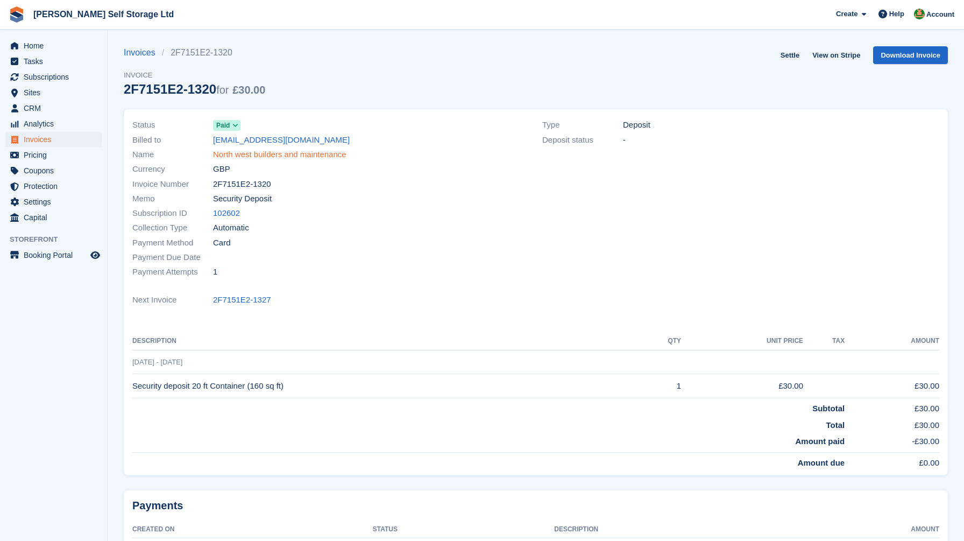
click at [253, 155] on link "North west builders and maintenance" at bounding box center [279, 154] width 133 height 12
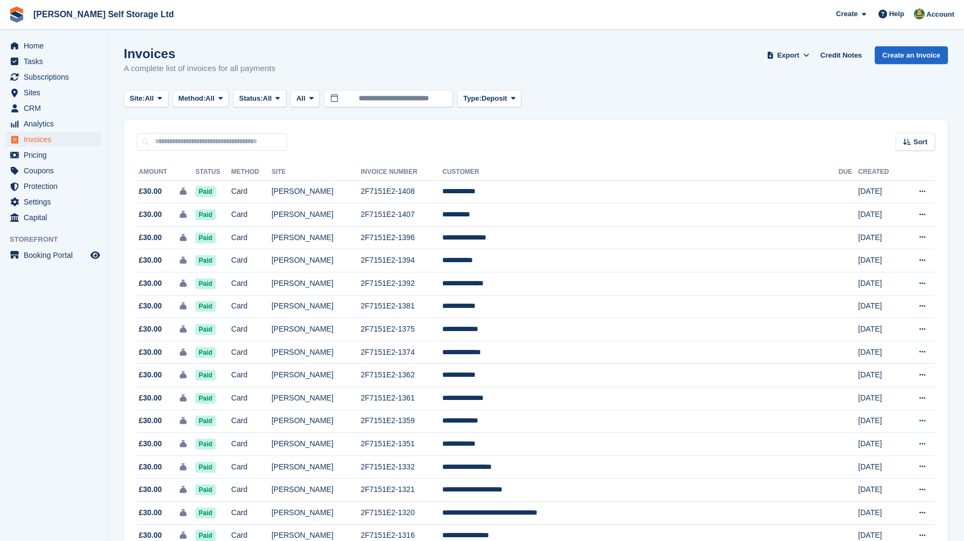
scroll to position [448, 0]
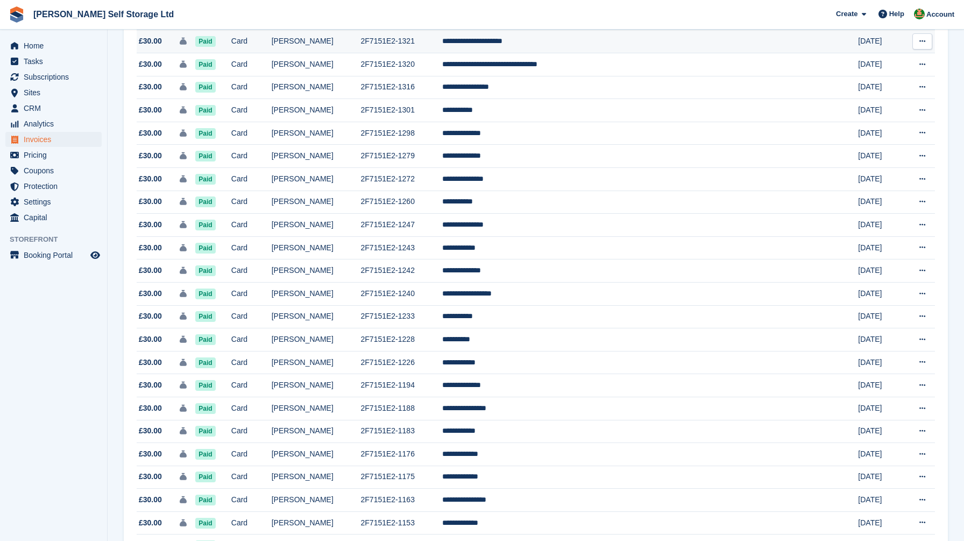
click at [272, 51] on td "Card" at bounding box center [251, 41] width 40 height 23
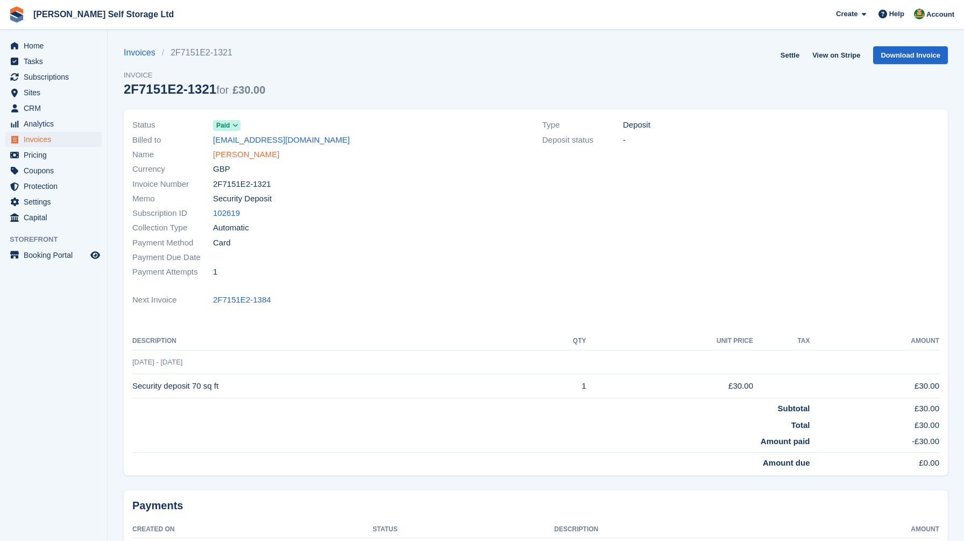
click at [275, 153] on link "Helen Elizabeth Murphy" at bounding box center [246, 154] width 66 height 12
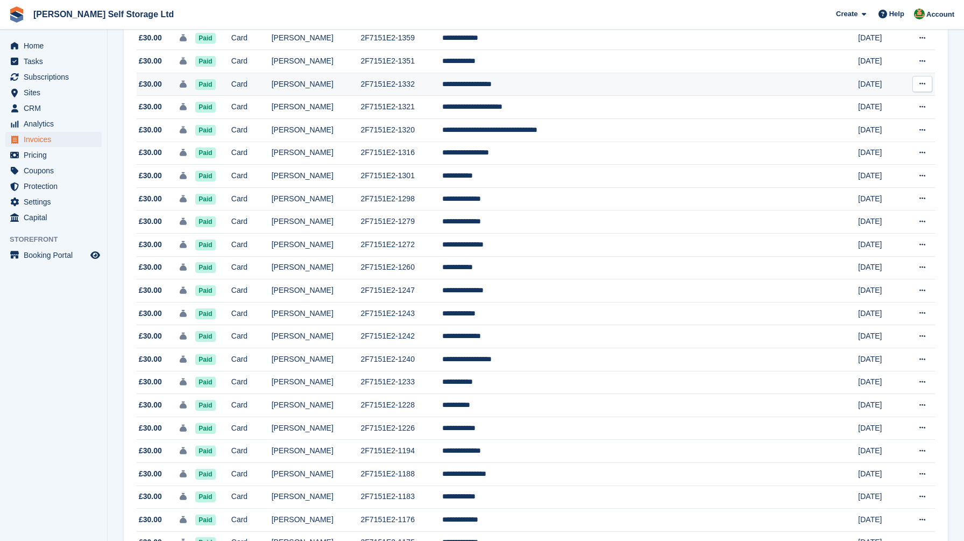
scroll to position [382, 0]
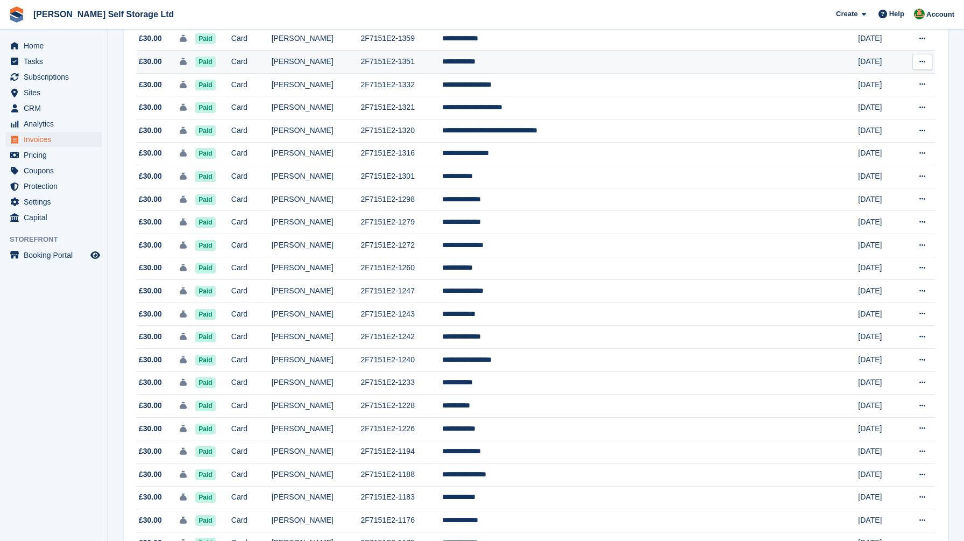
click at [272, 73] on td "Card" at bounding box center [251, 62] width 40 height 23
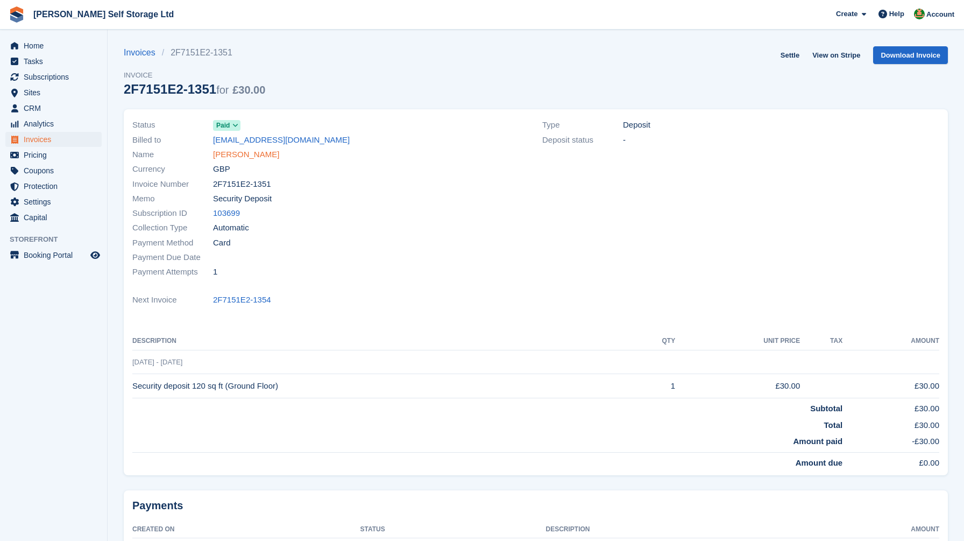
click at [250, 152] on link "Barry Orford" at bounding box center [246, 154] width 66 height 12
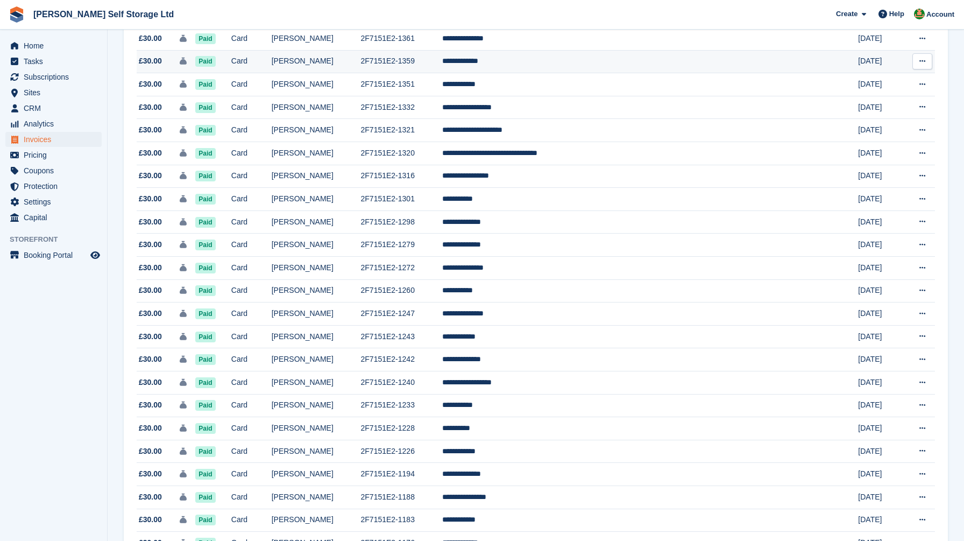
scroll to position [338, 0]
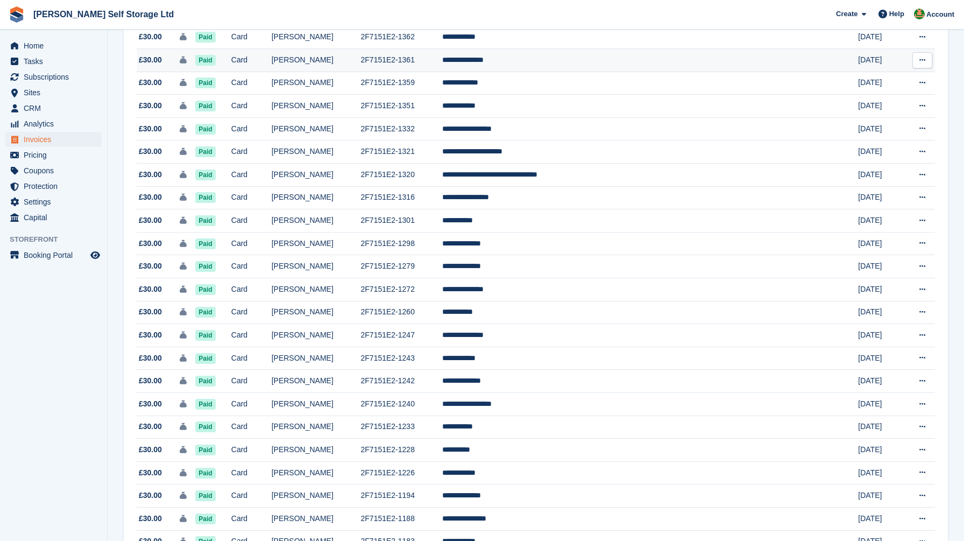
click at [272, 65] on td "Card" at bounding box center [251, 60] width 40 height 23
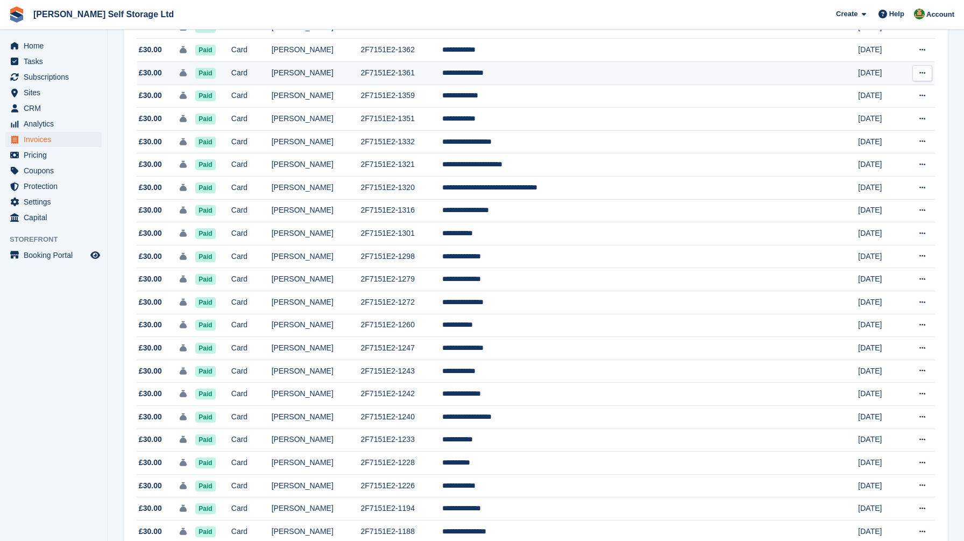
scroll to position [325, 0]
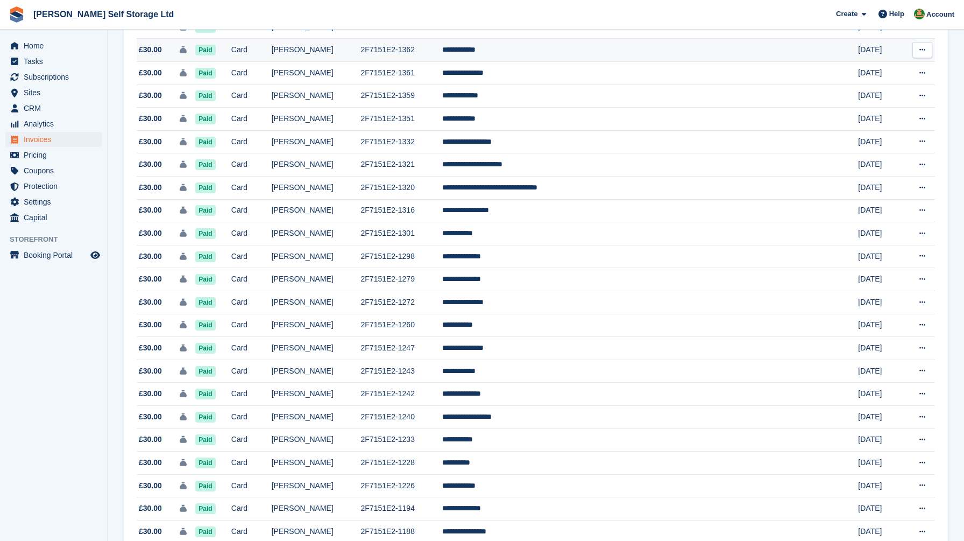
click at [272, 59] on td "Card" at bounding box center [251, 50] width 40 height 23
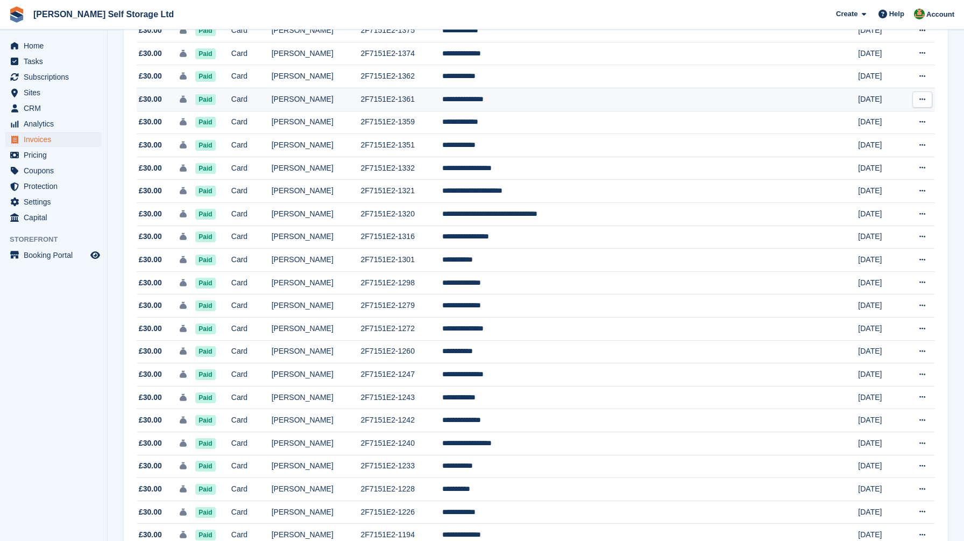
scroll to position [299, 0]
click at [272, 57] on td "Card" at bounding box center [251, 53] width 40 height 23
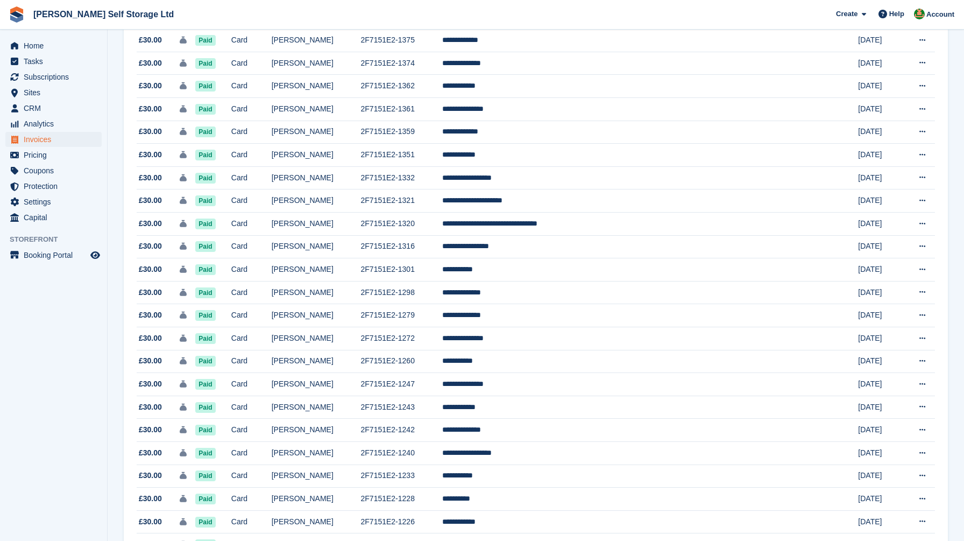
scroll to position [282, 0]
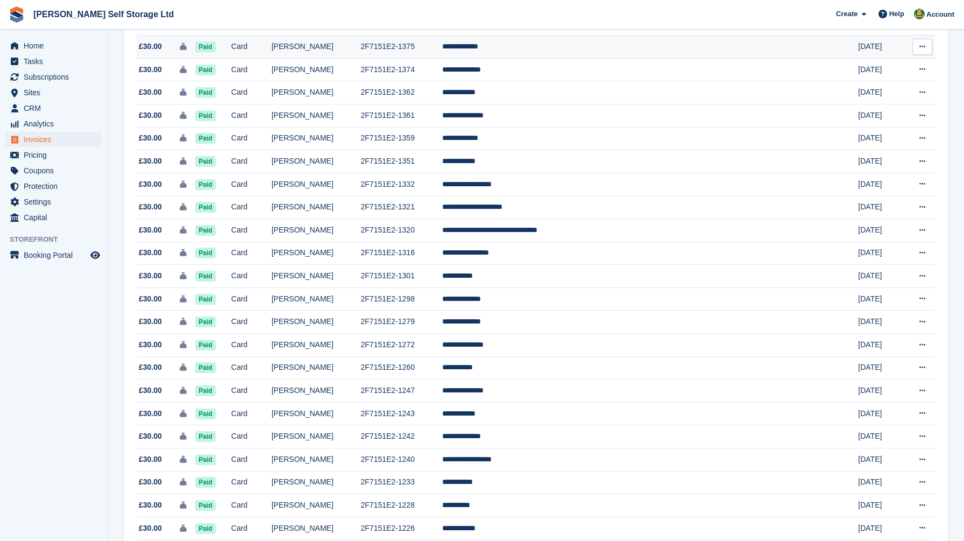
click at [272, 50] on td "Card" at bounding box center [251, 46] width 40 height 23
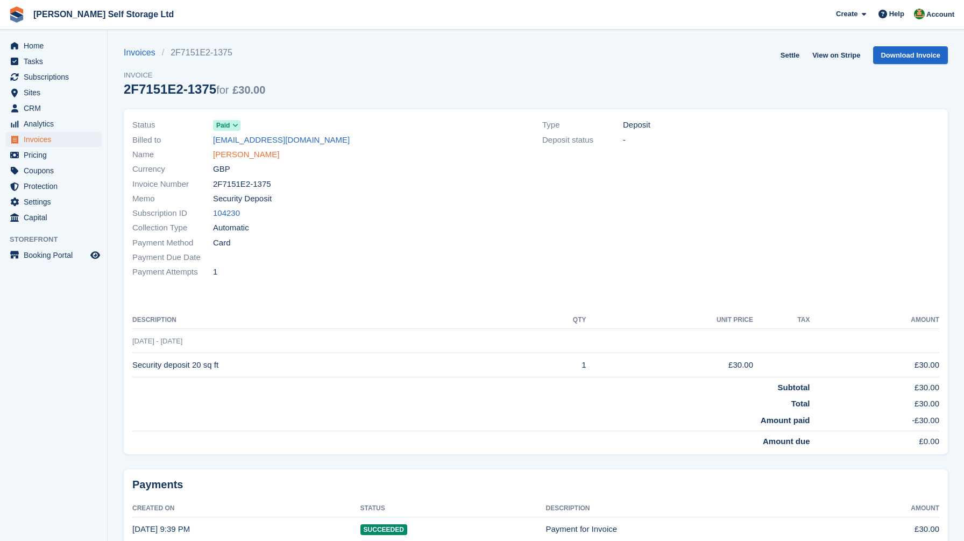
click at [226, 153] on link "Holly Clement" at bounding box center [246, 154] width 66 height 12
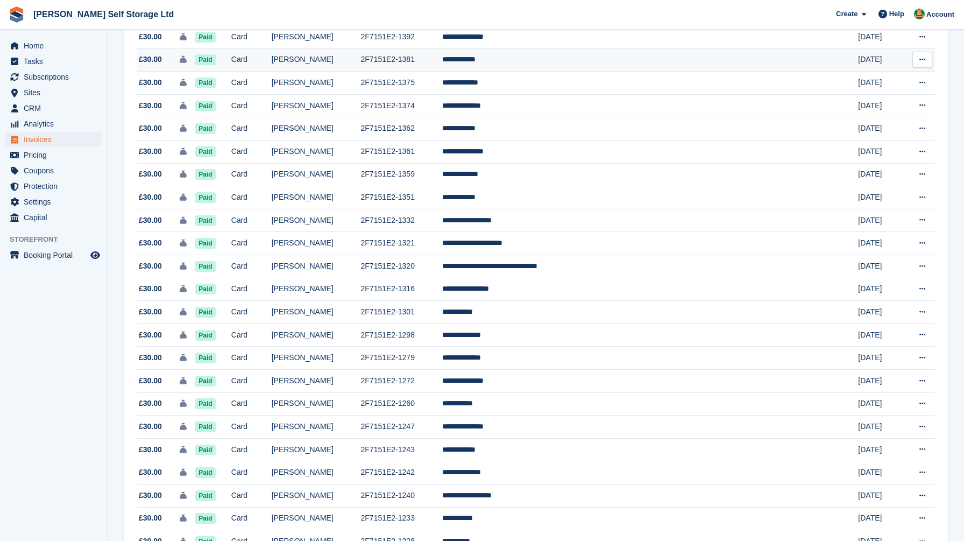
scroll to position [236, 0]
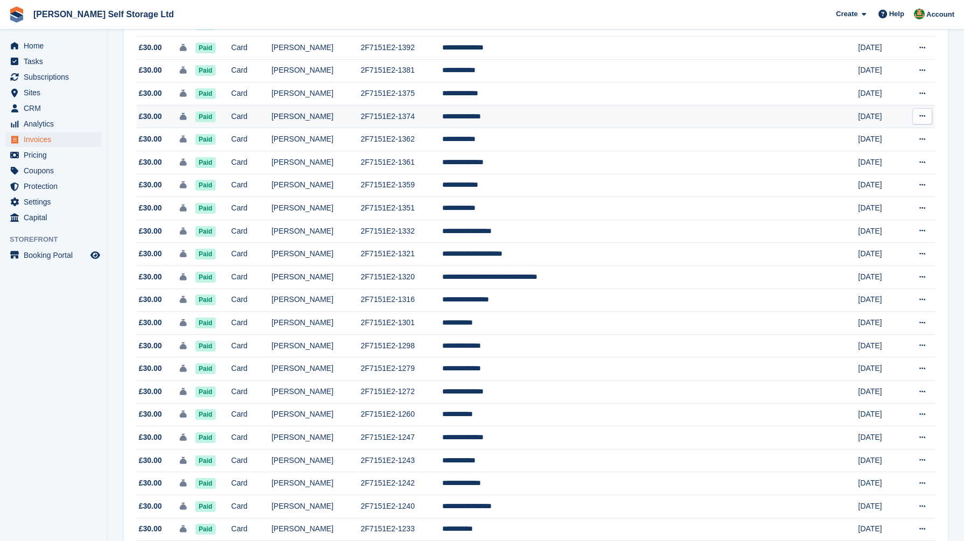
click at [231, 116] on td "Paid" at bounding box center [213, 116] width 36 height 23
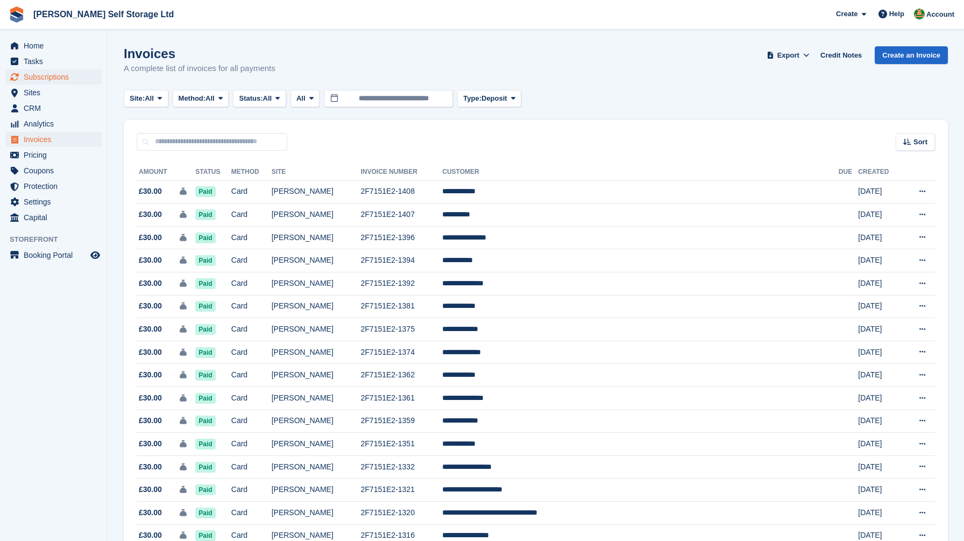
click at [39, 80] on span "Subscriptions" at bounding box center [56, 76] width 65 height 15
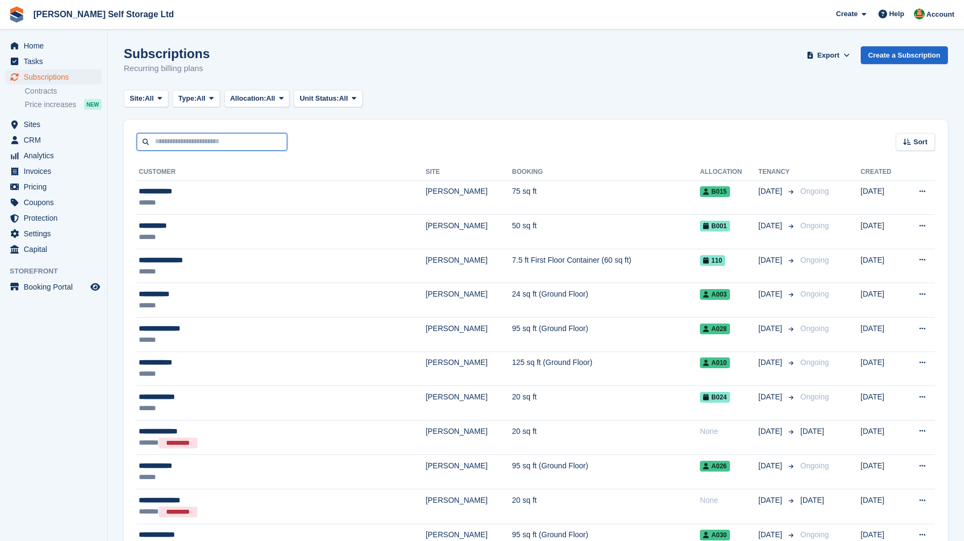
click at [187, 144] on input "text" at bounding box center [212, 142] width 151 height 18
type input "*****"
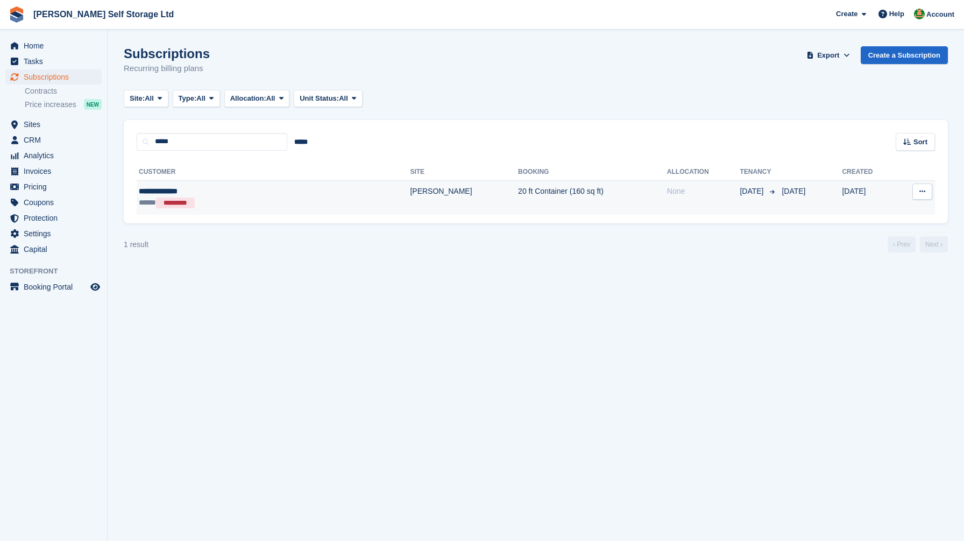
click at [217, 206] on div "***** *********" at bounding box center [216, 203] width 155 height 12
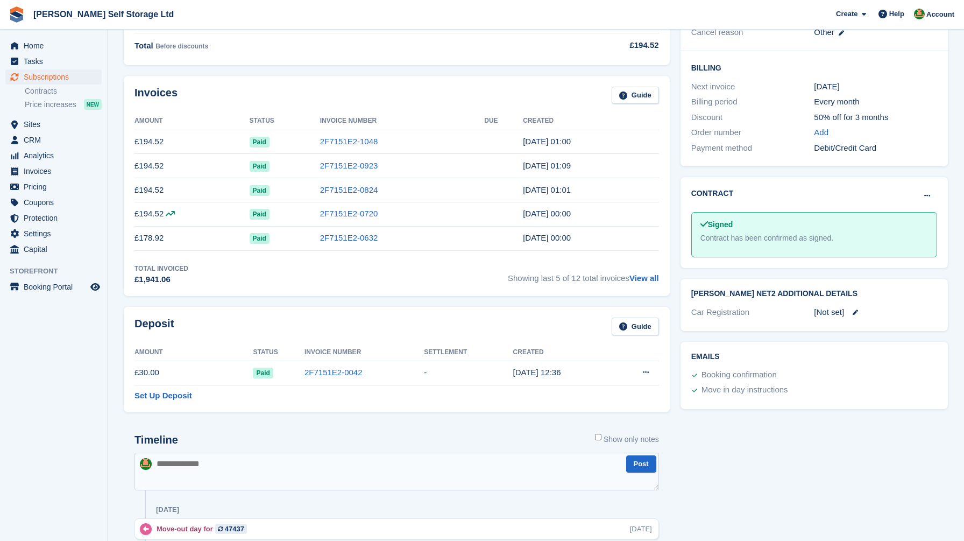
scroll to position [331, 0]
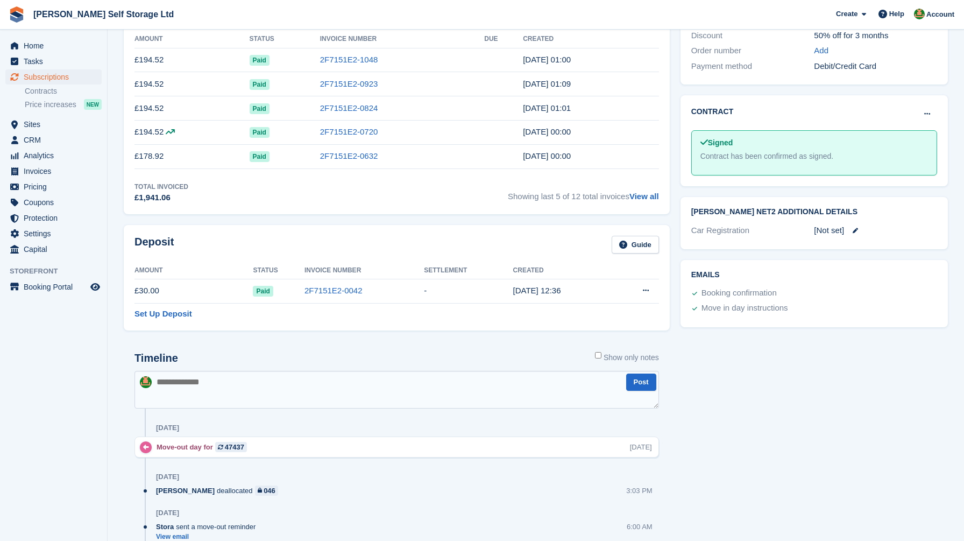
click at [633, 293] on td "Settle deposit" at bounding box center [635, 291] width 47 height 24
click at [651, 292] on button at bounding box center [646, 290] width 20 height 16
click at [615, 311] on p "Settle deposit" at bounding box center [604, 311] width 94 height 14
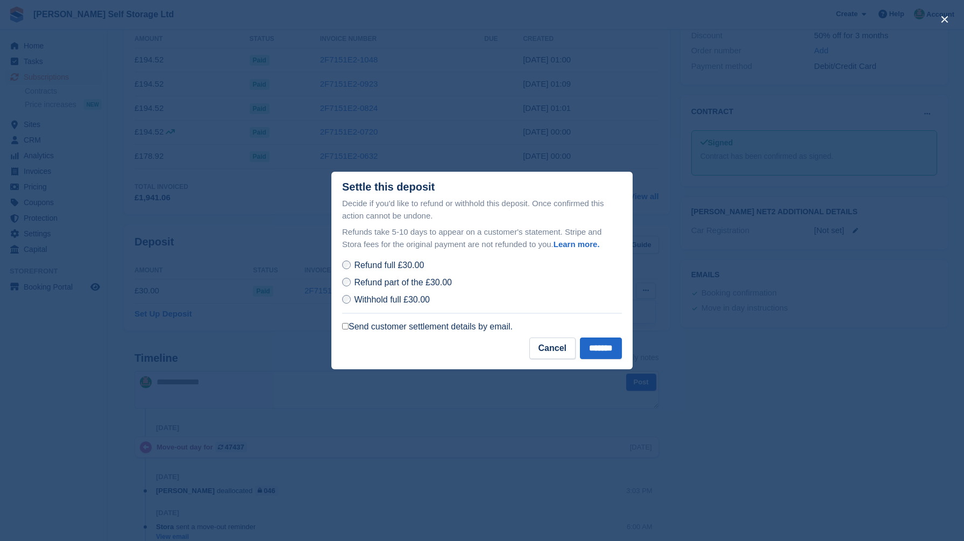
click at [379, 300] on span "Withhold full £30.00" at bounding box center [392, 299] width 76 height 9
click at [602, 342] on input "*******" at bounding box center [601, 348] width 42 height 22
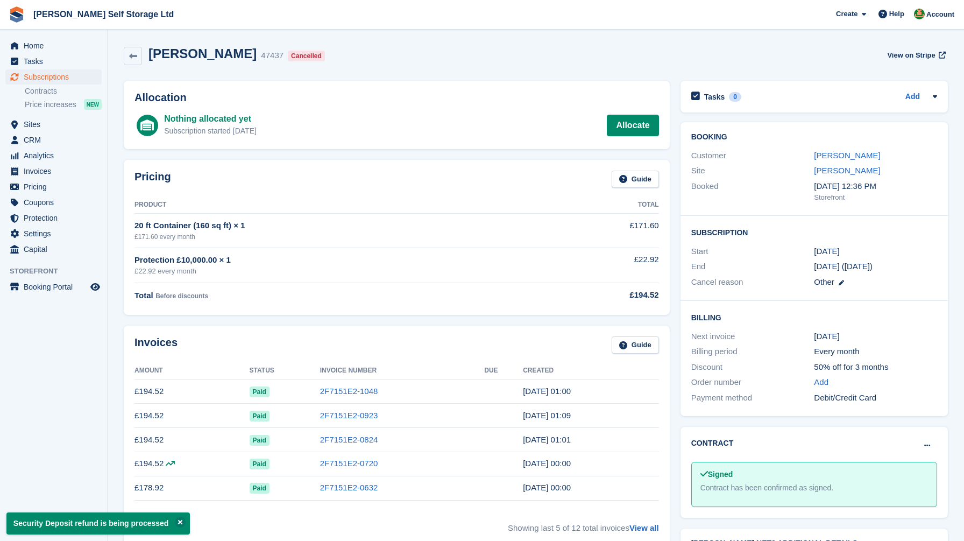
scroll to position [0, 0]
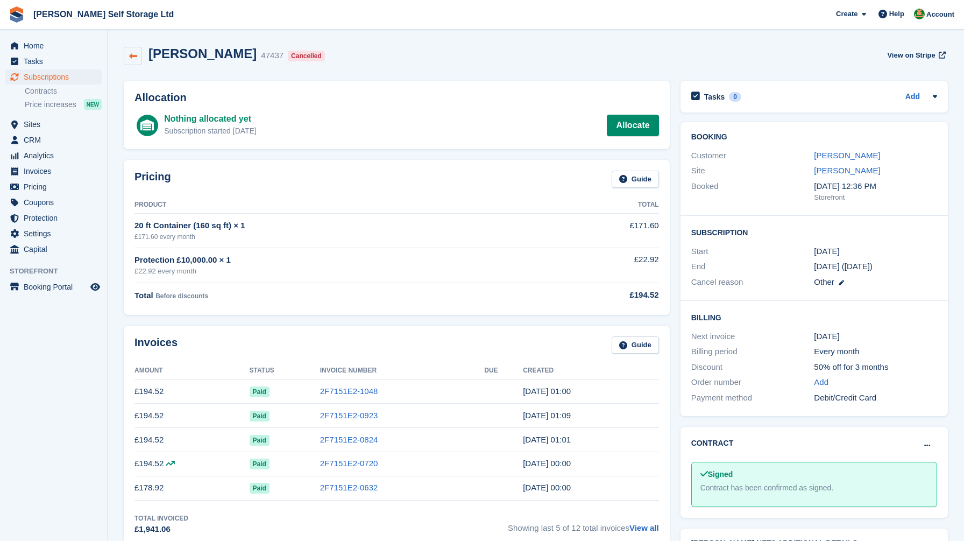
click at [124, 59] on link at bounding box center [133, 56] width 18 height 18
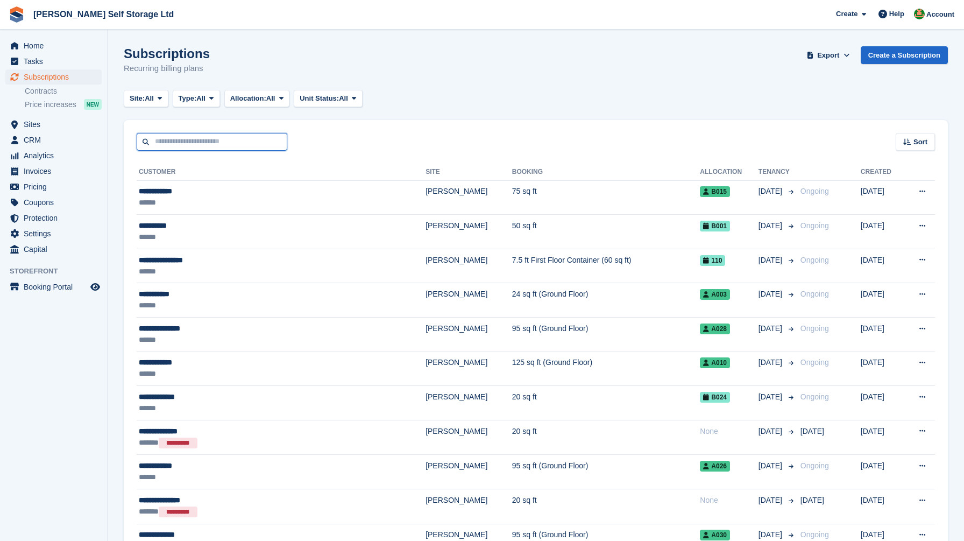
click at [210, 146] on input "text" at bounding box center [212, 142] width 151 height 18
type input "********"
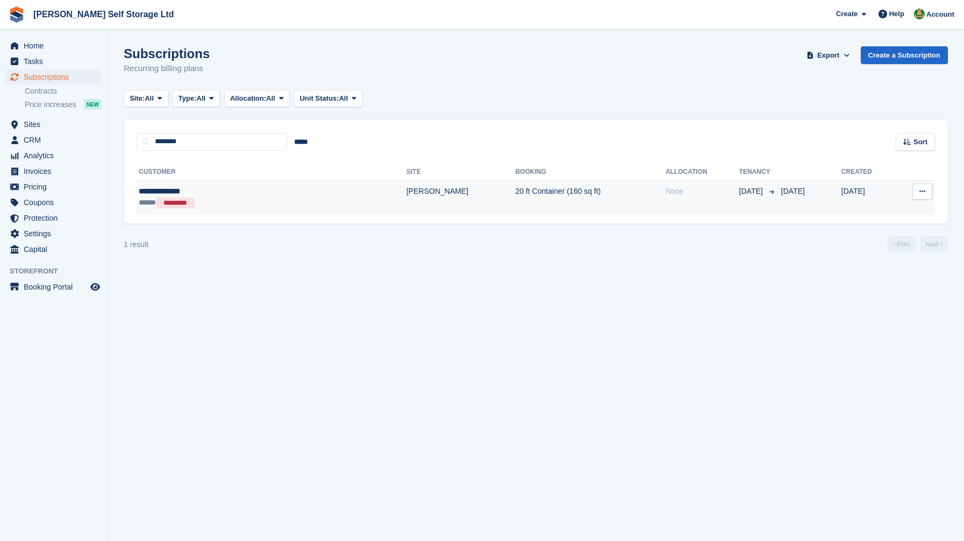
click at [264, 195] on div "**********" at bounding box center [214, 191] width 151 height 11
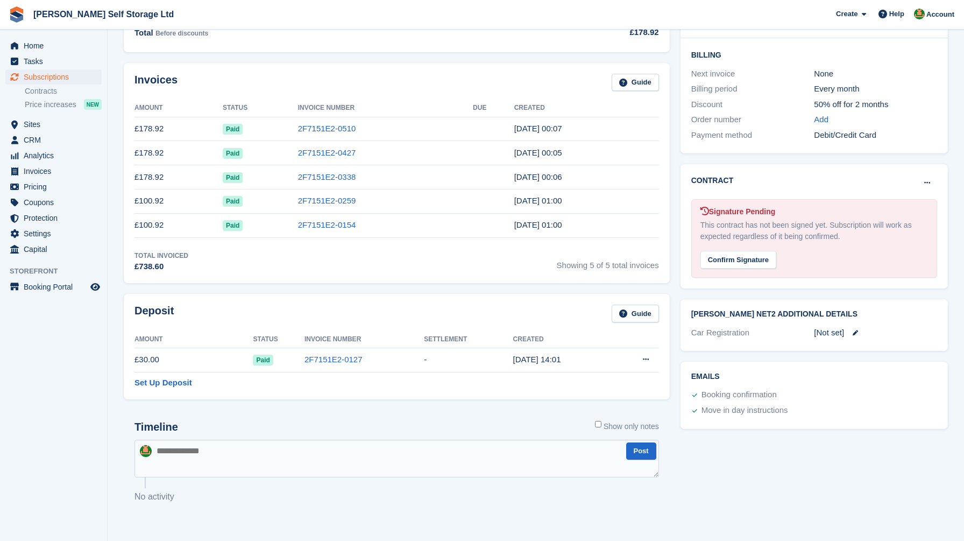
scroll to position [262, 0]
click at [643, 359] on icon at bounding box center [646, 359] width 6 height 7
click at [596, 377] on p "Settle deposit" at bounding box center [604, 381] width 94 height 14
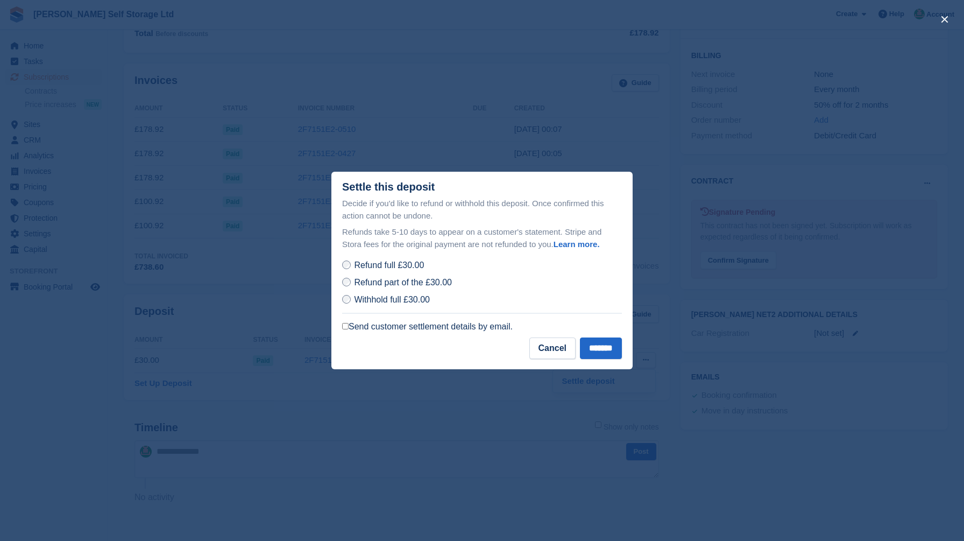
click at [373, 296] on span "Withhold full £30.00" at bounding box center [392, 299] width 76 height 9
click at [599, 352] on input "*******" at bounding box center [601, 348] width 42 height 22
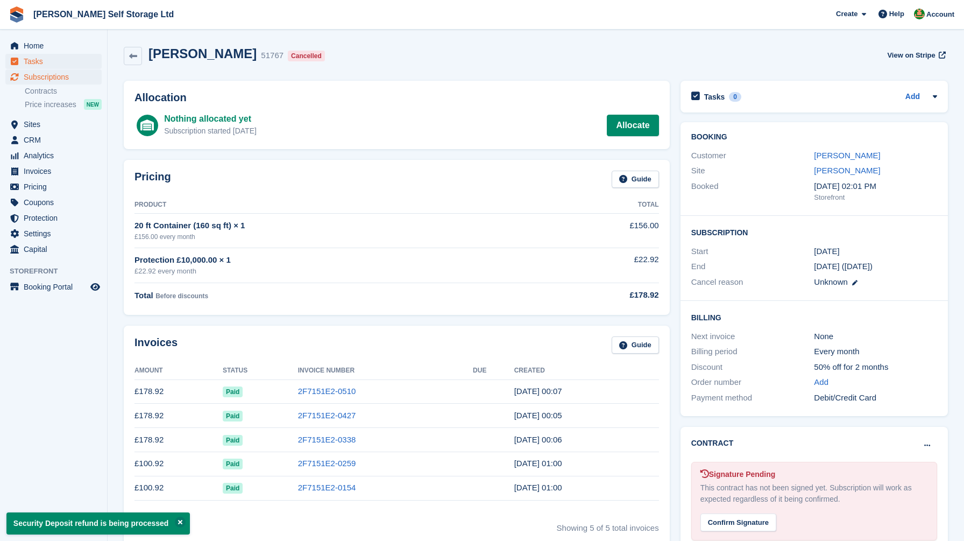
scroll to position [0, 0]
click at [41, 74] on span "Subscriptions" at bounding box center [56, 76] width 65 height 15
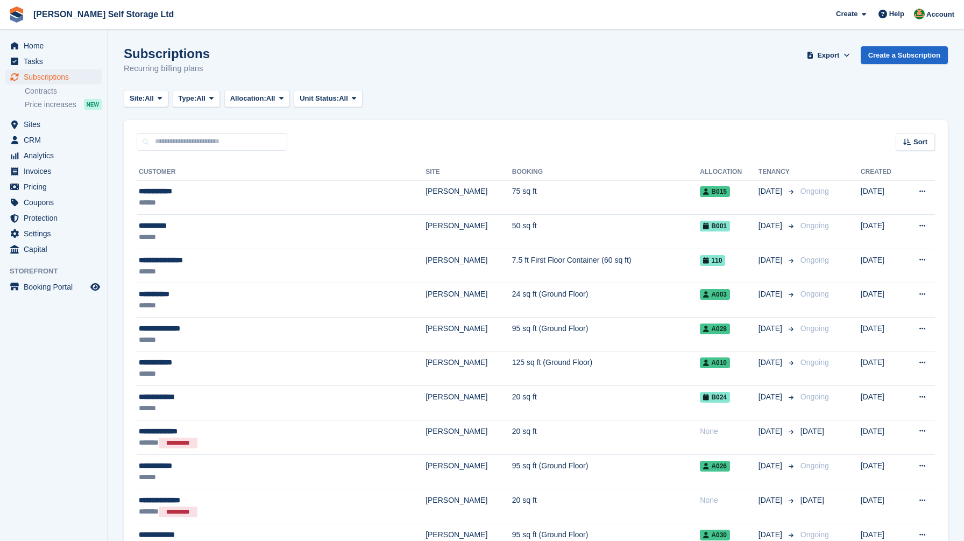
click at [213, 139] on input "text" at bounding box center [212, 142] width 151 height 18
type input "*********"
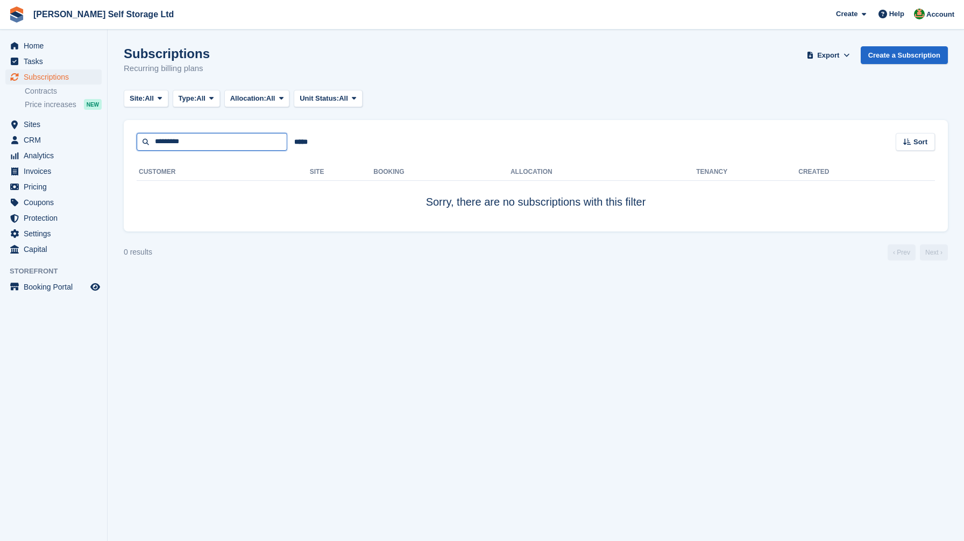
click at [159, 141] on input "*********" at bounding box center [212, 142] width 151 height 18
type input "**********"
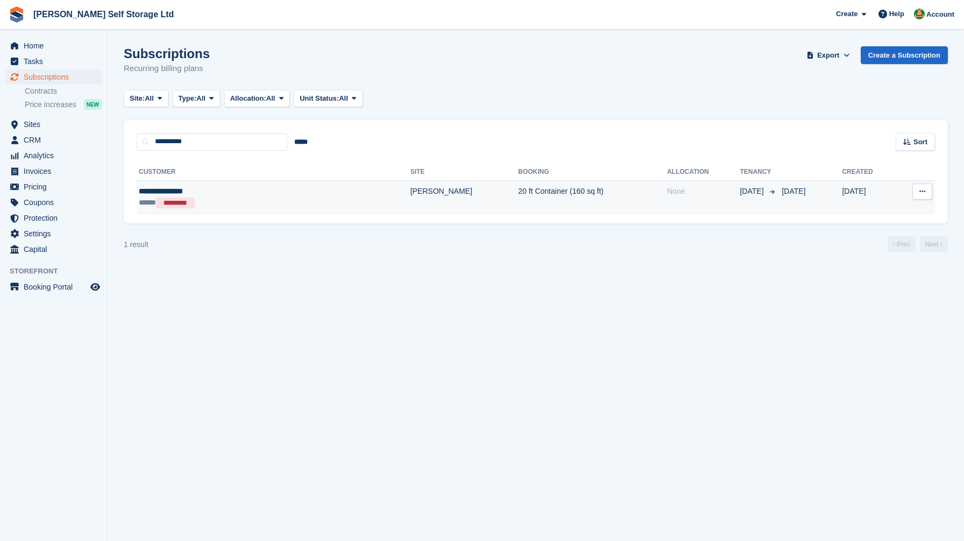
click at [291, 204] on div "***** *********" at bounding box center [216, 203] width 155 height 12
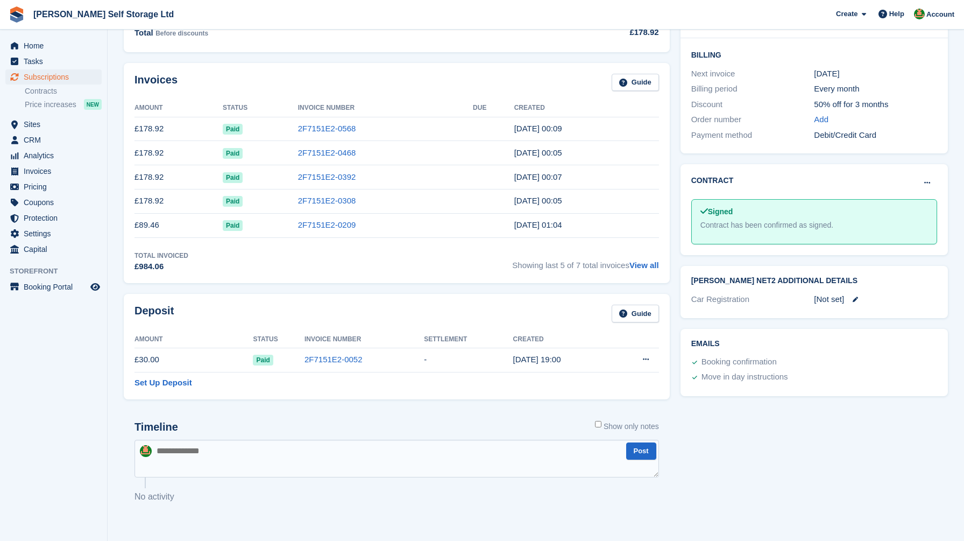
scroll to position [262, 0]
click at [654, 357] on button at bounding box center [646, 360] width 20 height 16
click at [592, 383] on p "Settle deposit" at bounding box center [604, 381] width 94 height 14
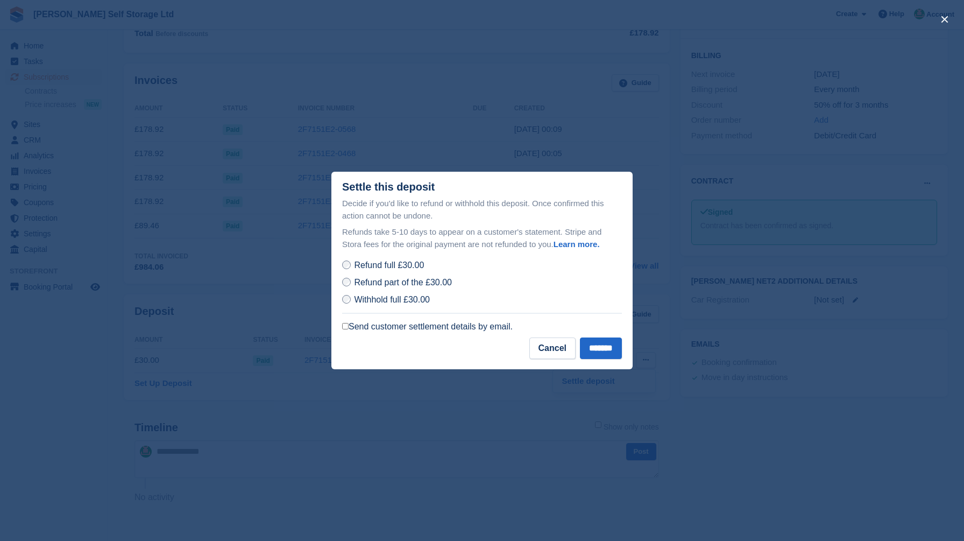
click at [392, 298] on span "Withhold full £30.00" at bounding box center [392, 299] width 76 height 9
click at [595, 351] on input "*******" at bounding box center [601, 348] width 42 height 22
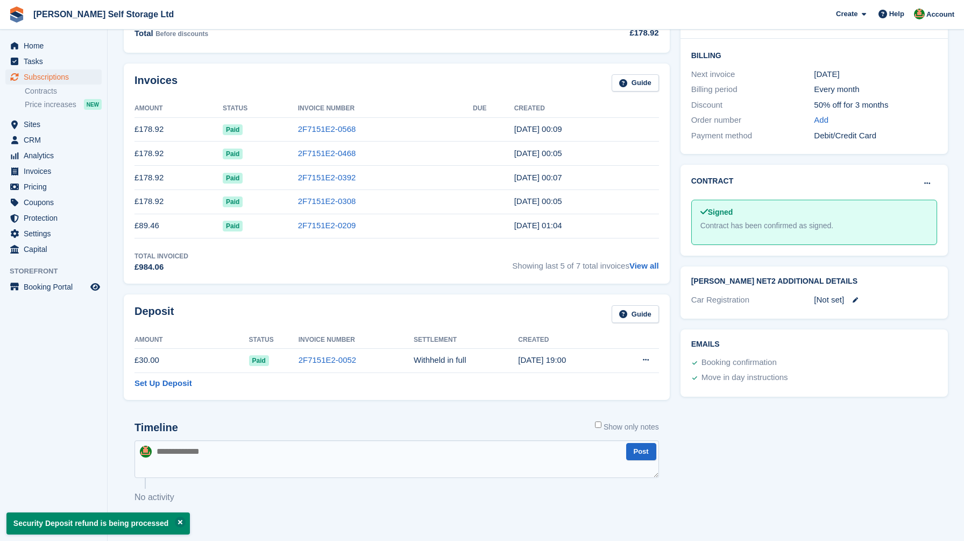
click at [124, 294] on div "Deposit Guide Amount Status Invoice Number Settlement Created £30.00 Paid 2F715…" at bounding box center [396, 347] width 557 height 116
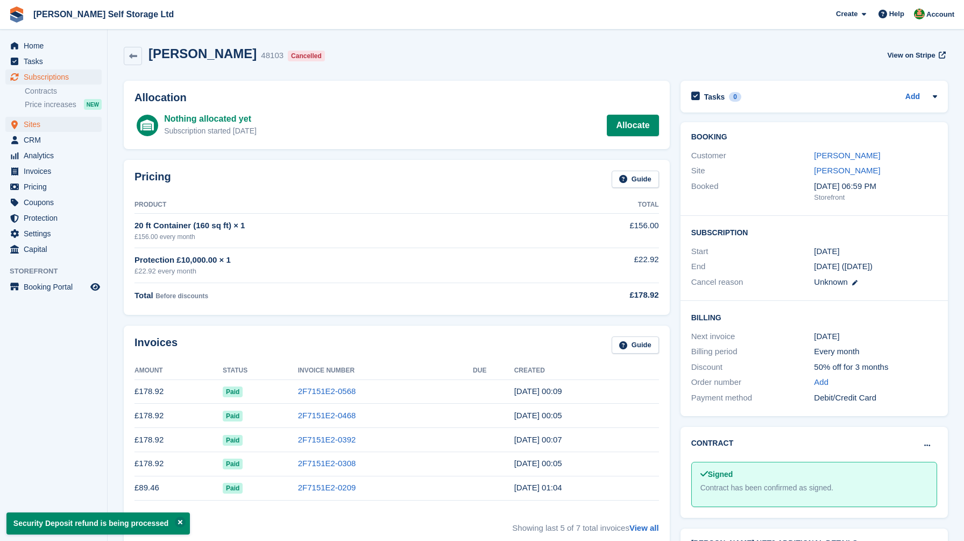
scroll to position [0, 0]
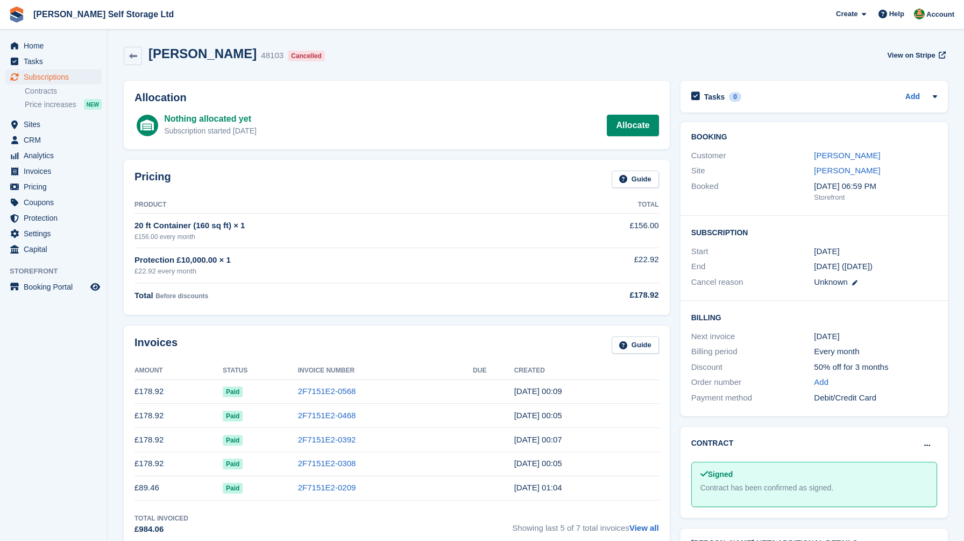
click at [64, 73] on span "Subscriptions" at bounding box center [56, 76] width 65 height 15
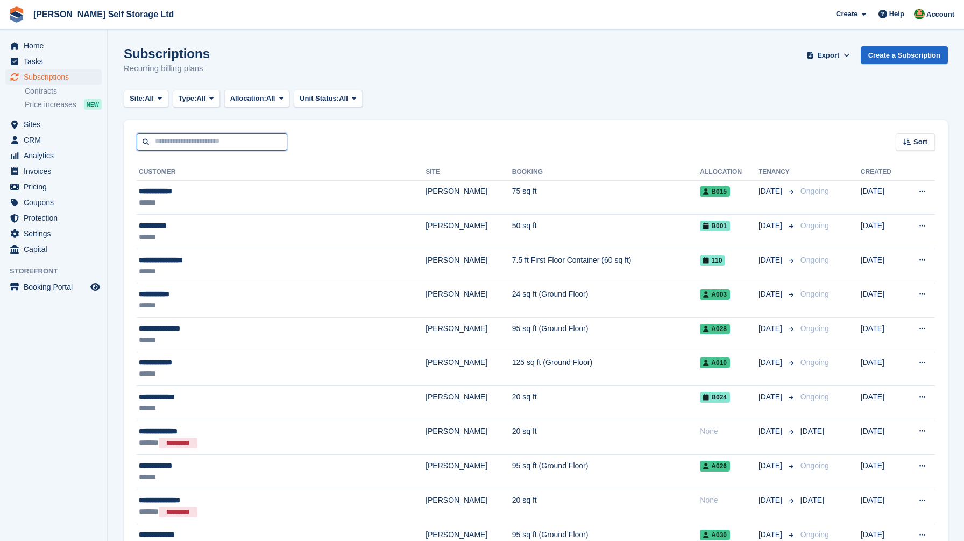
click at [202, 144] on input "text" at bounding box center [212, 142] width 151 height 18
type input "*****"
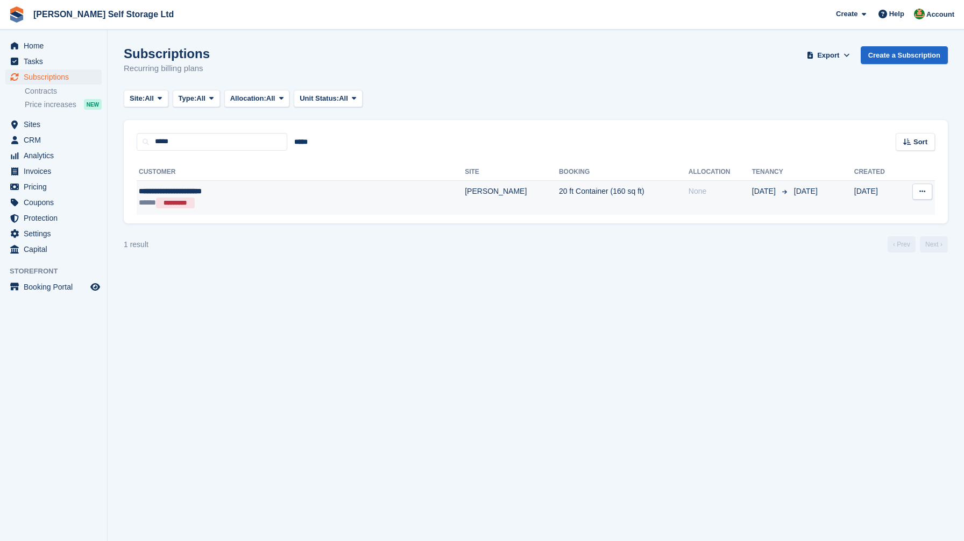
click at [307, 196] on div "**********" at bounding box center [246, 191] width 214 height 11
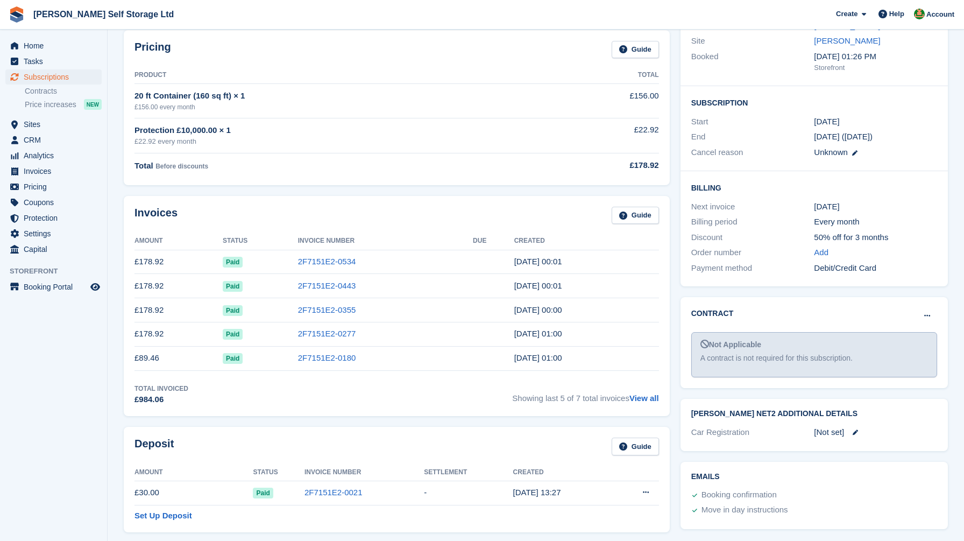
scroll to position [255, 0]
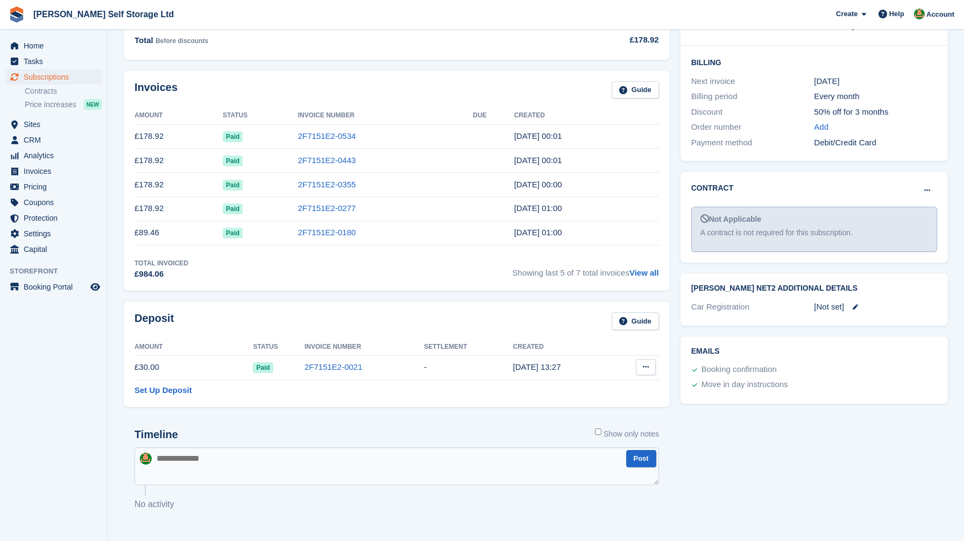
click at [650, 368] on button at bounding box center [646, 367] width 20 height 16
click at [587, 394] on p "Settle deposit" at bounding box center [604, 388] width 94 height 14
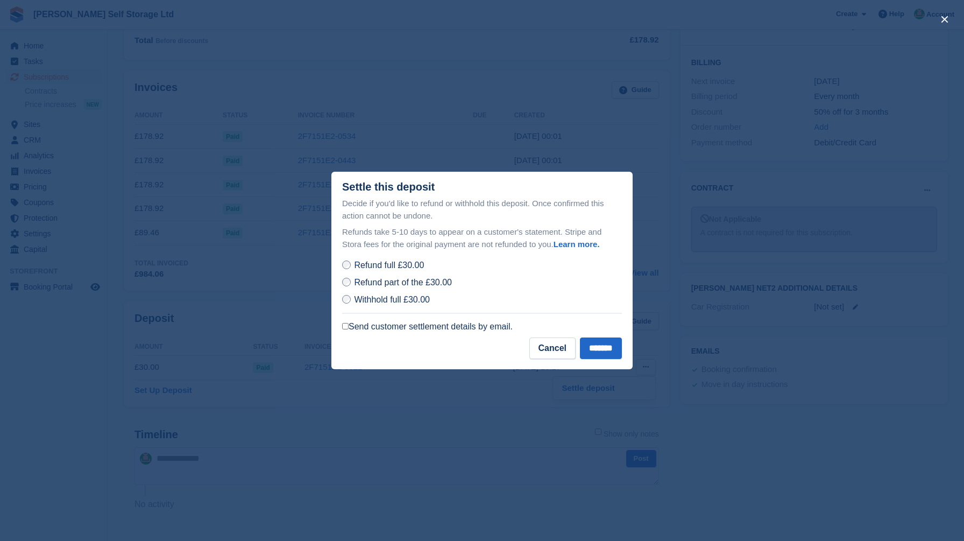
click at [398, 293] on div "Withhold full £30.00" at bounding box center [482, 299] width 280 height 13
click at [398, 295] on span "Withhold full £30.00" at bounding box center [392, 299] width 76 height 9
click at [607, 352] on input "*******" at bounding box center [601, 348] width 42 height 22
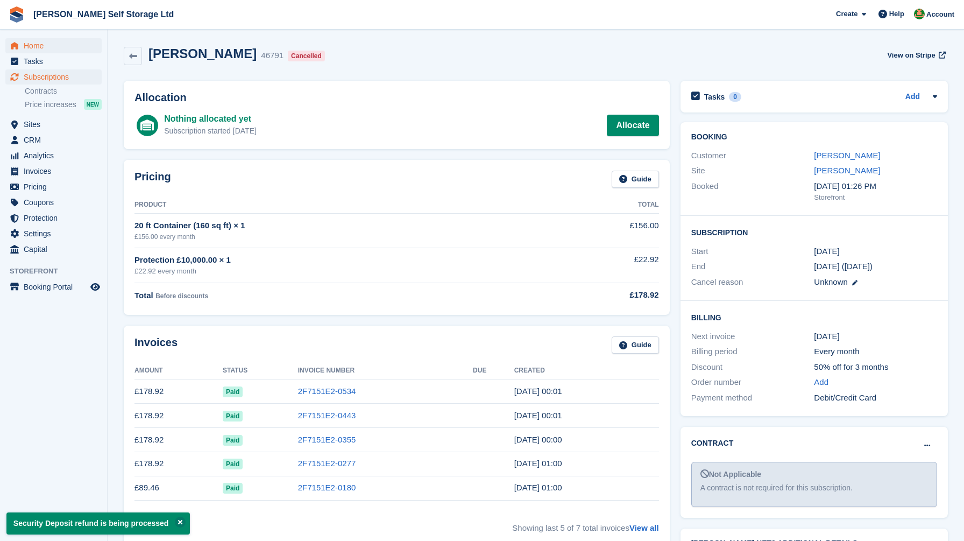
scroll to position [0, 0]
click at [54, 75] on span "Subscriptions" at bounding box center [56, 76] width 65 height 15
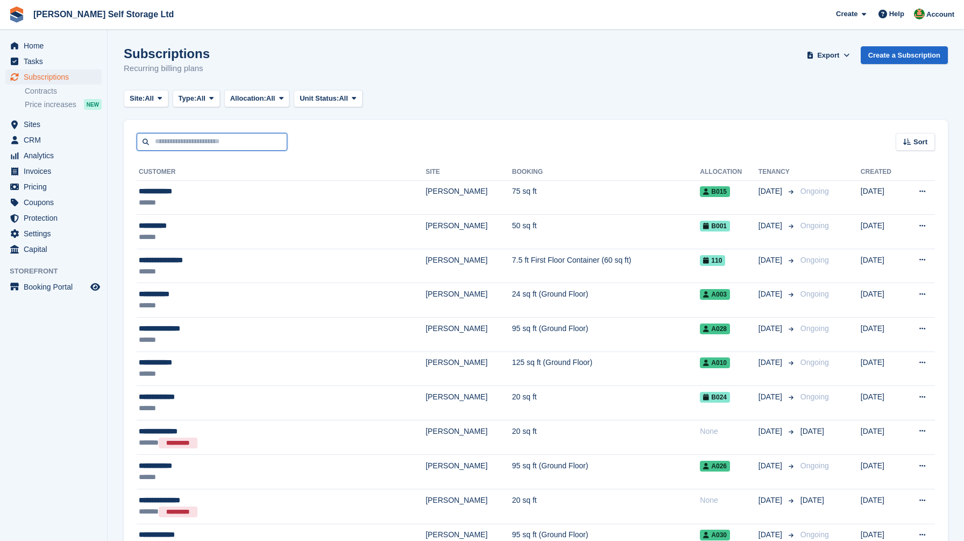
click at [201, 143] on input "text" at bounding box center [212, 142] width 151 height 18
type input "******"
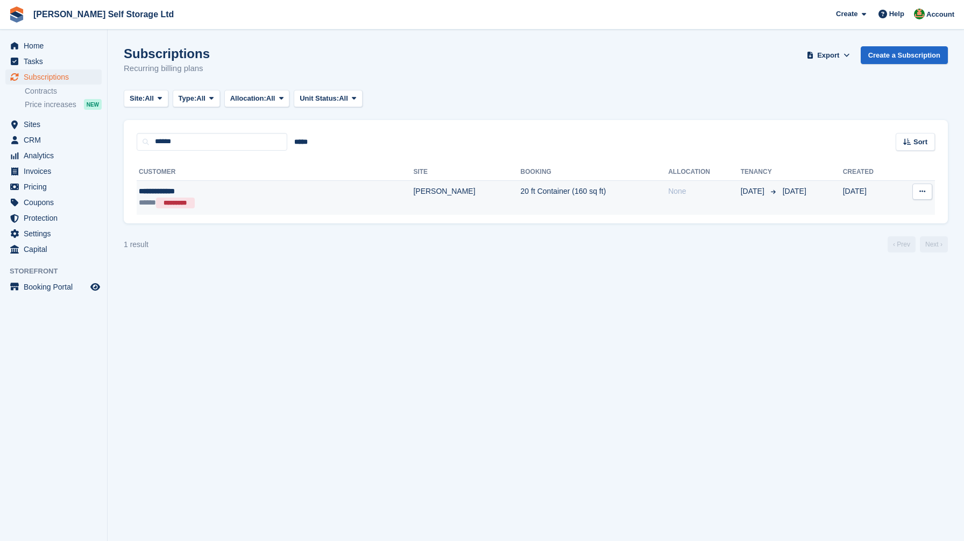
click at [413, 197] on td "[PERSON_NAME]" at bounding box center [466, 197] width 107 height 34
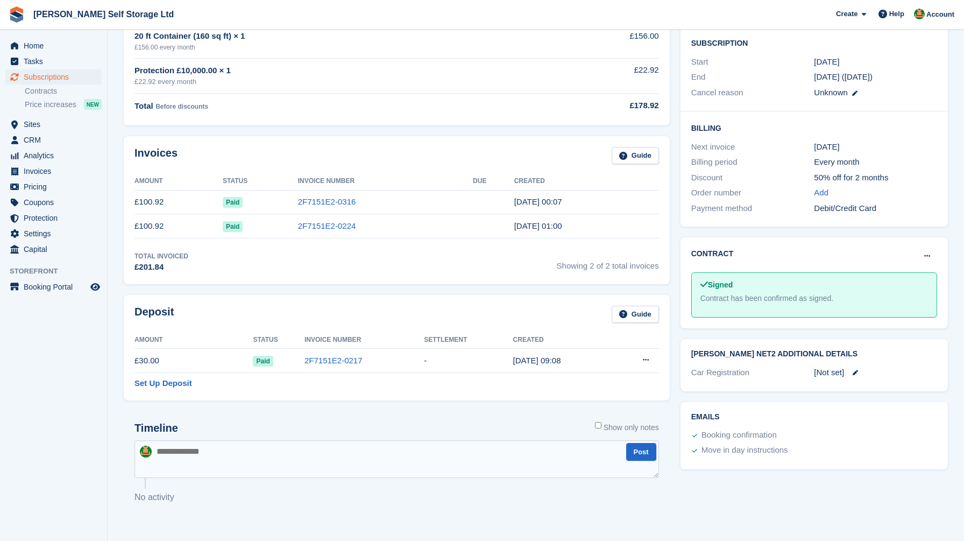
scroll to position [189, 0]
click at [645, 359] on icon at bounding box center [646, 360] width 6 height 7
click at [597, 379] on p "Settle deposit" at bounding box center [604, 381] width 94 height 14
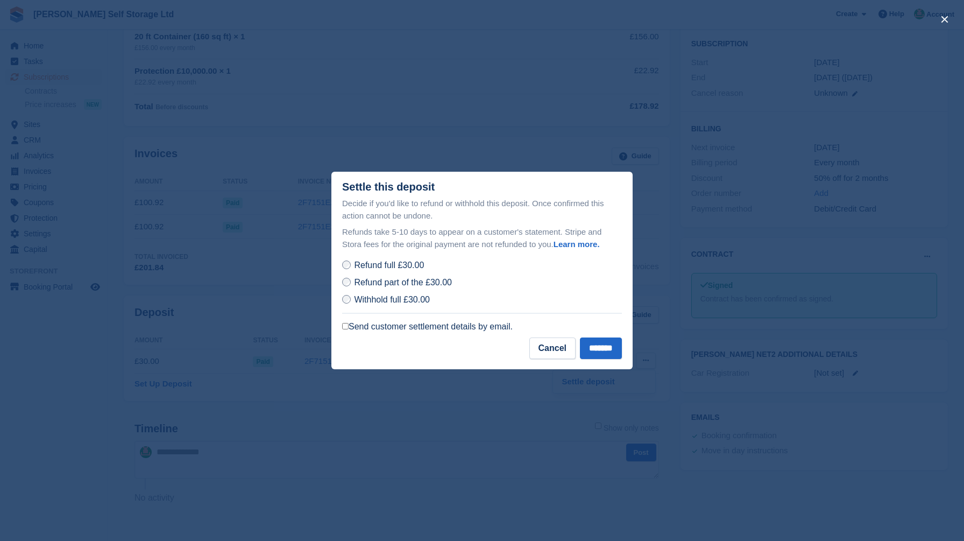
click at [377, 295] on span "Withhold full £30.00" at bounding box center [392, 299] width 76 height 9
click at [596, 349] on input "*******" at bounding box center [601, 348] width 42 height 22
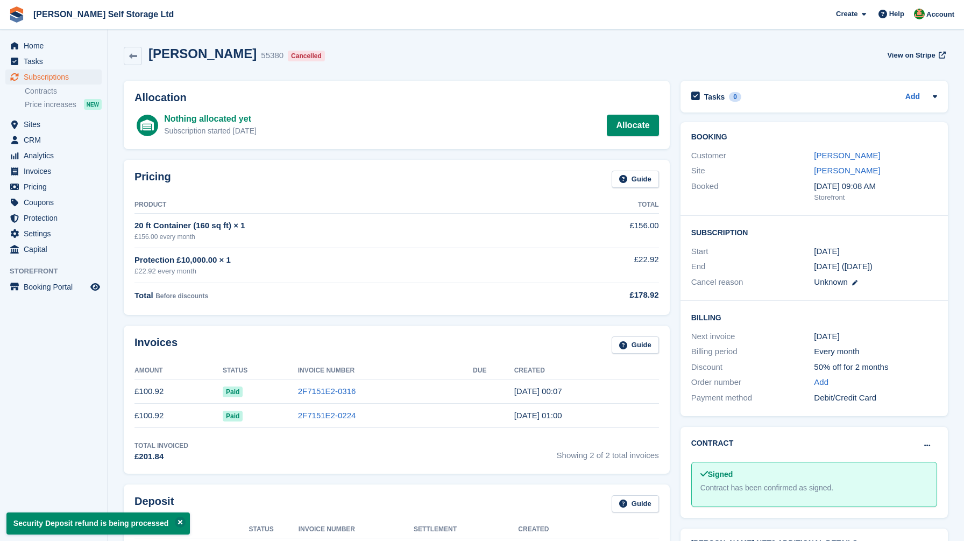
scroll to position [0, 0]
click at [60, 77] on span "Subscriptions" at bounding box center [56, 76] width 65 height 15
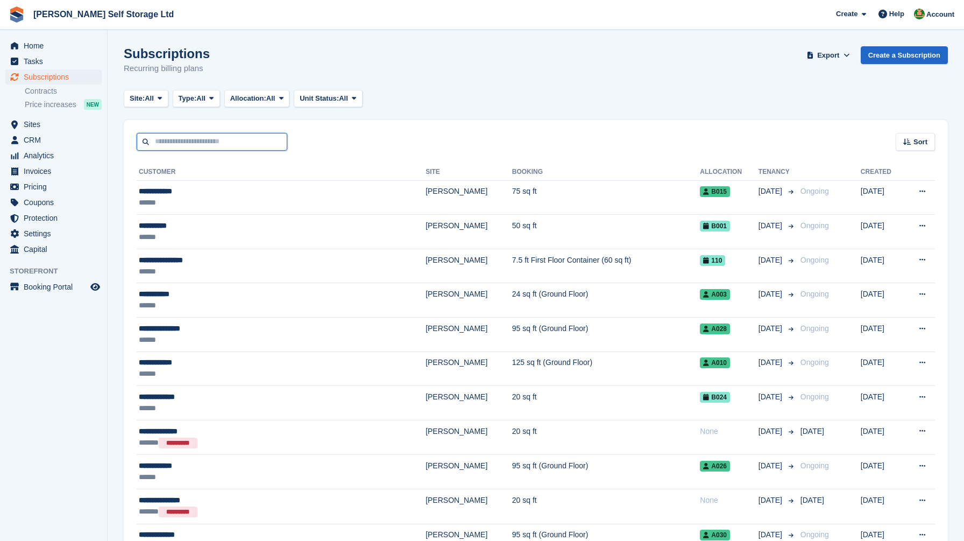
click at [222, 141] on input "text" at bounding box center [212, 142] width 151 height 18
type input "*******"
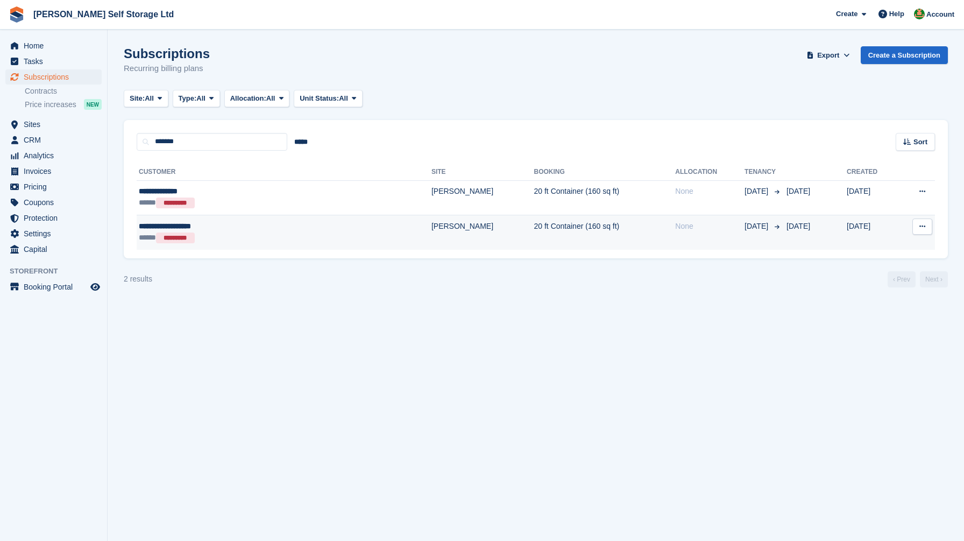
click at [266, 232] on div "***** *********" at bounding box center [227, 238] width 176 height 12
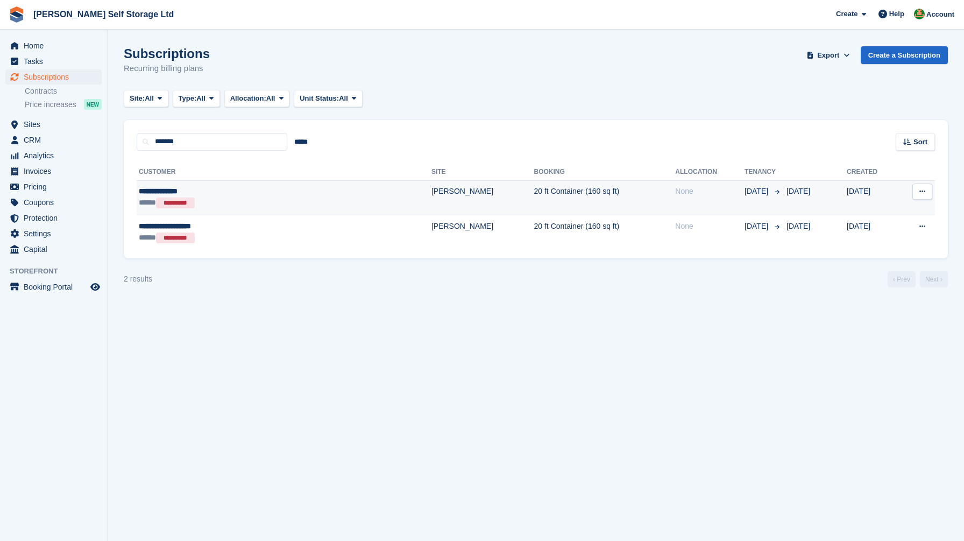
click at [226, 193] on div "**********" at bounding box center [227, 191] width 176 height 11
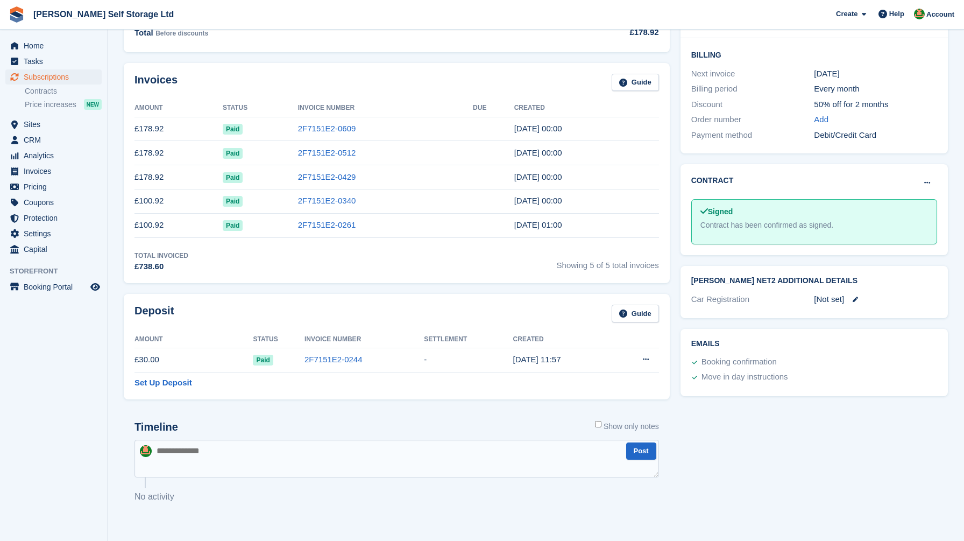
scroll to position [262, 0]
click at [639, 356] on button at bounding box center [646, 360] width 20 height 16
click at [580, 386] on p "Settle deposit" at bounding box center [604, 381] width 94 height 14
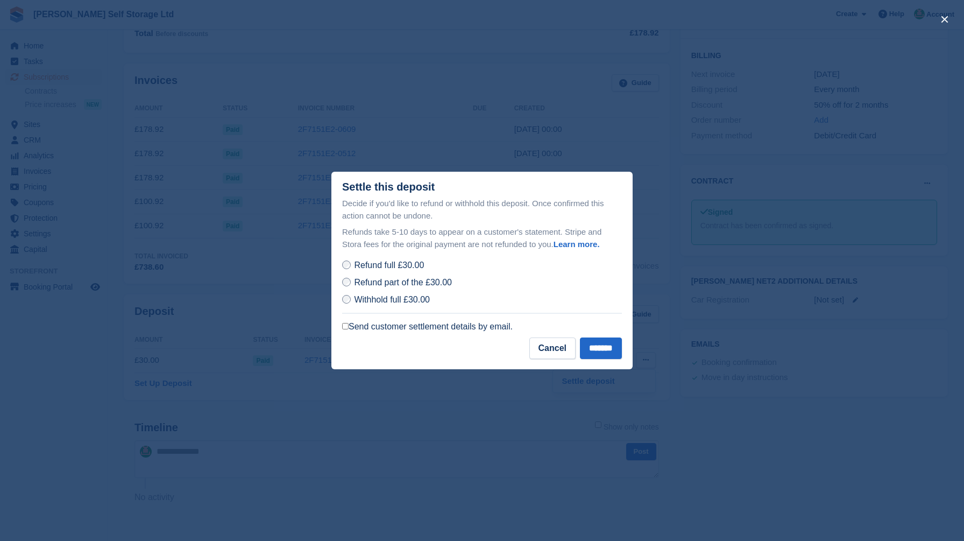
click at [390, 298] on span "Withhold full £30.00" at bounding box center [392, 299] width 76 height 9
click at [595, 338] on input "*******" at bounding box center [601, 348] width 42 height 22
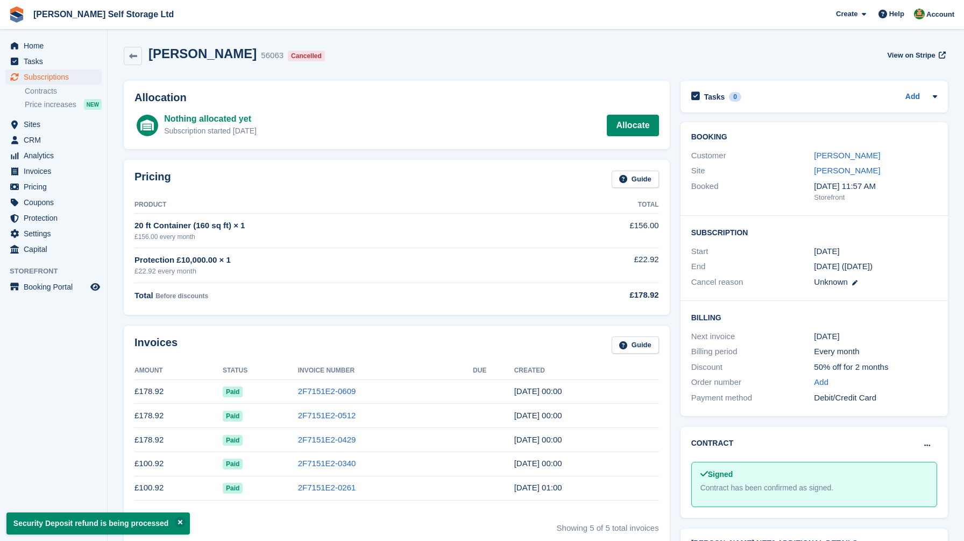
scroll to position [0, 0]
click at [133, 53] on icon at bounding box center [133, 56] width 8 height 8
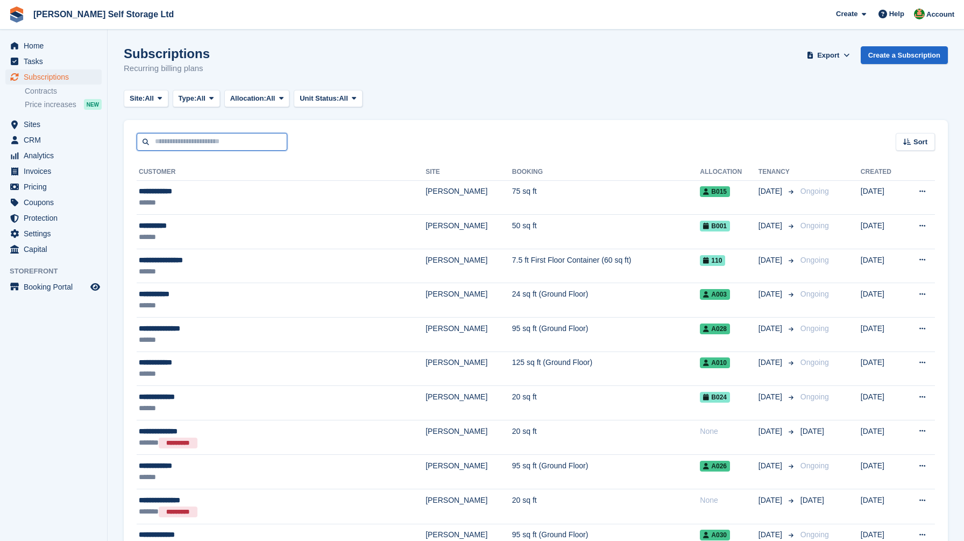
click at [195, 138] on input "text" at bounding box center [212, 142] width 151 height 18
type input "*******"
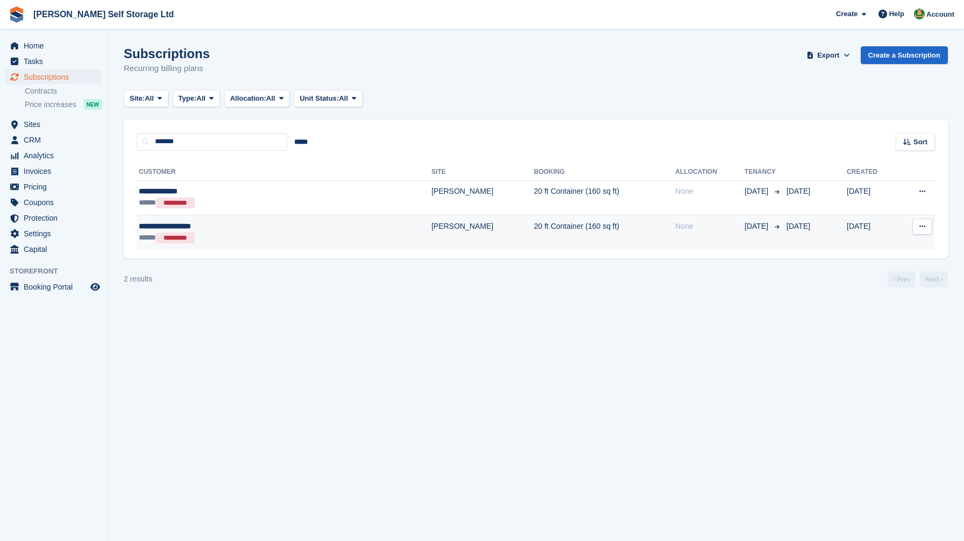
click at [229, 229] on div "**********" at bounding box center [227, 226] width 176 height 11
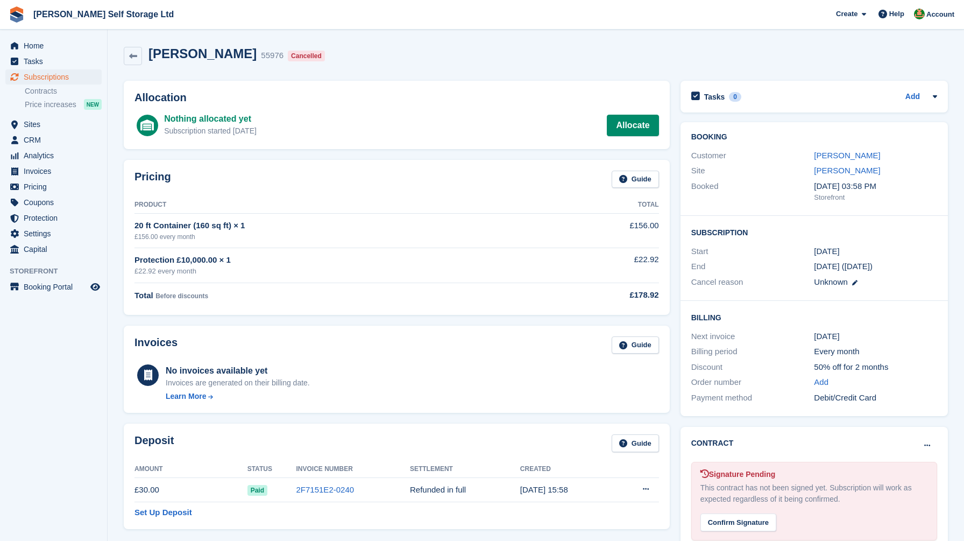
scroll to position [13, 0]
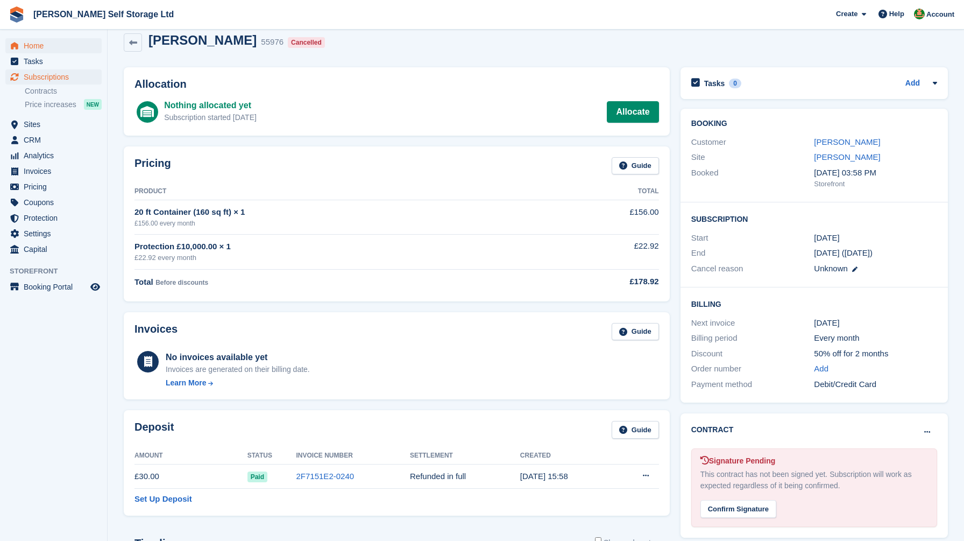
click at [38, 41] on span "Home" at bounding box center [56, 45] width 65 height 15
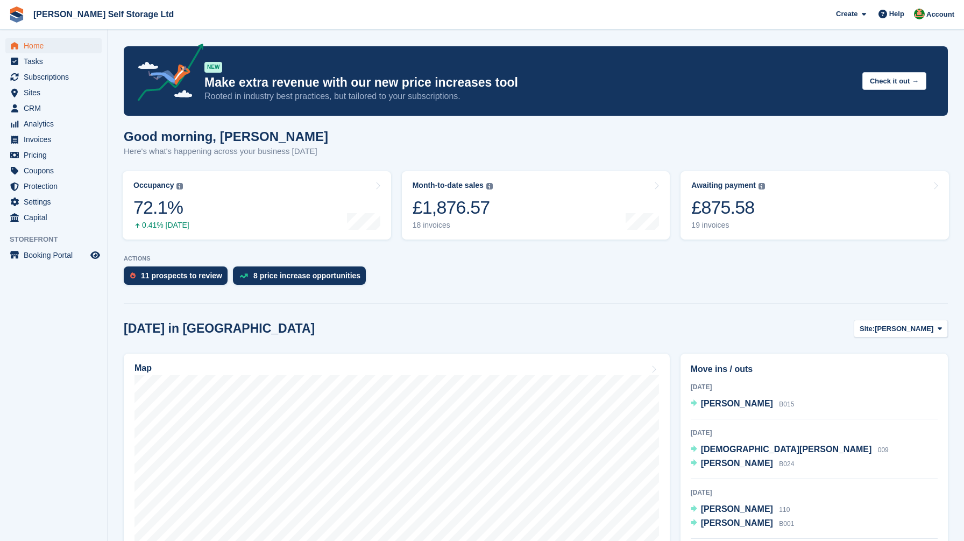
click at [396, 153] on div "Good morning, [PERSON_NAME] Here's what's happening across your business [DATE]" at bounding box center [536, 149] width 824 height 41
click at [722, 207] on div "£875.58" at bounding box center [728, 207] width 74 height 22
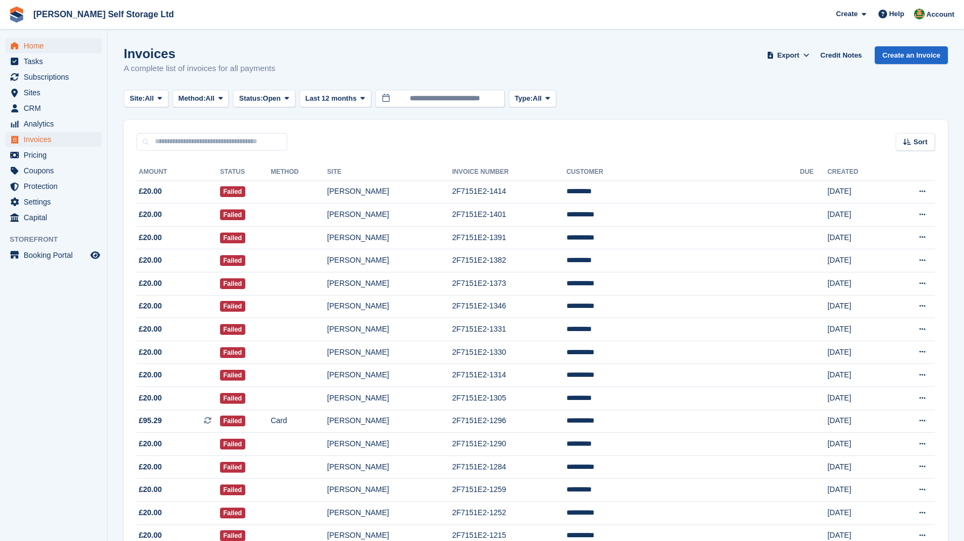
click at [47, 45] on span "Home" at bounding box center [56, 45] width 65 height 15
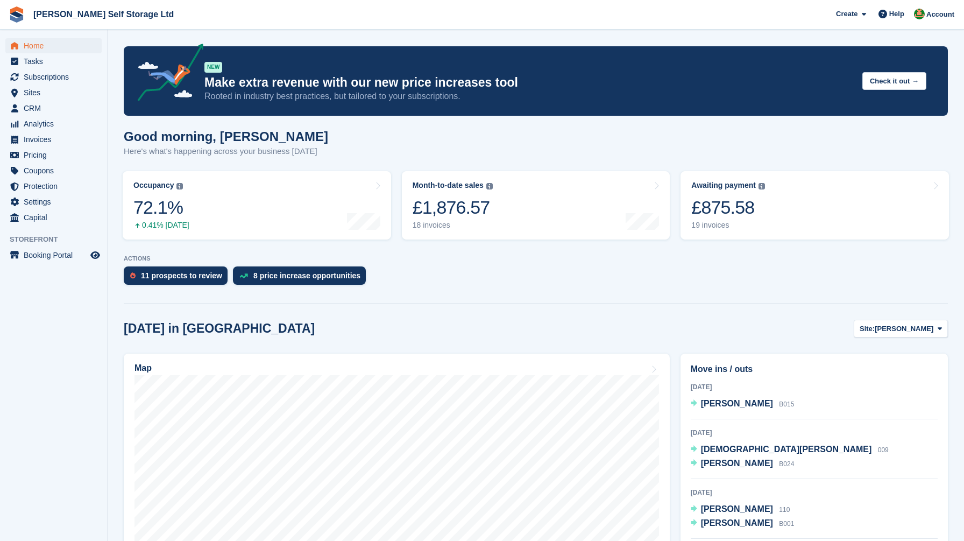
click at [567, 277] on div "11 prospects to review 8 price increase opportunities" at bounding box center [536, 278] width 824 height 24
click at [610, 288] on div "11 prospects to review 8 price increase opportunities" at bounding box center [536, 278] width 824 height 24
click at [39, 44] on span "Home" at bounding box center [56, 45] width 65 height 15
click at [58, 76] on span "Subscriptions" at bounding box center [56, 76] width 65 height 15
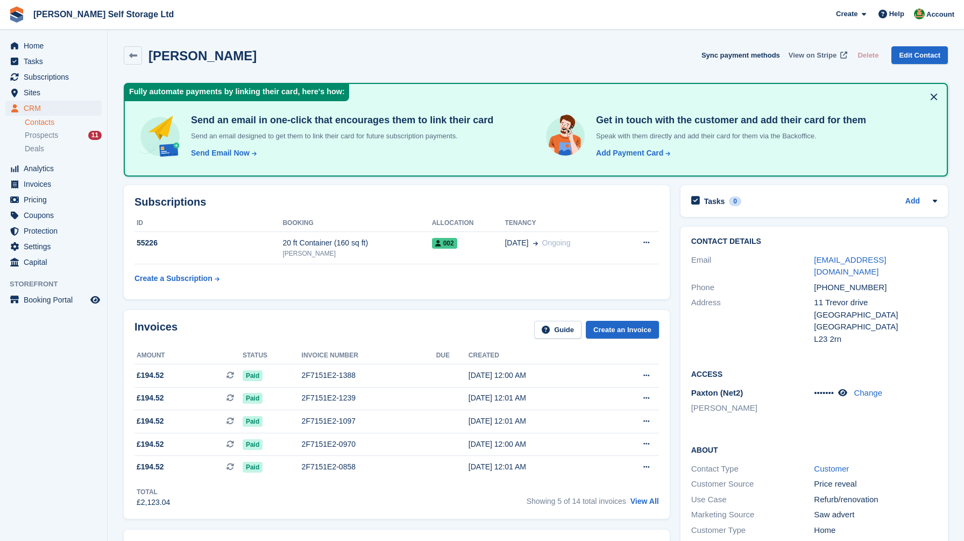
click at [800, 54] on span "View on Stripe" at bounding box center [812, 55] width 48 height 11
click at [814, 52] on span "View on Stripe" at bounding box center [812, 55] width 48 height 11
click at [203, 150] on div "Send Email Now" at bounding box center [220, 152] width 59 height 11
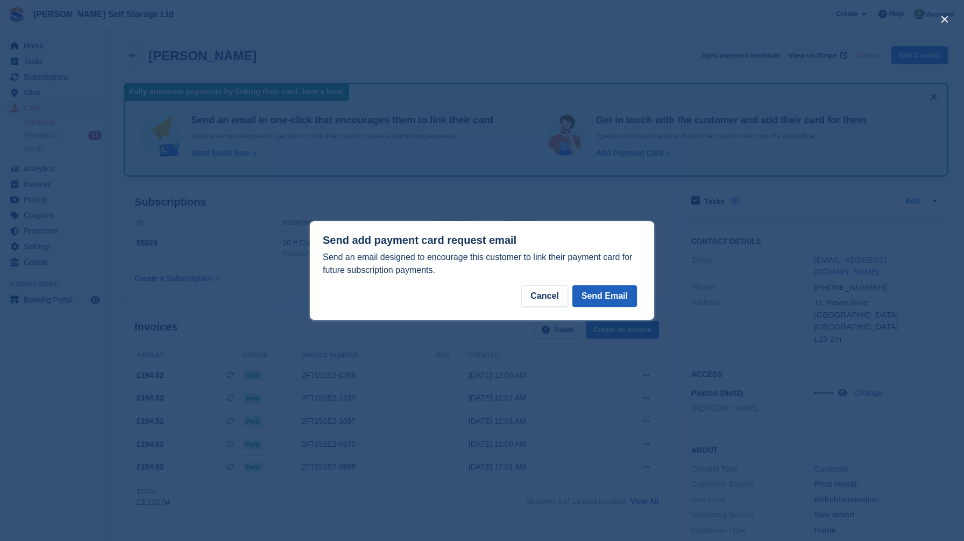
click at [603, 290] on button "Send Email" at bounding box center [604, 296] width 65 height 22
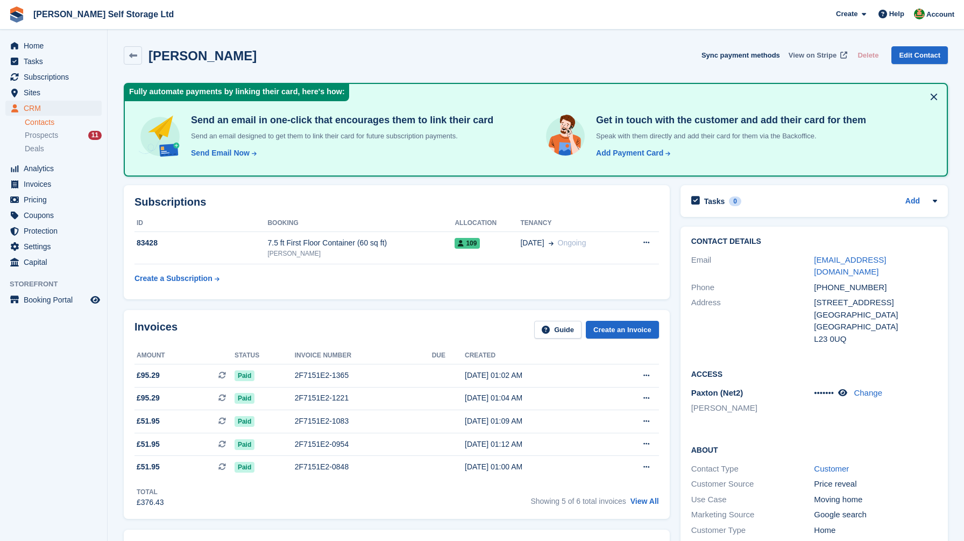
click at [813, 50] on span "View on Stripe" at bounding box center [812, 55] width 48 height 11
click at [224, 151] on div "Send Email Now" at bounding box center [220, 152] width 59 height 11
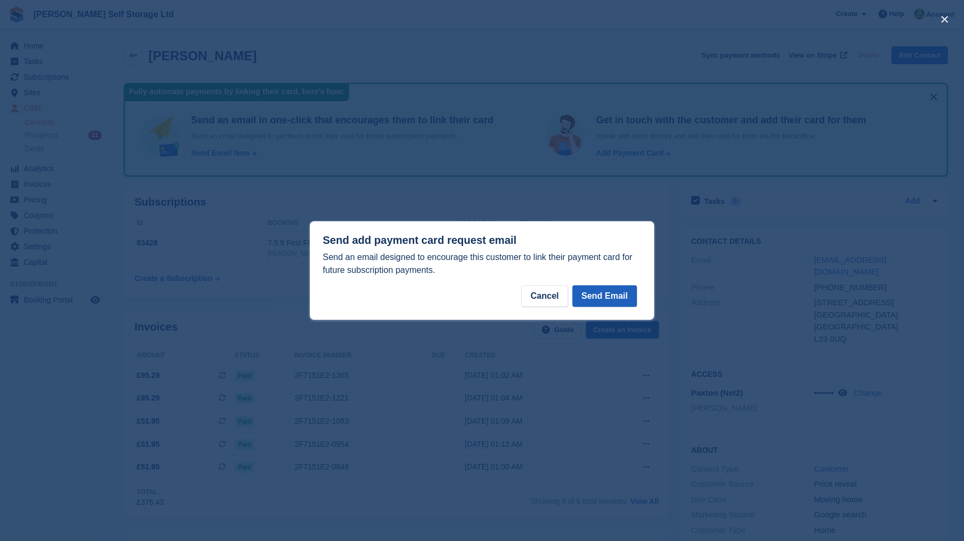
click at [602, 304] on button "Send Email" at bounding box center [604, 296] width 65 height 22
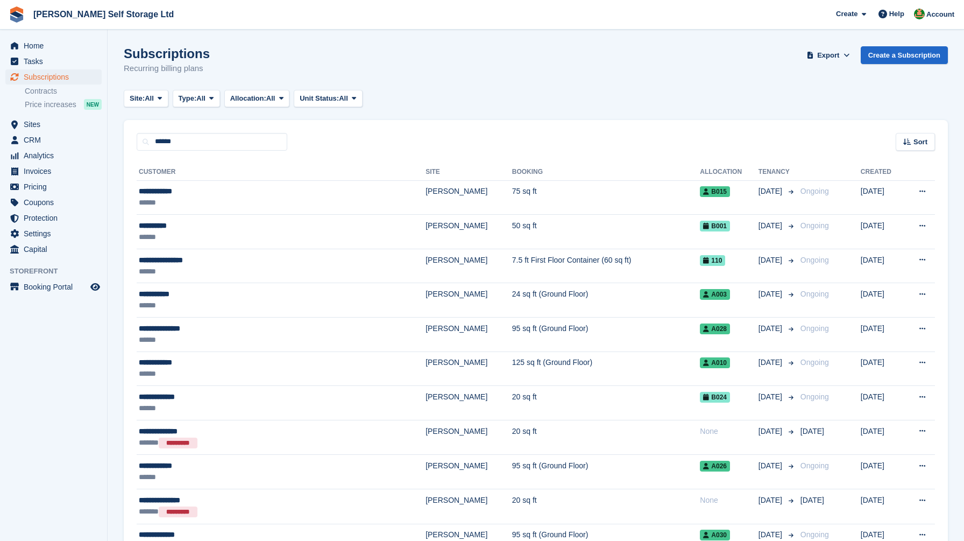
type input "******"
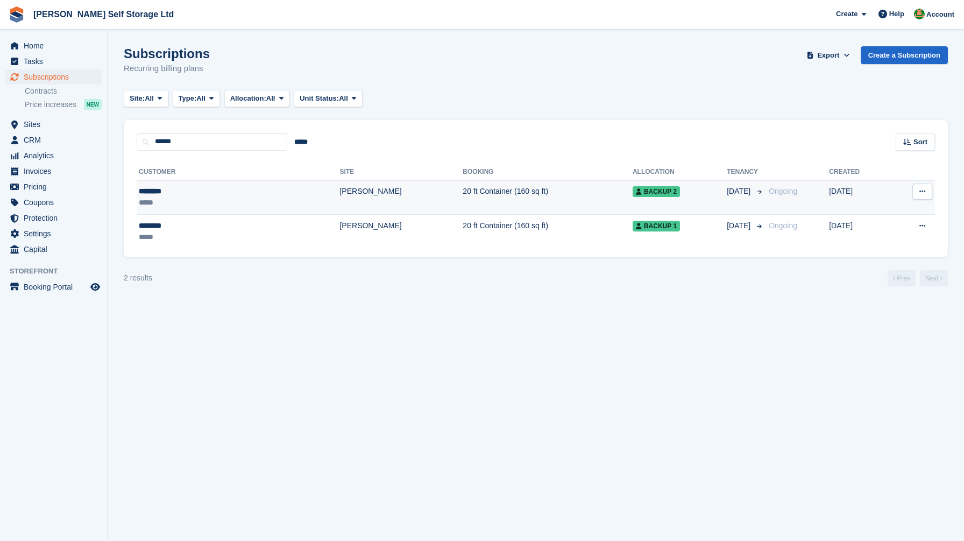
click at [339, 191] on td "[PERSON_NAME]" at bounding box center [400, 197] width 123 height 34
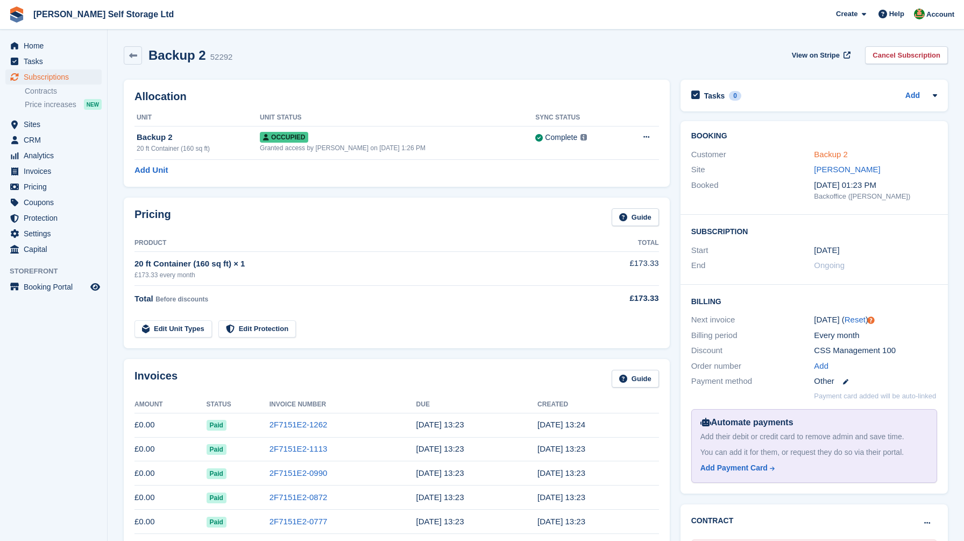
click at [825, 154] on link "Backup 2" at bounding box center [831, 154] width 34 height 9
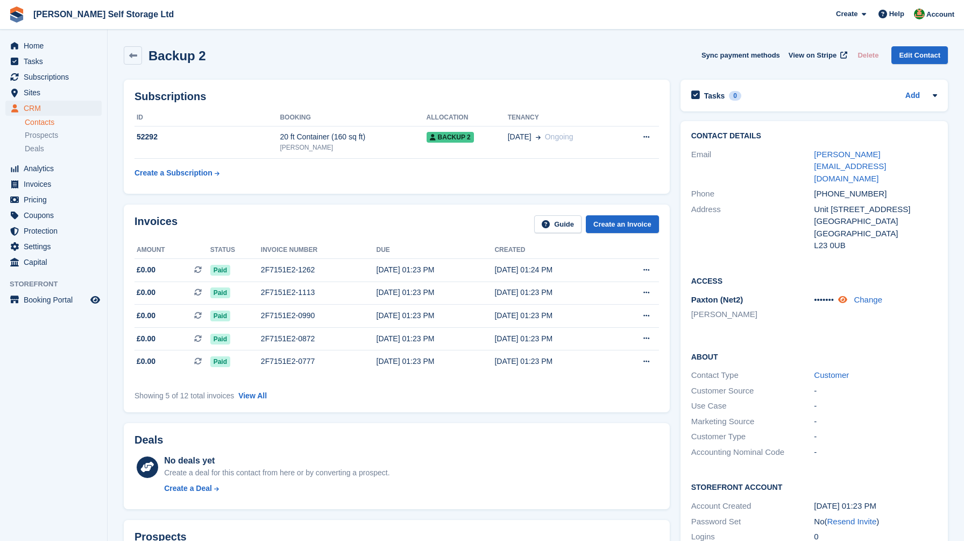
click at [847, 295] on icon at bounding box center [842, 299] width 9 height 8
click at [870, 295] on link "Change" at bounding box center [867, 299] width 29 height 9
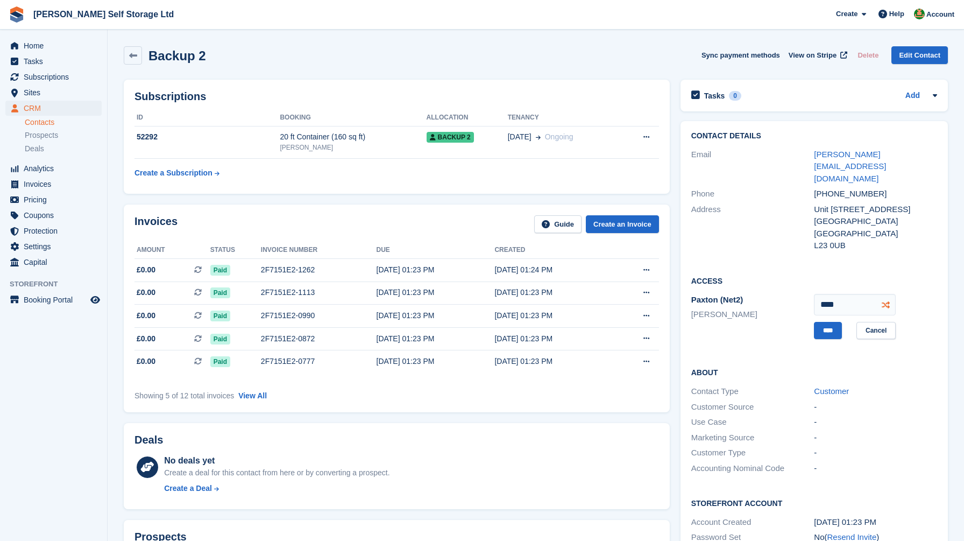
click at [888, 300] on icon at bounding box center [886, 304] width 8 height 8
type input "****"
click at [820, 322] on input "****" at bounding box center [828, 331] width 28 height 18
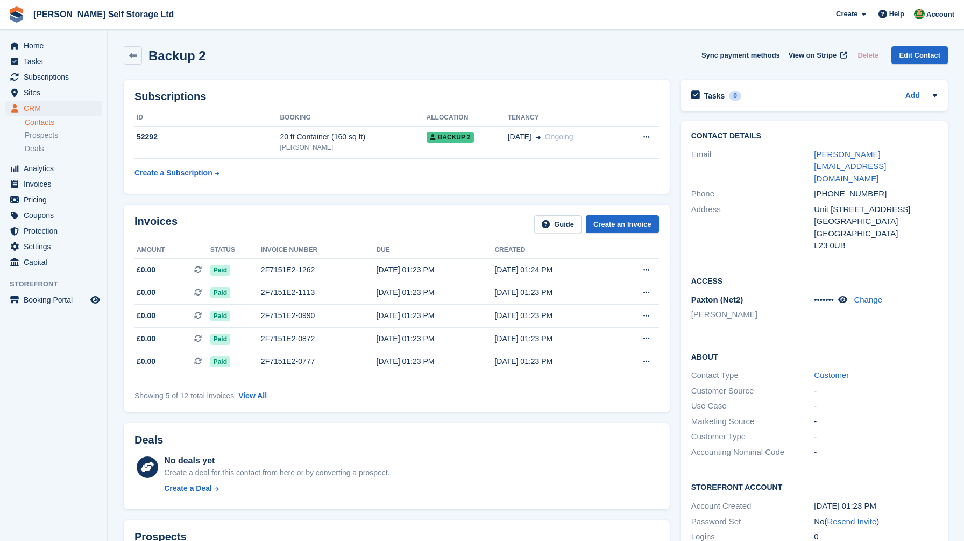
click at [675, 407] on div "Contact Details Email lydia@crosbyselfstorage.co.uk Phone +447810473473 Address…" at bounding box center [814, 346] width 278 height 460
